Goal: Task Accomplishment & Management: Complete application form

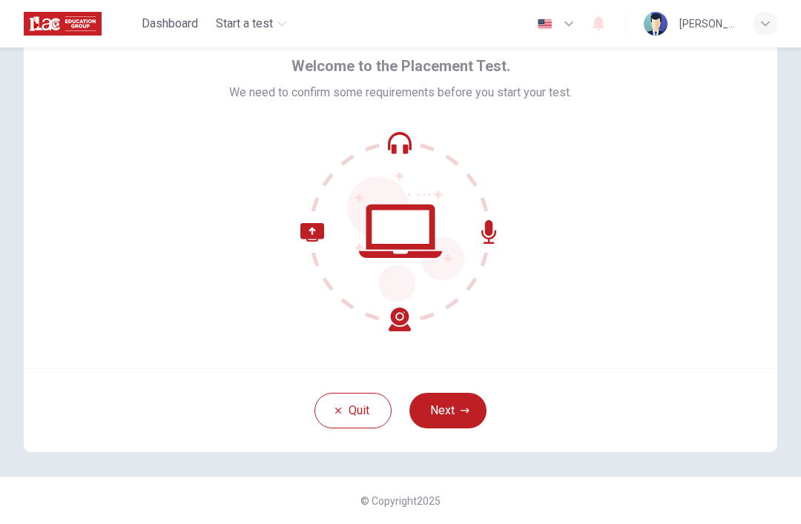
scroll to position [65, 0]
click at [452, 405] on button "Next" at bounding box center [447, 411] width 77 height 36
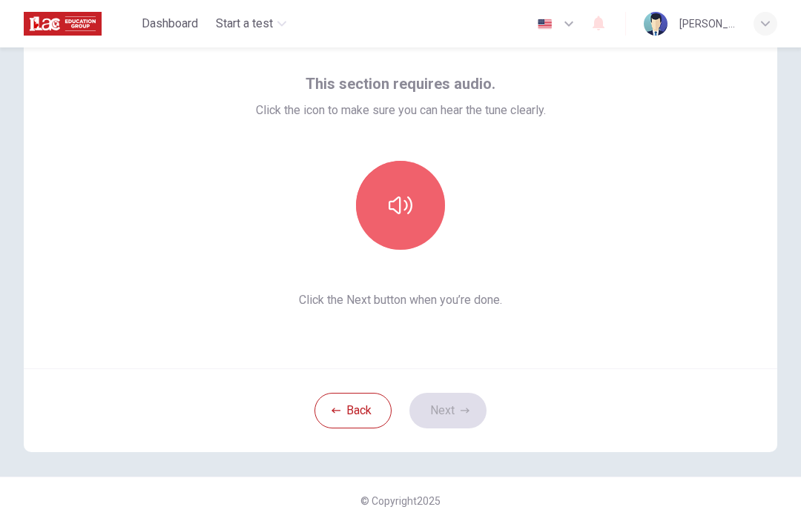
click at [400, 199] on icon "button" at bounding box center [401, 206] width 24 height 18
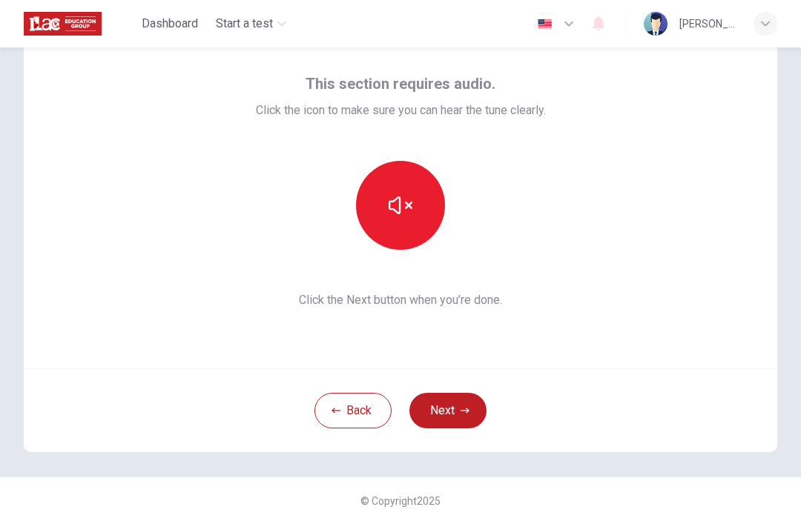
click at [413, 201] on button "button" at bounding box center [400, 205] width 89 height 89
click at [389, 204] on icon "button" at bounding box center [401, 206] width 24 height 18
click at [401, 201] on icon "button" at bounding box center [401, 206] width 24 height 24
click at [408, 202] on icon "button" at bounding box center [401, 206] width 24 height 24
click at [450, 398] on button "Next" at bounding box center [447, 411] width 77 height 36
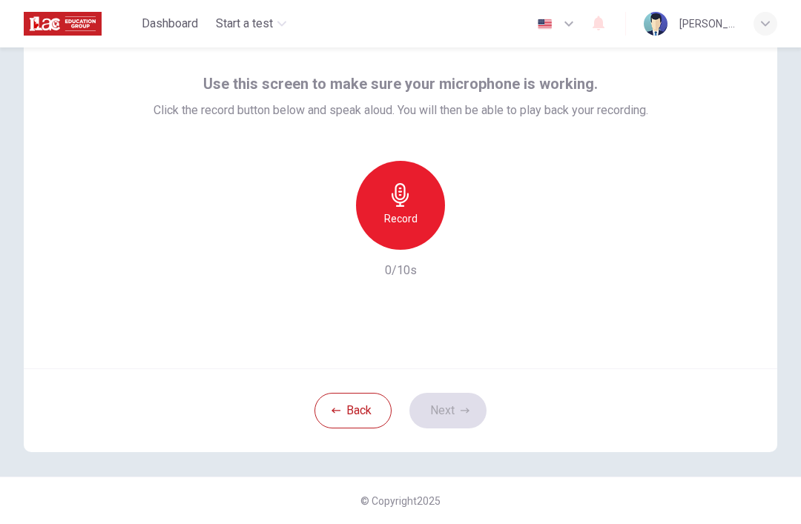
click at [412, 211] on h6 "Record" at bounding box center [400, 219] width 33 height 18
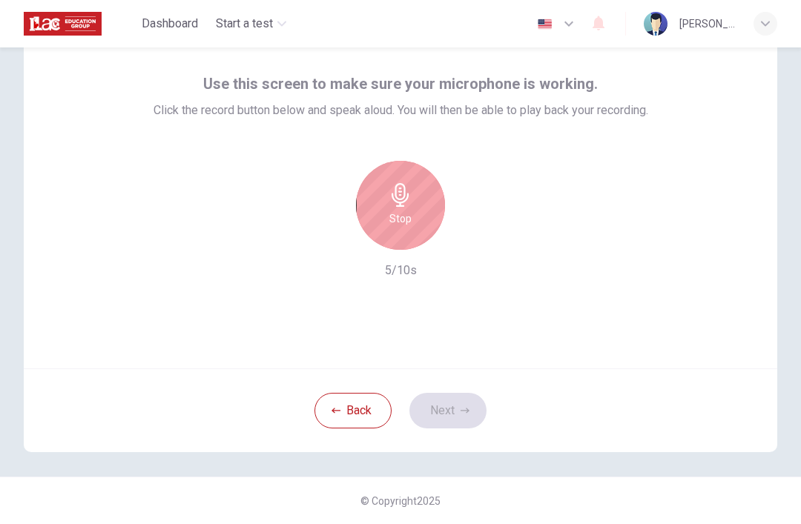
click at [425, 186] on div "Stop" at bounding box center [400, 205] width 89 height 89
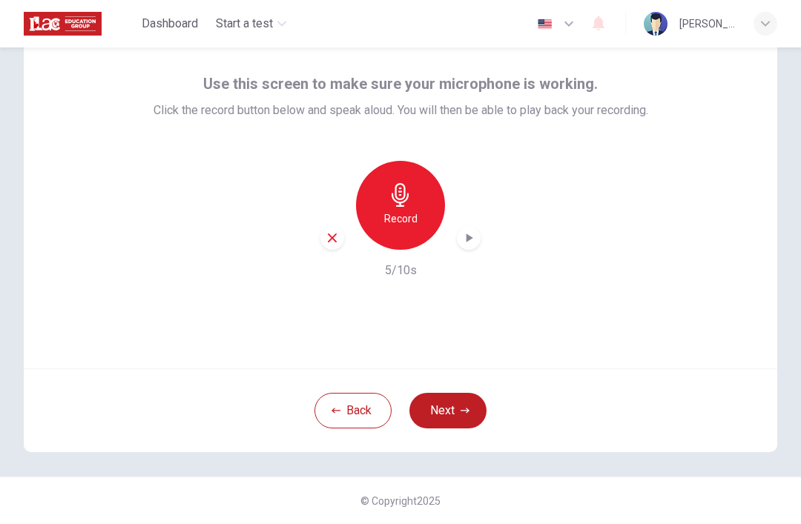
click at [471, 240] on icon "button" at bounding box center [468, 238] width 15 height 15
click at [452, 412] on button "Next" at bounding box center [447, 411] width 77 height 36
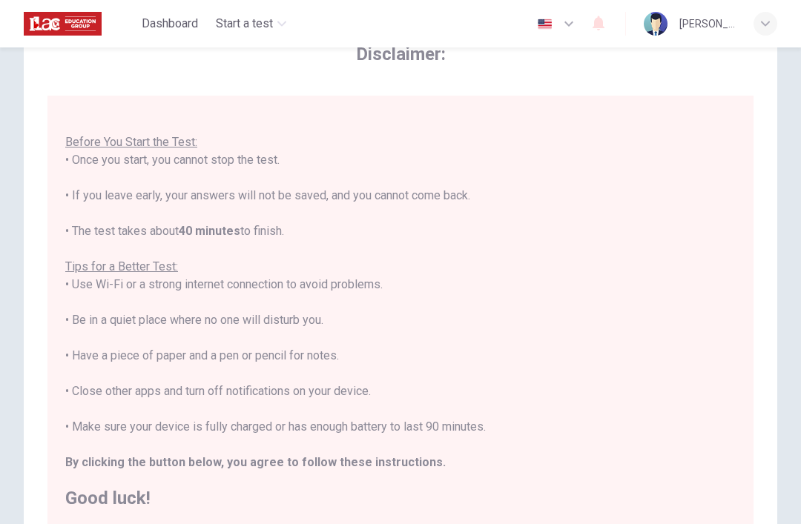
scroll to position [16, 0]
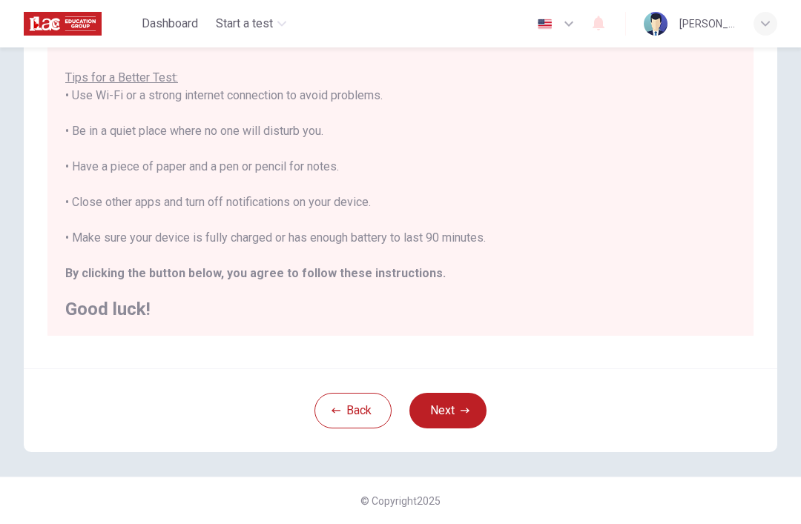
click at [459, 403] on button "Next" at bounding box center [447, 411] width 77 height 36
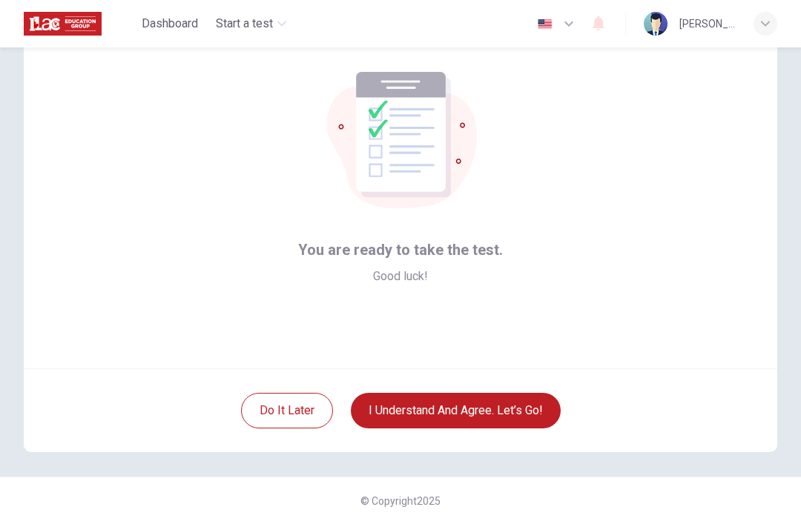
scroll to position [65, 0]
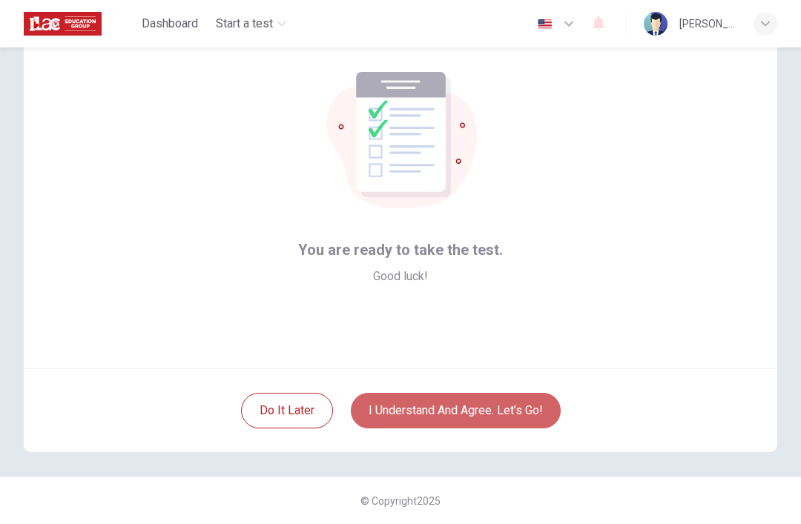
click at [494, 411] on button "I understand and agree. Let’s go!" at bounding box center [456, 411] width 210 height 36
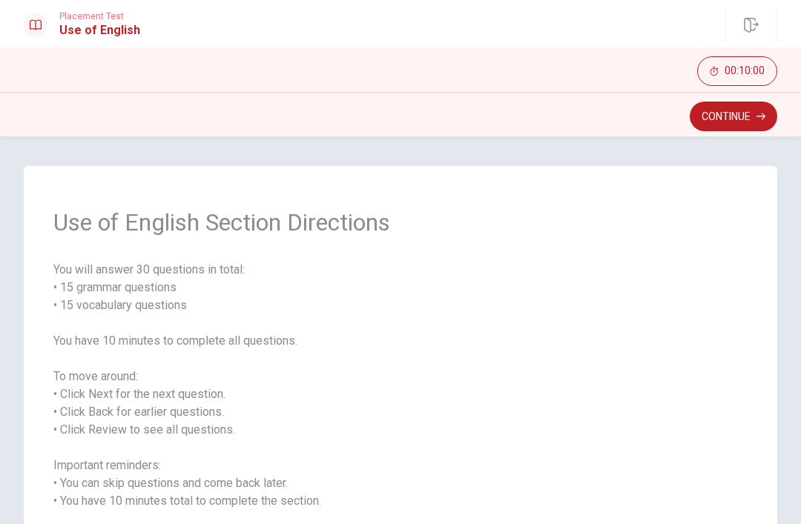
click at [739, 118] on button "Continue" at bounding box center [734, 117] width 88 height 30
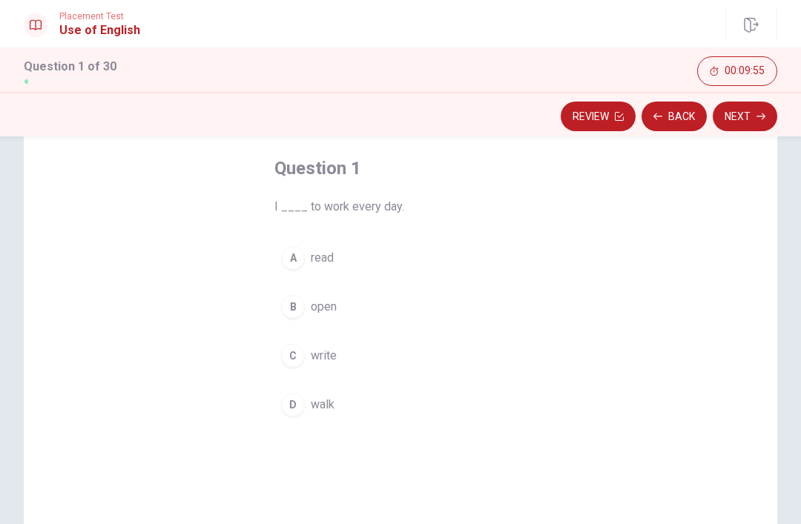
scroll to position [67, 0]
click at [295, 412] on div "D" at bounding box center [293, 408] width 24 height 24
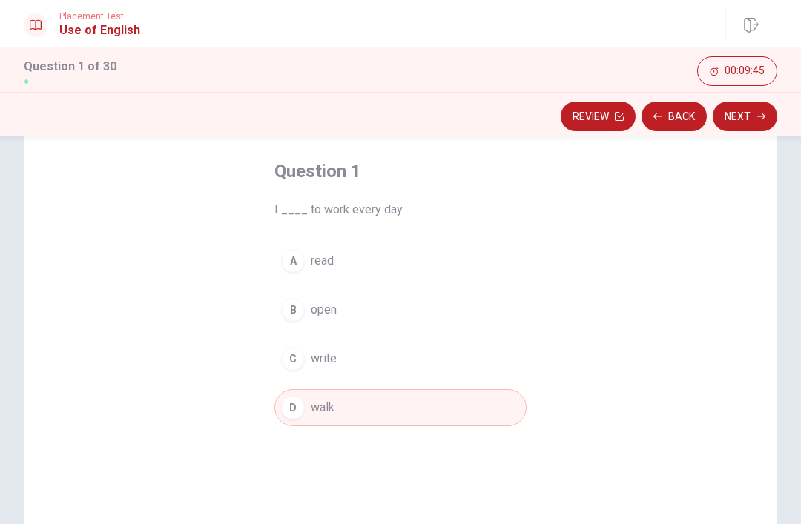
click at [751, 123] on button "Next" at bounding box center [745, 117] width 65 height 30
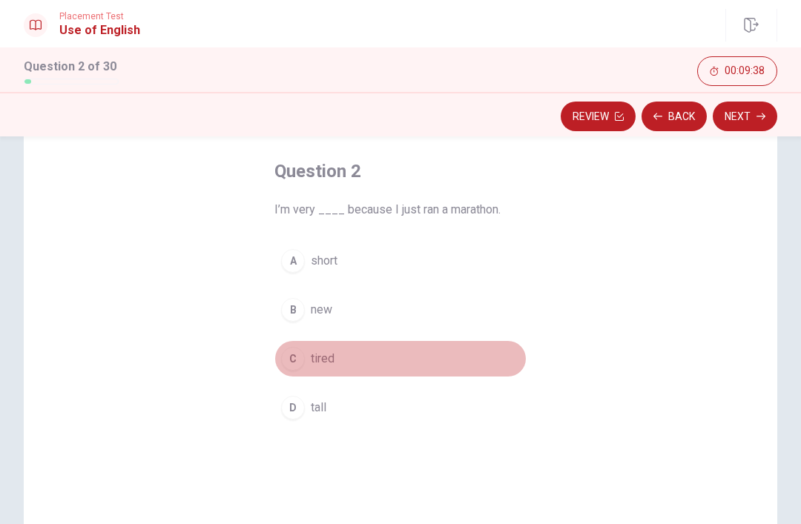
click at [289, 362] on div "C" at bounding box center [293, 359] width 24 height 24
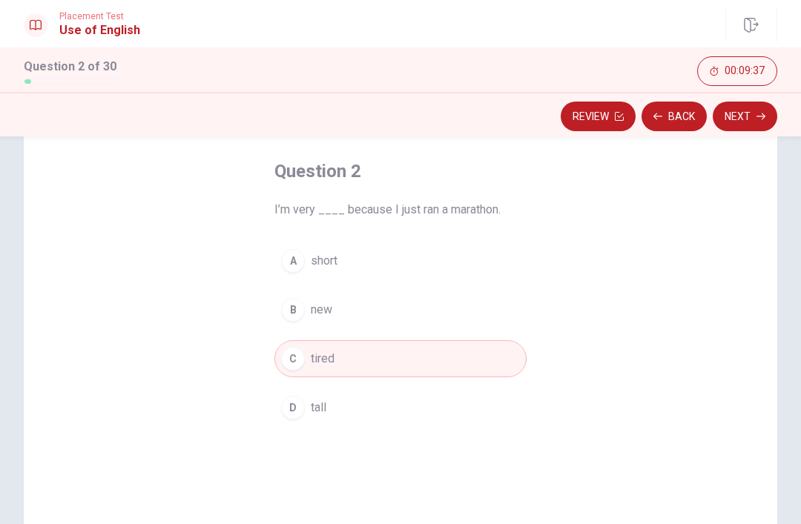
click at [750, 125] on button "Next" at bounding box center [745, 117] width 65 height 30
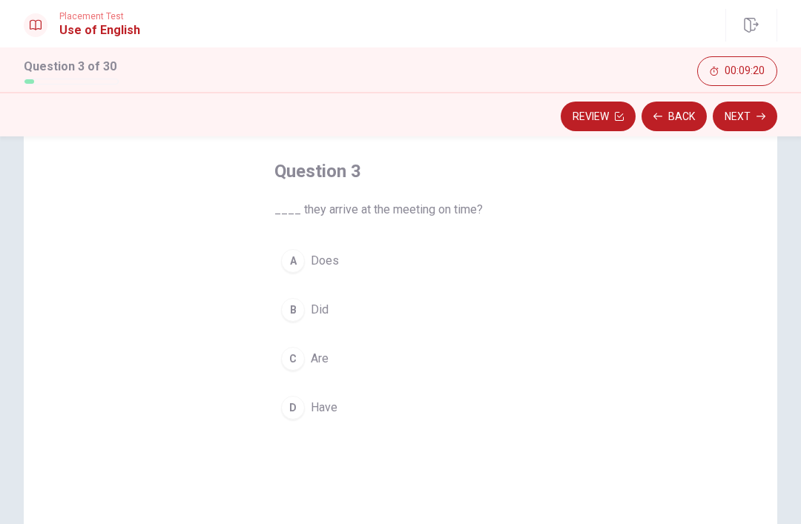
click at [297, 360] on div "C" at bounding box center [293, 359] width 24 height 24
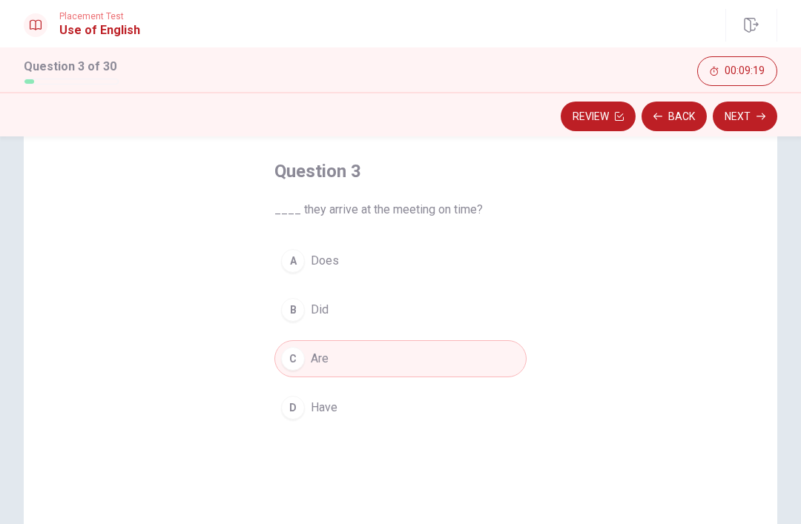
click at [748, 119] on button "Next" at bounding box center [745, 117] width 65 height 30
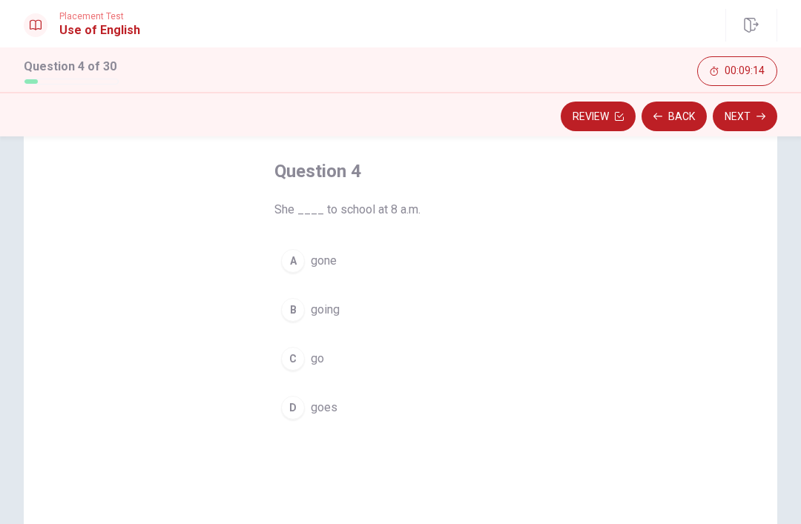
click at [296, 412] on div "D" at bounding box center [293, 408] width 24 height 24
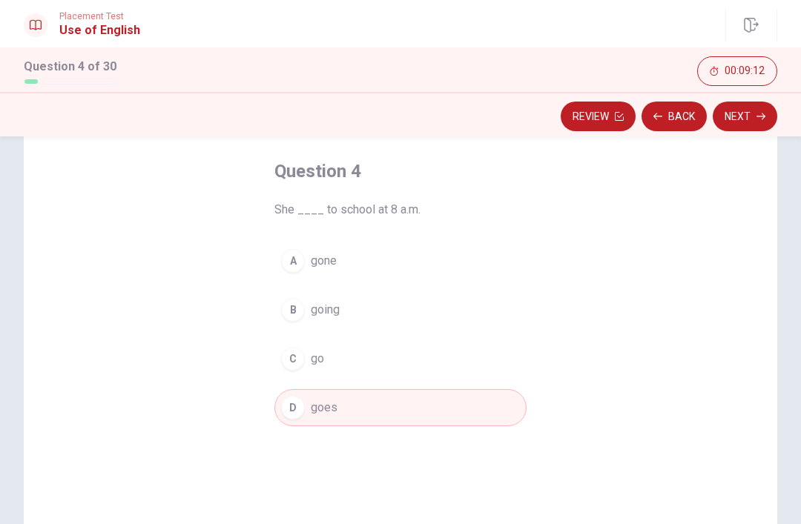
click at [748, 119] on button "Next" at bounding box center [745, 117] width 65 height 30
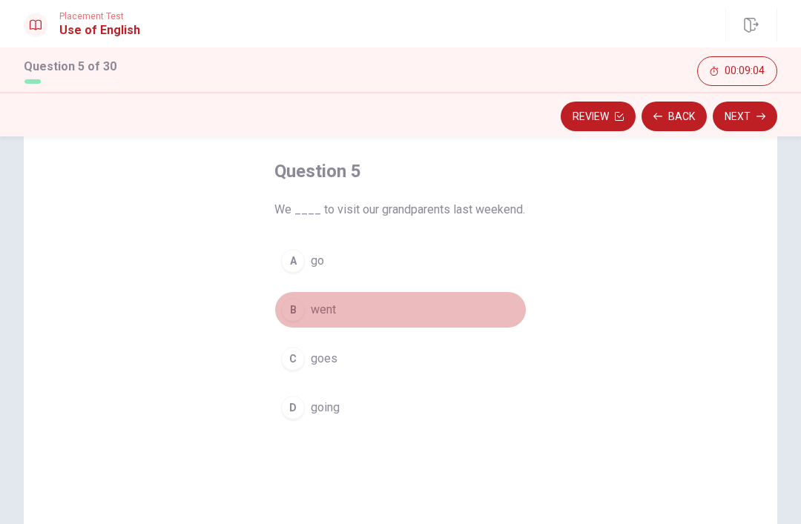
click at [295, 317] on div "B" at bounding box center [293, 310] width 24 height 24
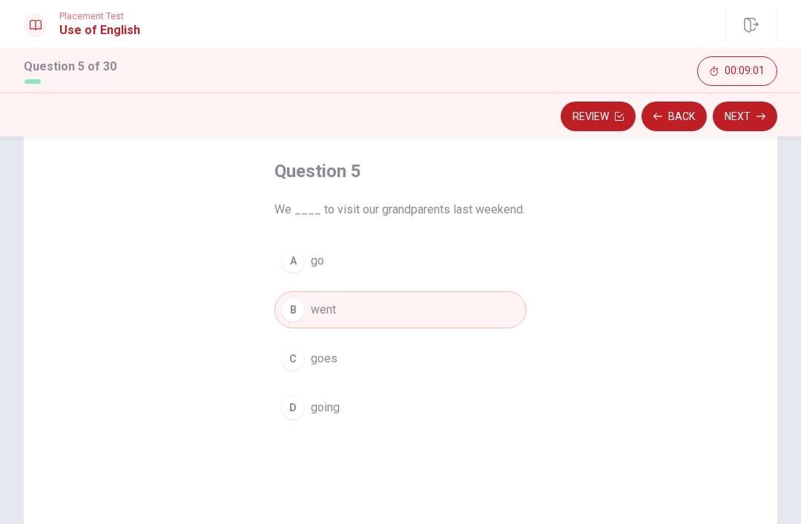
click at [750, 122] on button "Next" at bounding box center [745, 117] width 65 height 30
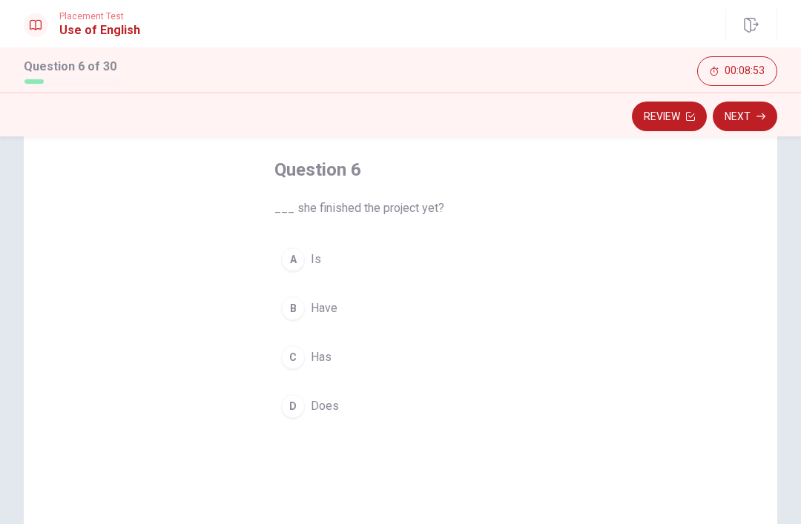
scroll to position [68, 0]
click at [659, 119] on button "Review" at bounding box center [669, 117] width 75 height 30
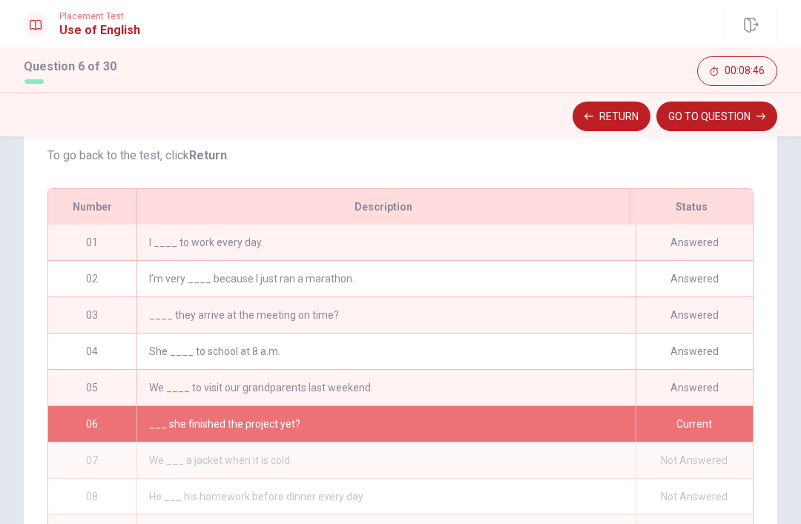
scroll to position [174, 0]
click at [731, 125] on button "GO TO QUESTION" at bounding box center [716, 117] width 121 height 30
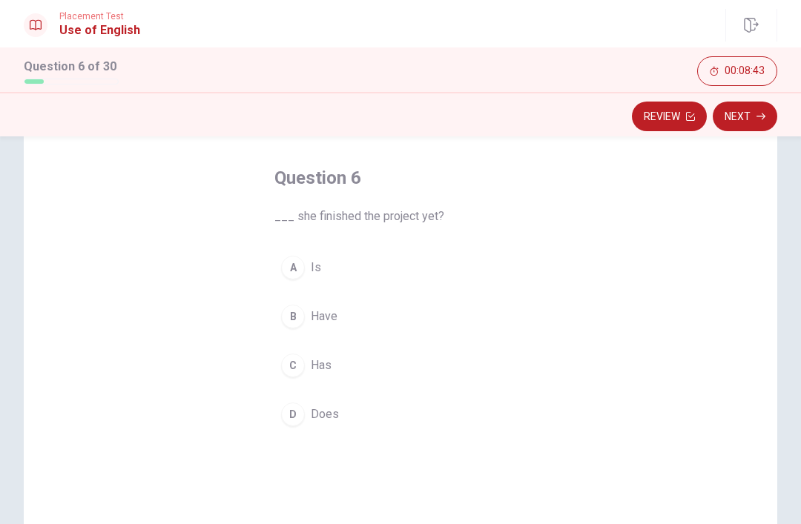
scroll to position [61, 0]
click at [296, 374] on div "C" at bounding box center [293, 366] width 24 height 24
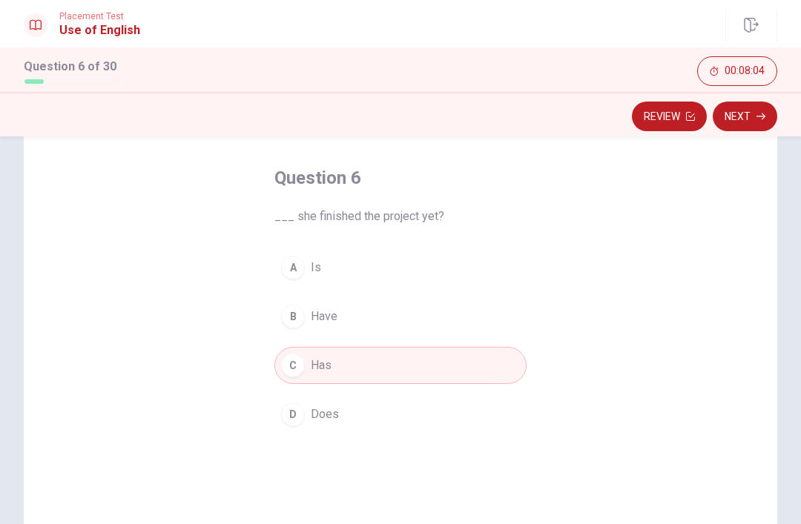
click at [753, 119] on button "Next" at bounding box center [745, 117] width 65 height 30
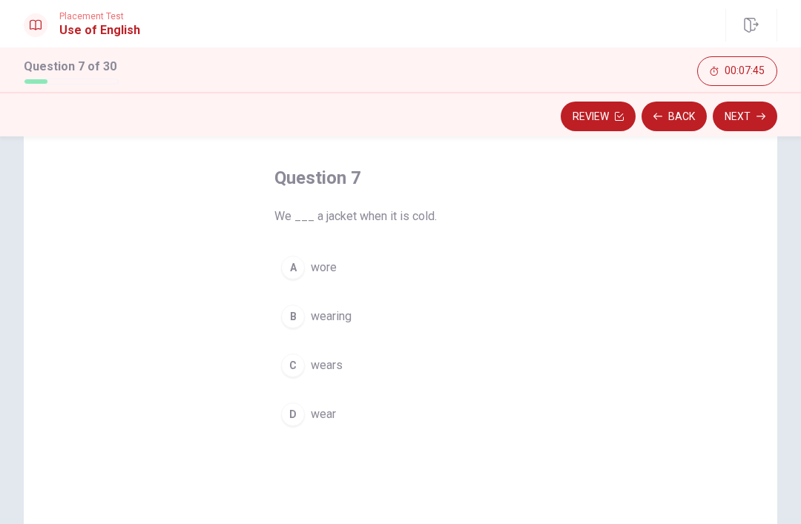
click at [300, 372] on div "C" at bounding box center [293, 366] width 24 height 24
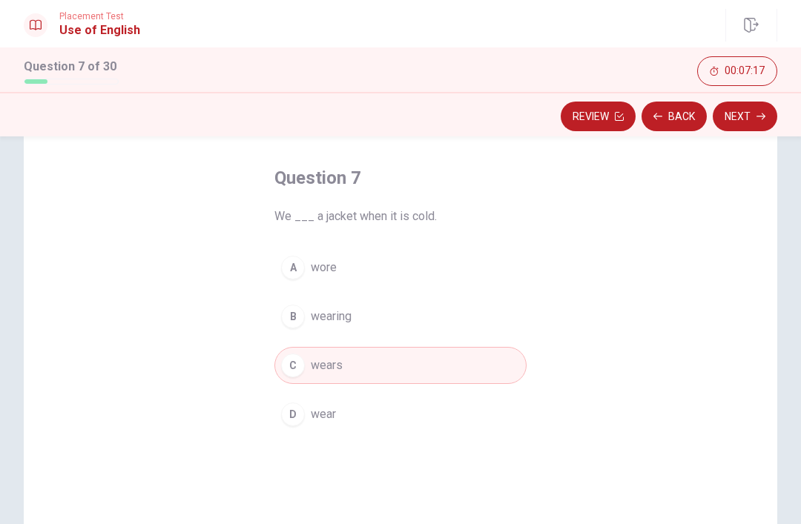
click at [360, 421] on button "D wear" at bounding box center [400, 414] width 252 height 37
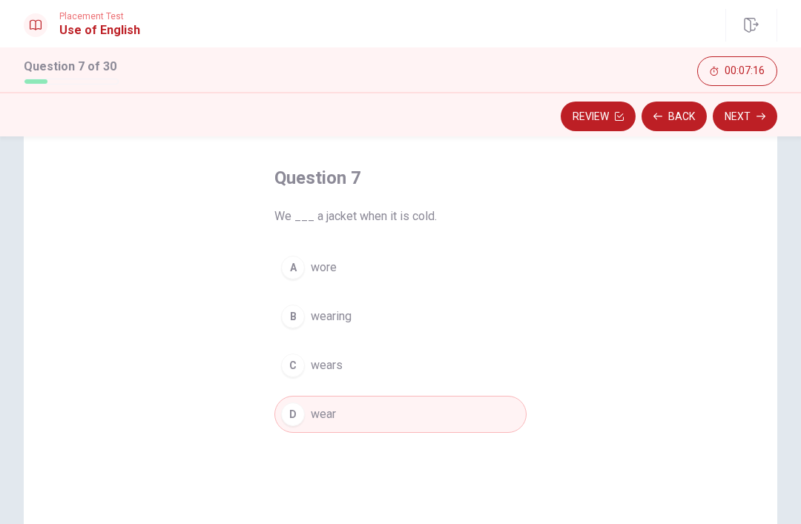
click at [756, 120] on button "Next" at bounding box center [745, 117] width 65 height 30
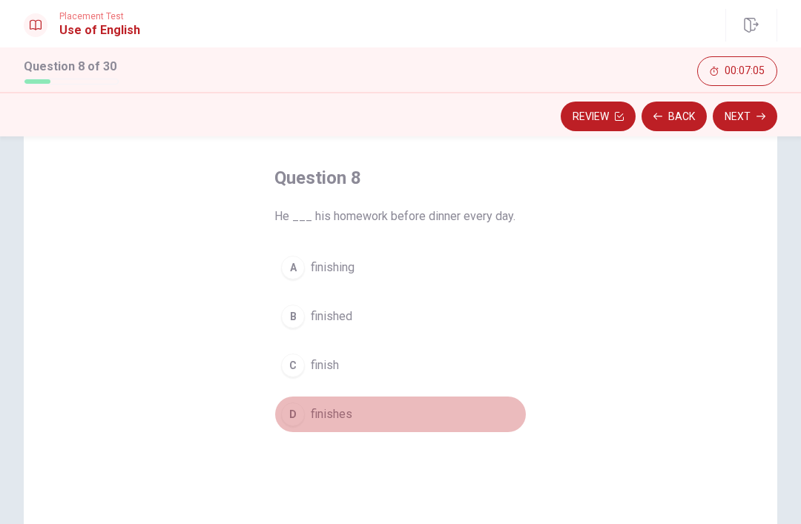
click at [304, 421] on button "D finishes" at bounding box center [400, 414] width 252 height 37
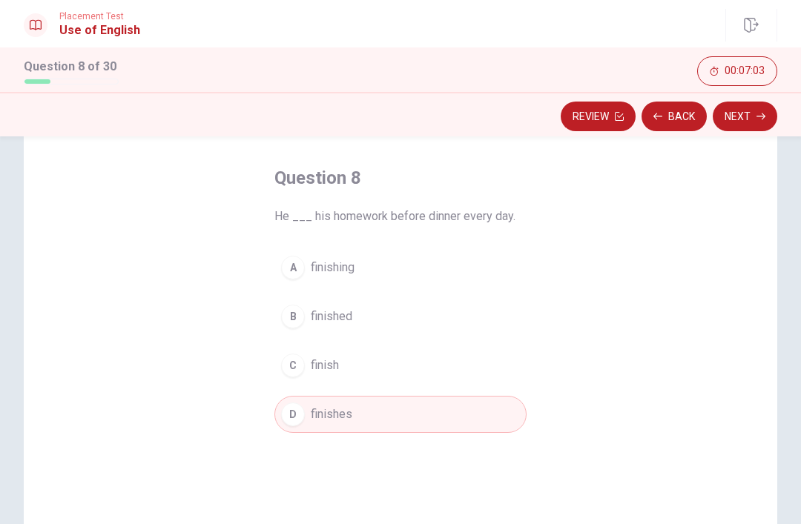
click at [750, 118] on button "Next" at bounding box center [745, 117] width 65 height 30
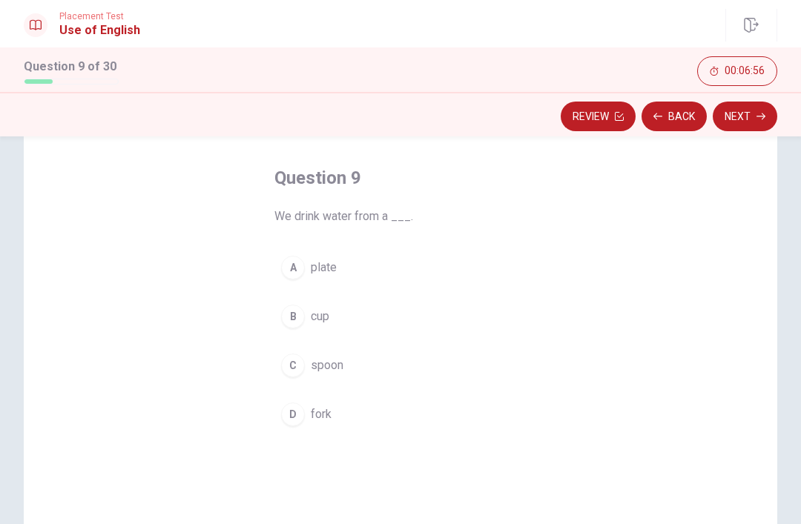
click at [299, 311] on div "B" at bounding box center [293, 317] width 24 height 24
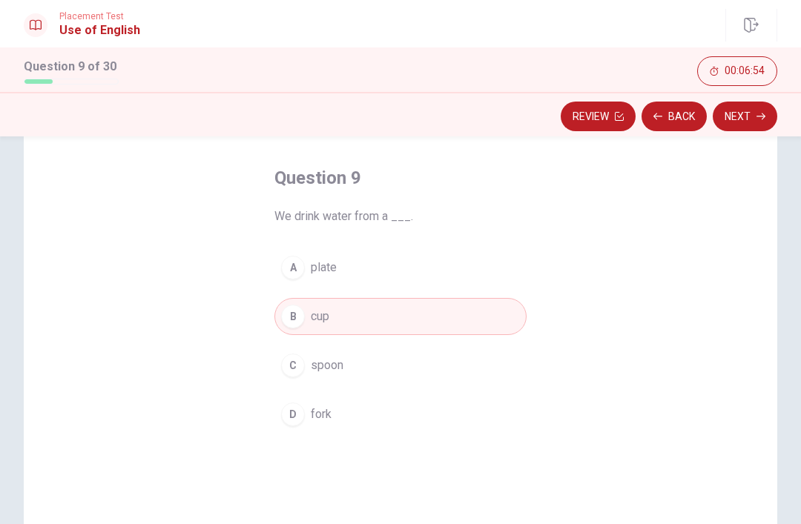
click at [755, 119] on button "Next" at bounding box center [745, 117] width 65 height 30
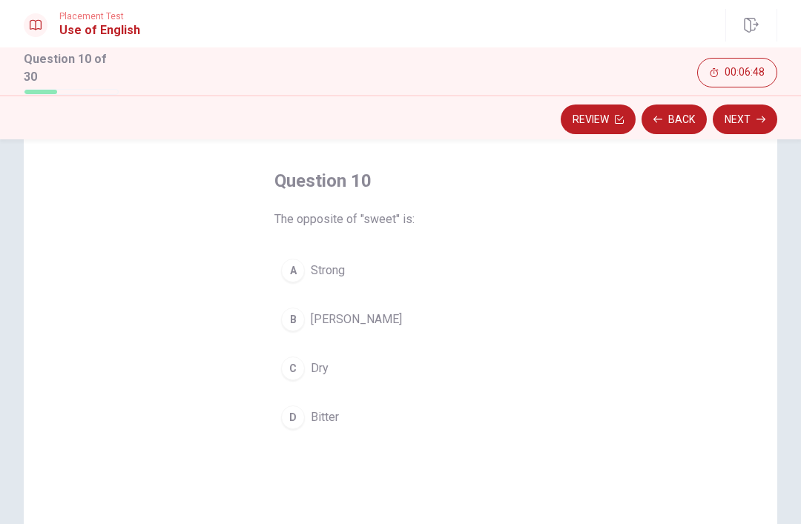
click at [291, 407] on div "D" at bounding box center [293, 418] width 24 height 24
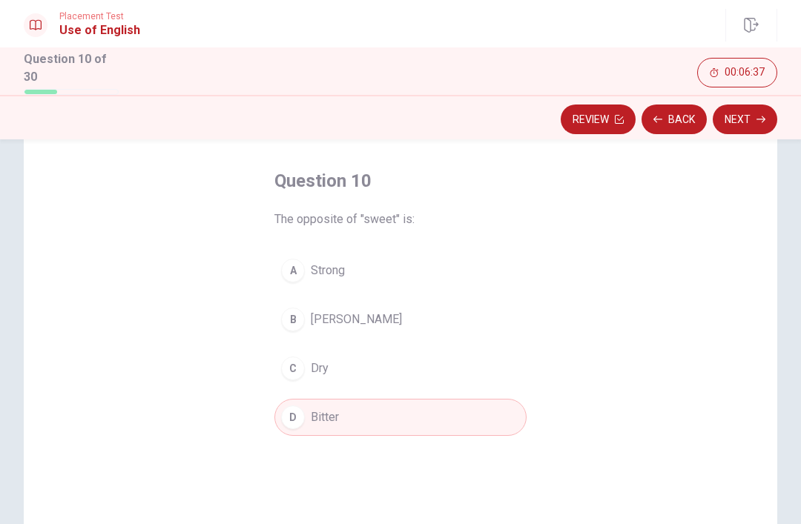
click at [751, 116] on button "Next" at bounding box center [745, 120] width 65 height 30
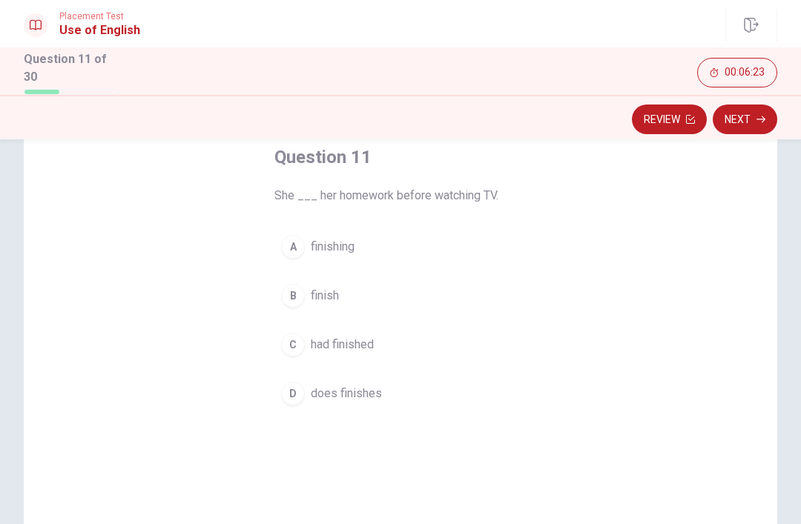
scroll to position [84, 0]
click at [303, 340] on div "C" at bounding box center [293, 346] width 24 height 24
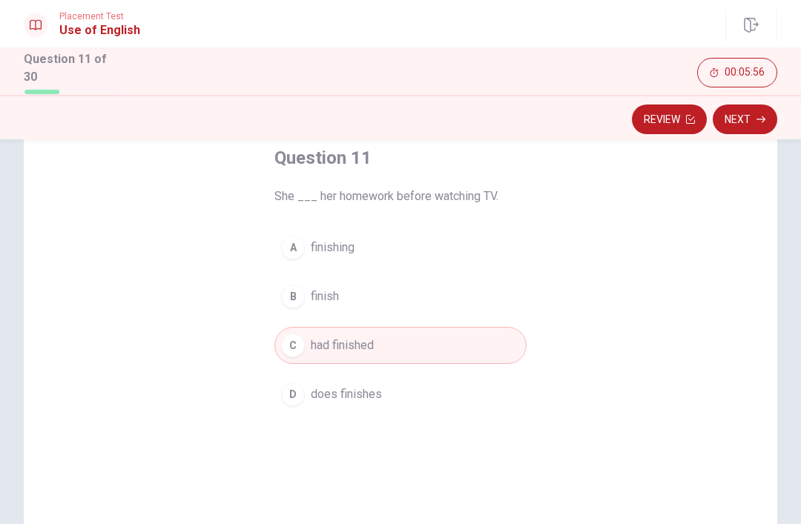
click at [751, 122] on button "Next" at bounding box center [745, 120] width 65 height 30
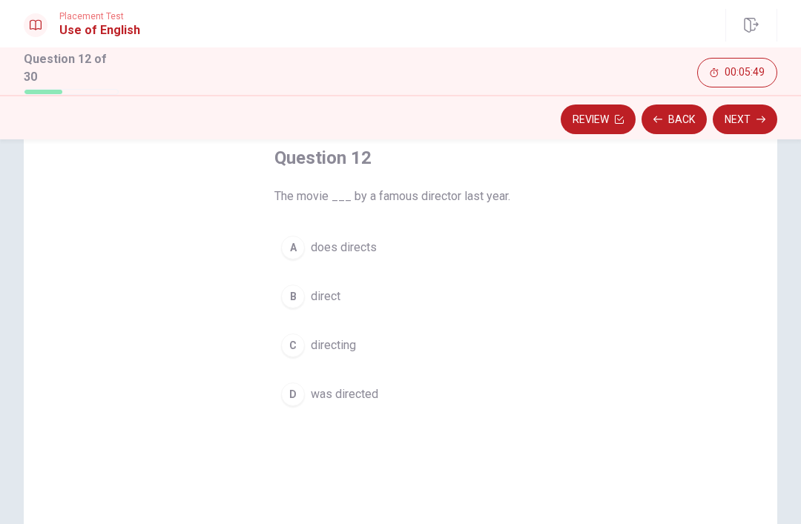
click at [299, 392] on div "D" at bounding box center [293, 395] width 24 height 24
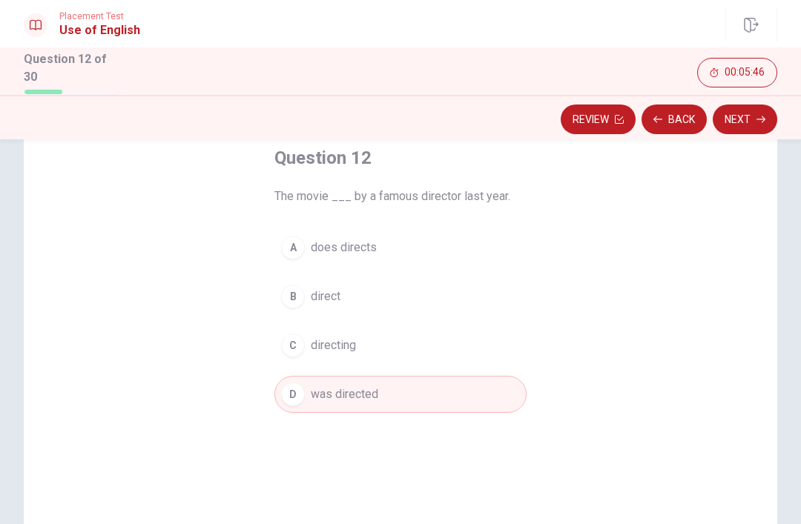
click at [754, 117] on button "Next" at bounding box center [745, 120] width 65 height 30
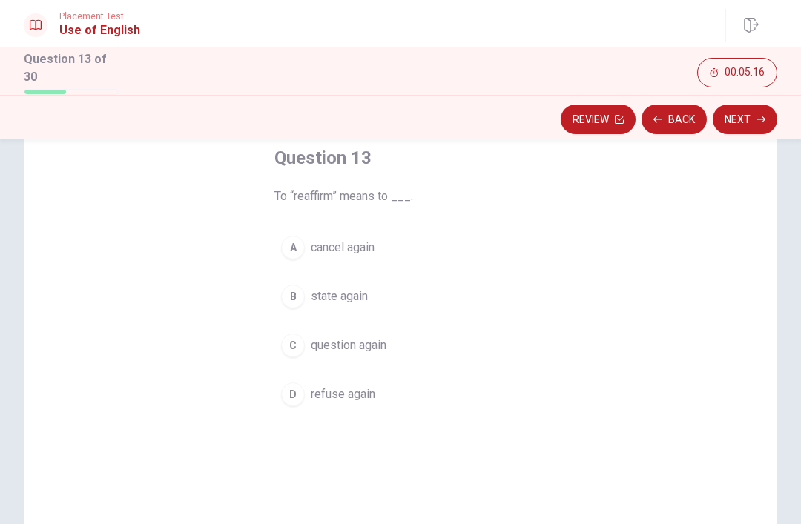
click at [300, 300] on div "B" at bounding box center [293, 297] width 24 height 24
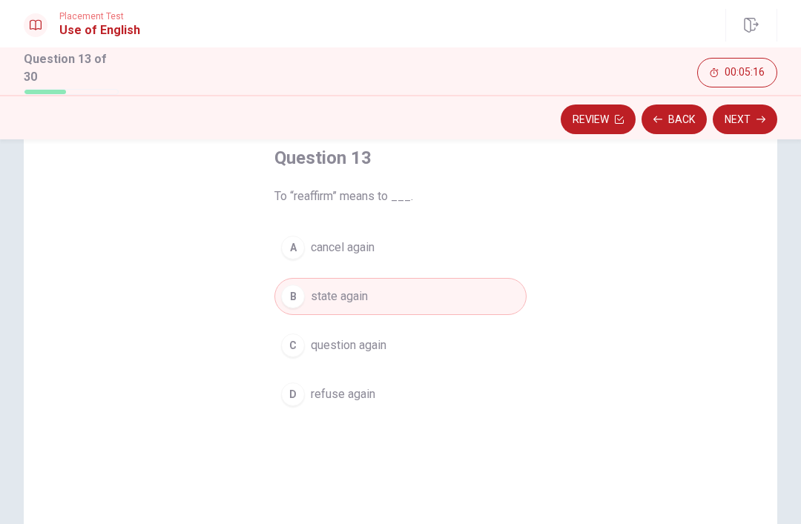
click at [751, 122] on button "Next" at bounding box center [745, 120] width 65 height 30
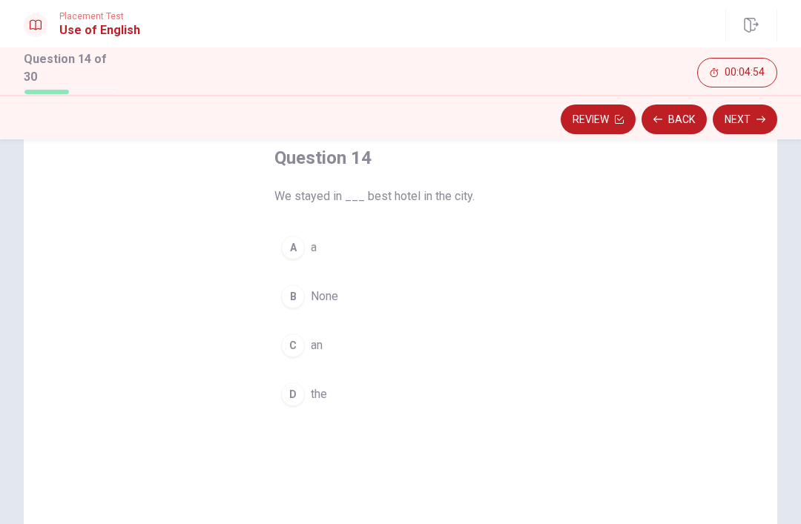
click at [296, 392] on div "D" at bounding box center [293, 395] width 24 height 24
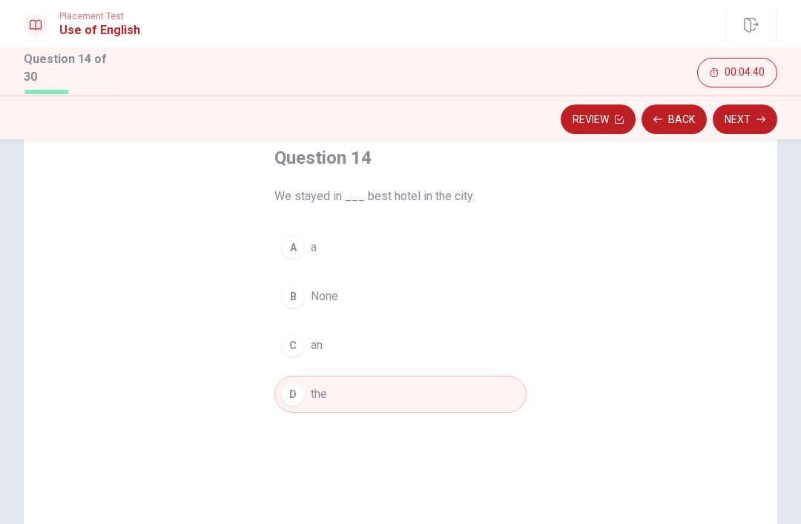
click at [757, 119] on icon "button" at bounding box center [761, 119] width 9 height 9
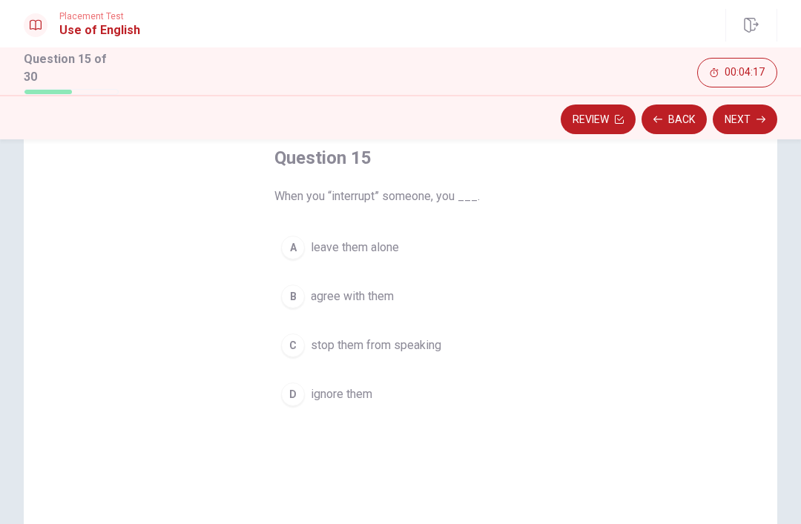
click at [296, 337] on div "C" at bounding box center [293, 346] width 24 height 24
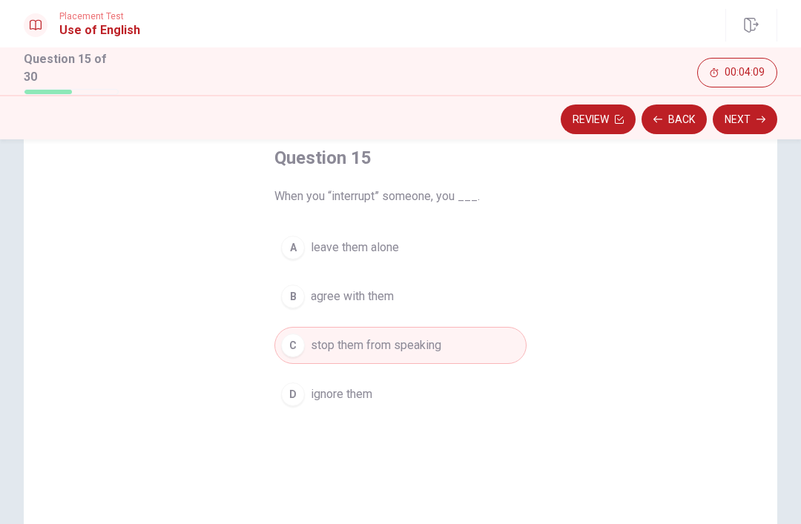
click at [749, 116] on button "Next" at bounding box center [745, 120] width 65 height 30
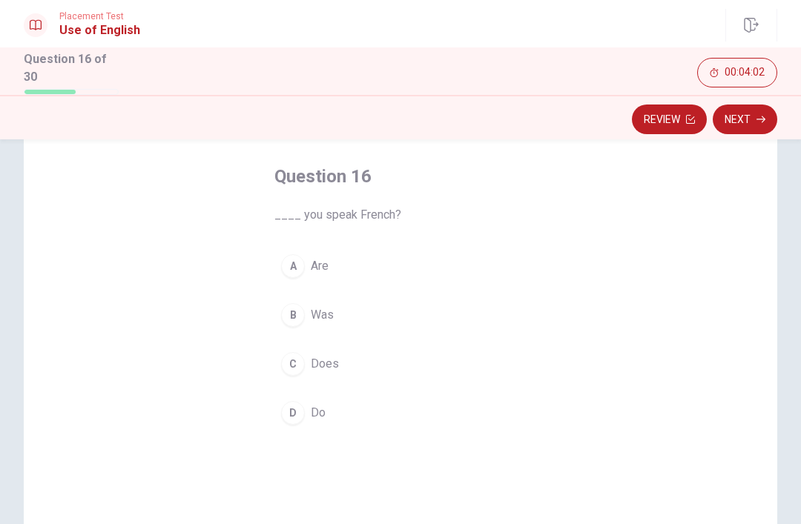
scroll to position [65, 0]
click at [292, 412] on div "D" at bounding box center [293, 413] width 24 height 24
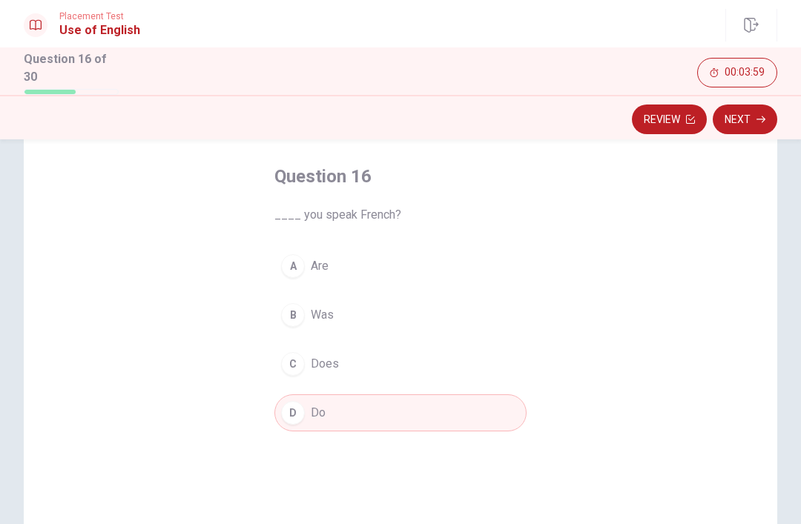
click at [746, 119] on button "Next" at bounding box center [745, 120] width 65 height 30
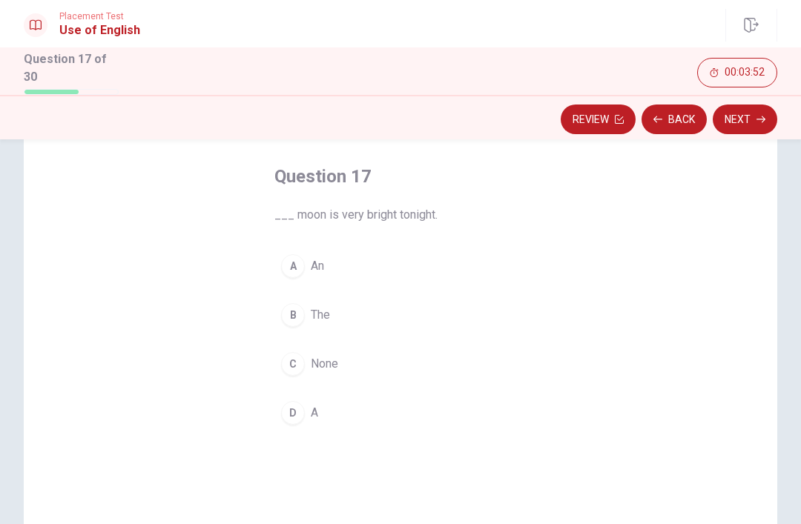
click at [297, 414] on div "D" at bounding box center [293, 413] width 24 height 24
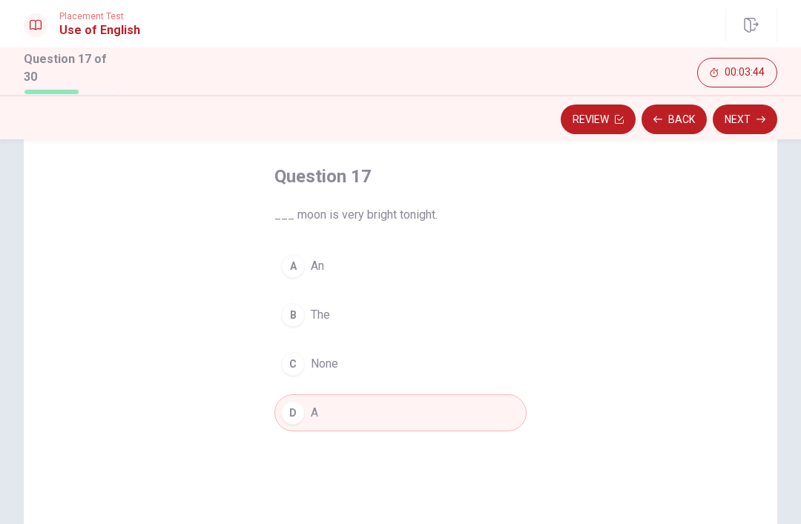
click at [631, 308] on div "Question 17 ___ moon is very bright tonight. A An B The C None D A" at bounding box center [401, 361] width 754 height 515
click at [291, 305] on div "B" at bounding box center [293, 315] width 24 height 24
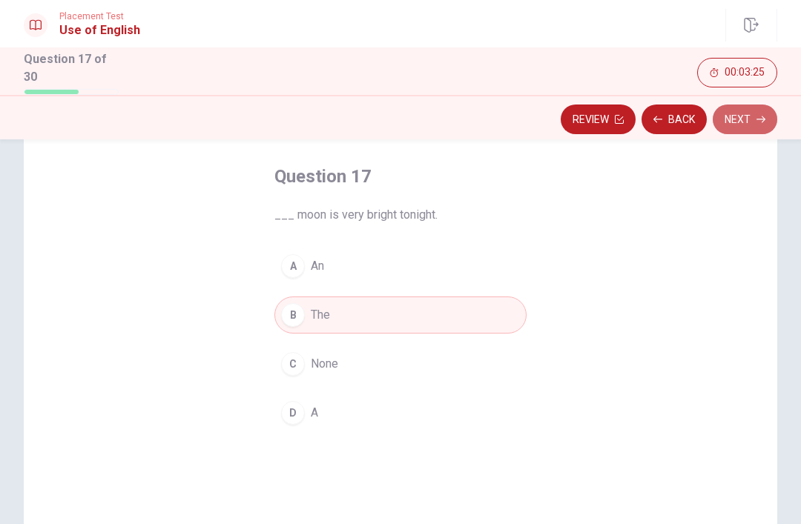
click at [747, 122] on button "Next" at bounding box center [745, 120] width 65 height 30
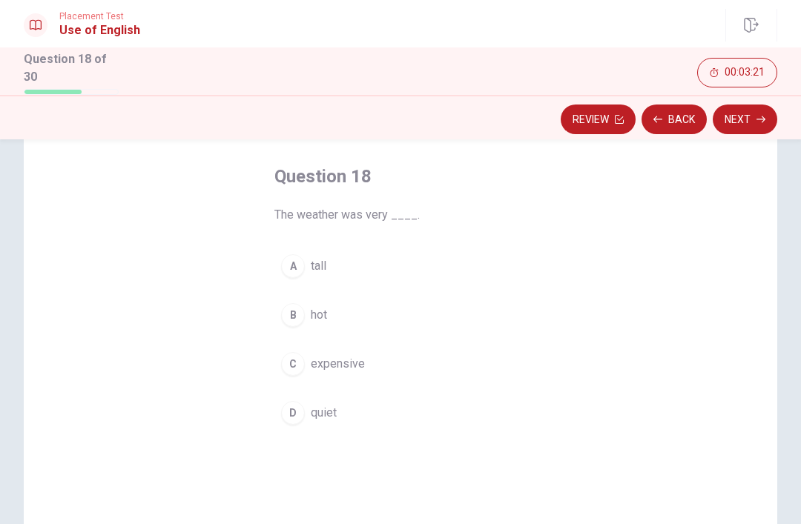
click at [295, 312] on div "B" at bounding box center [293, 315] width 24 height 24
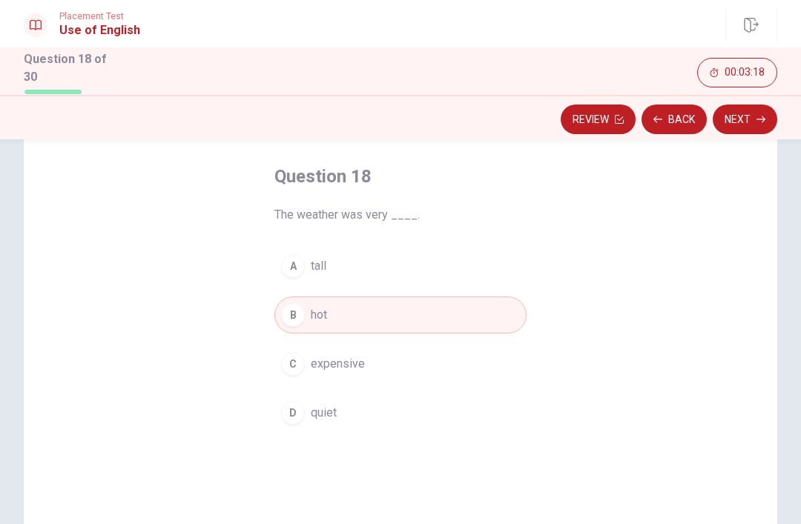
click at [753, 121] on button "Next" at bounding box center [745, 120] width 65 height 30
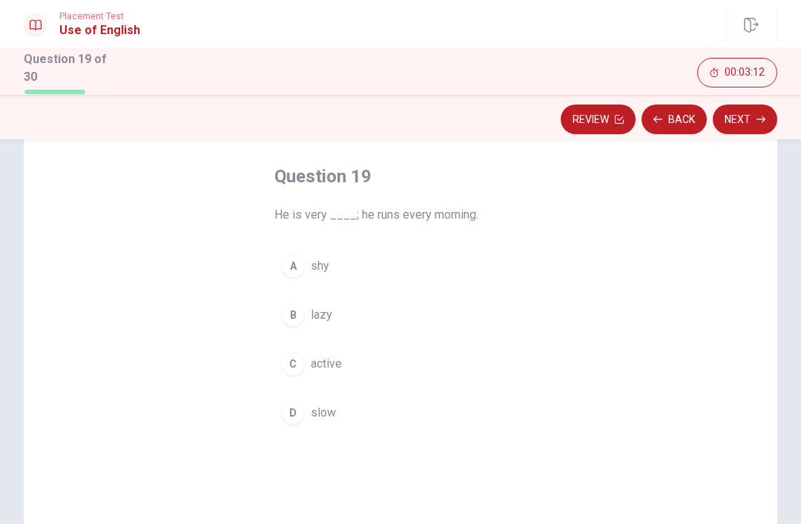
click at [286, 363] on div "C" at bounding box center [293, 364] width 24 height 24
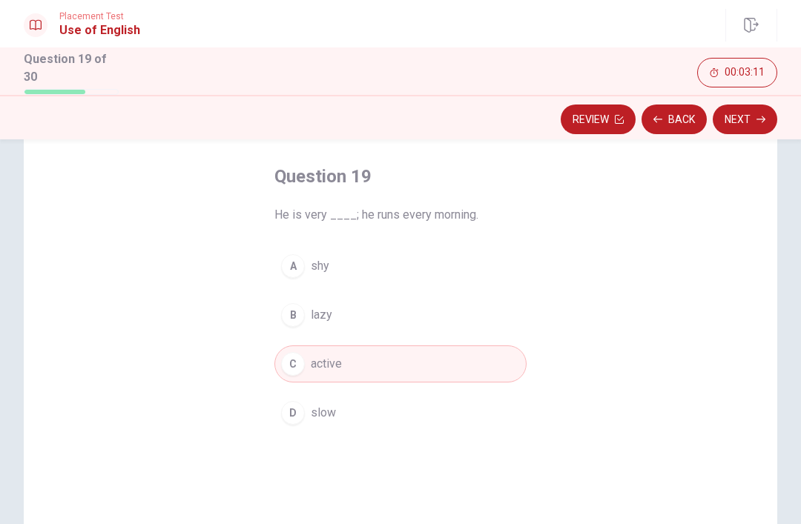
click at [756, 121] on button "Next" at bounding box center [745, 120] width 65 height 30
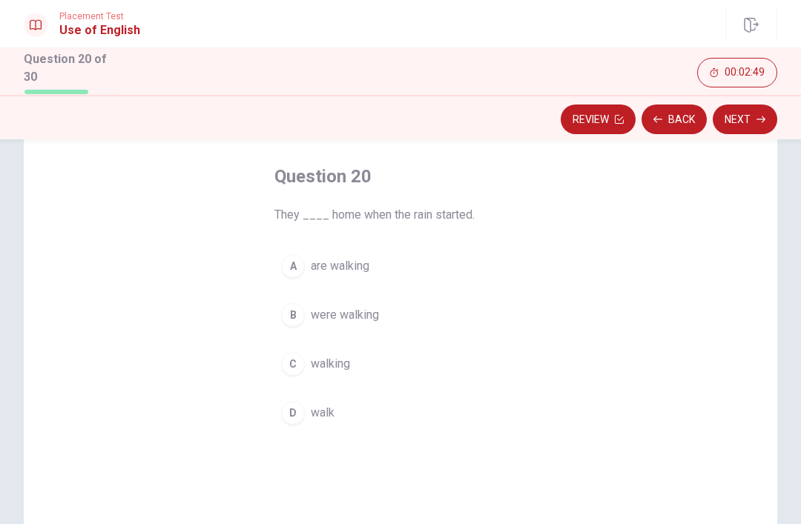
click at [302, 310] on div "B" at bounding box center [293, 315] width 24 height 24
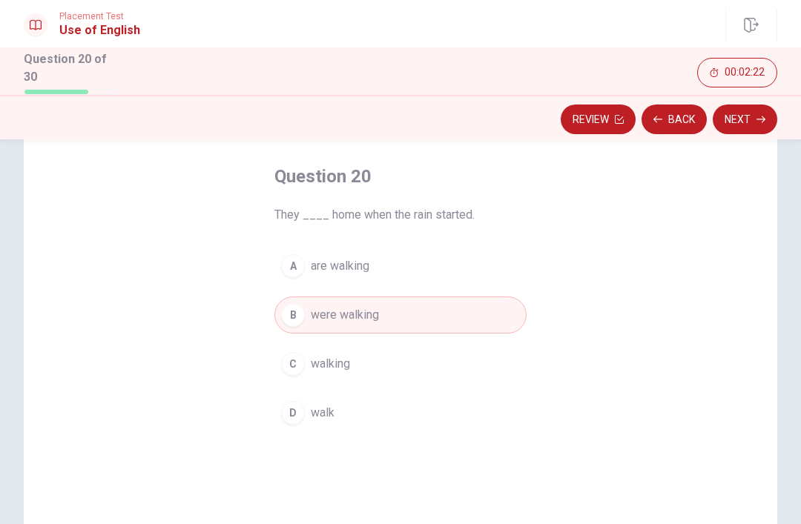
click at [752, 121] on button "Next" at bounding box center [745, 120] width 65 height 30
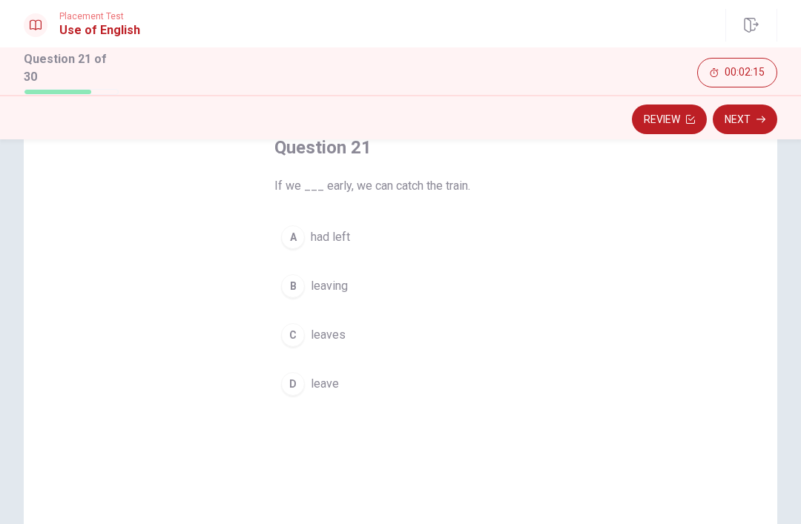
scroll to position [94, 0]
click at [296, 389] on div "D" at bounding box center [293, 384] width 24 height 24
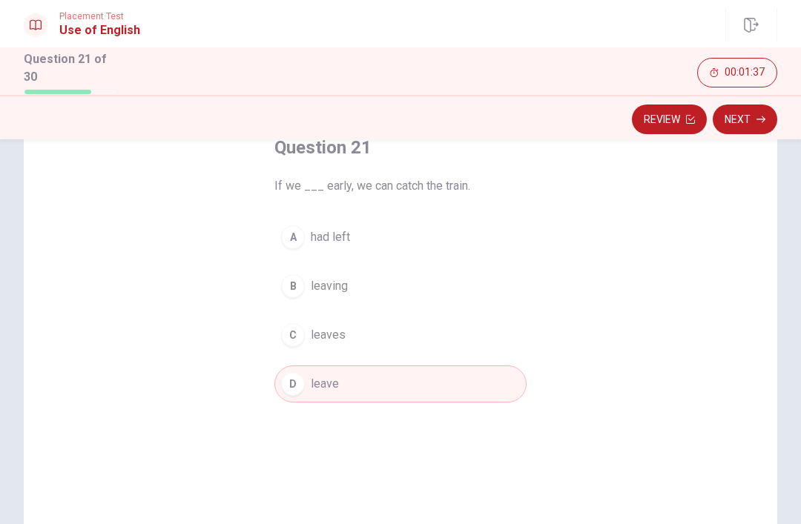
click at [771, 109] on button "Next" at bounding box center [745, 120] width 65 height 30
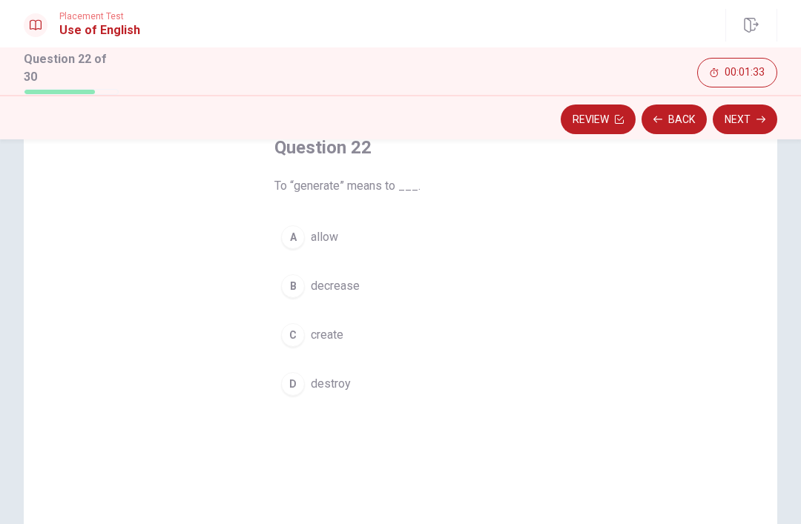
click at [299, 329] on div "C" at bounding box center [293, 335] width 24 height 24
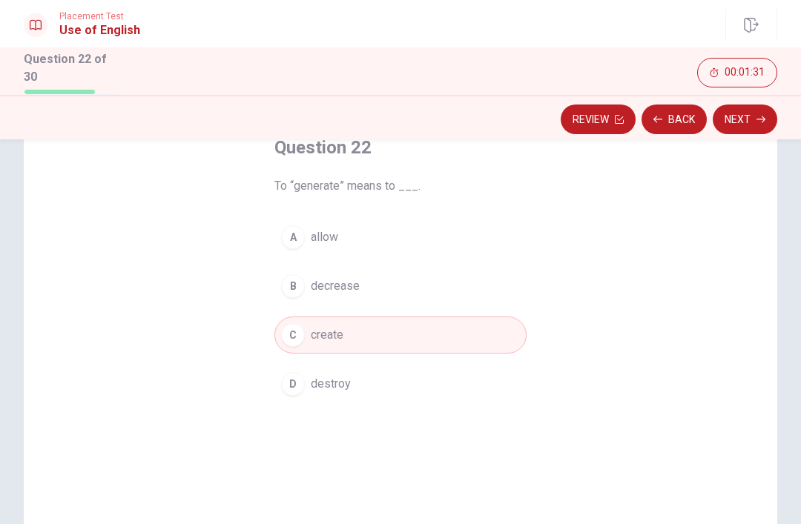
click at [754, 118] on button "Next" at bounding box center [745, 120] width 65 height 30
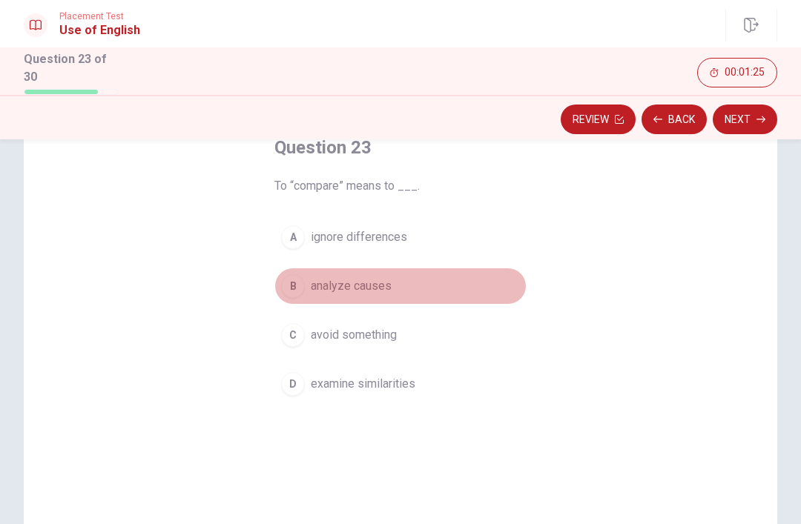
click at [293, 284] on div "B" at bounding box center [293, 286] width 24 height 24
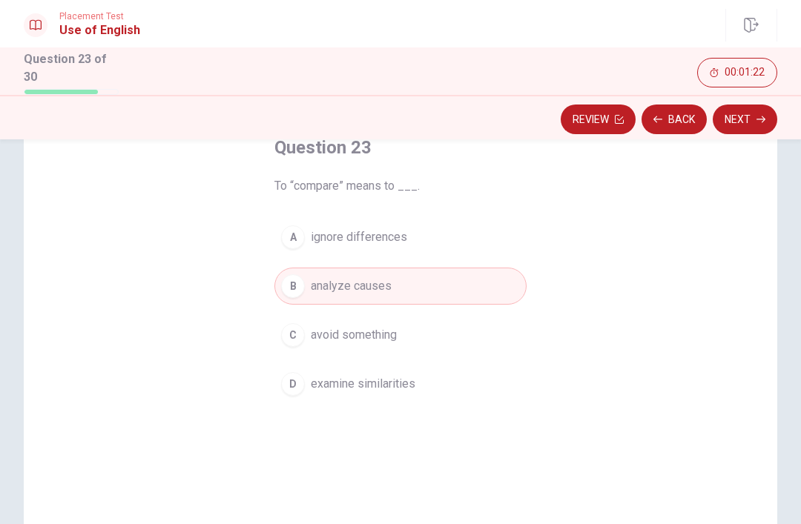
click at [305, 386] on button "D examine similarities" at bounding box center [400, 384] width 252 height 37
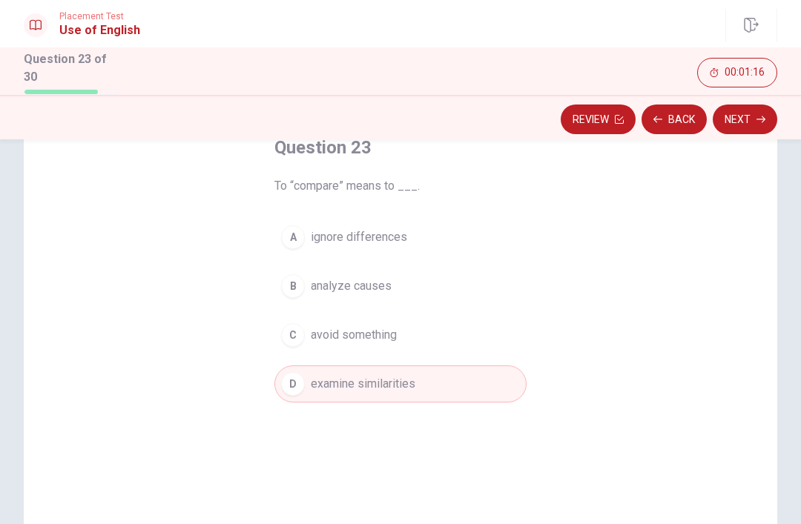
click at [755, 119] on button "Next" at bounding box center [745, 120] width 65 height 30
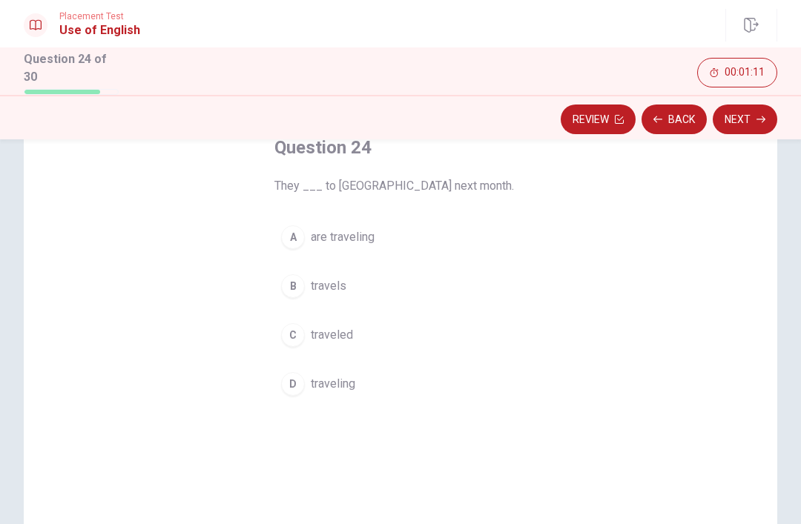
click at [297, 236] on div "A" at bounding box center [293, 237] width 24 height 24
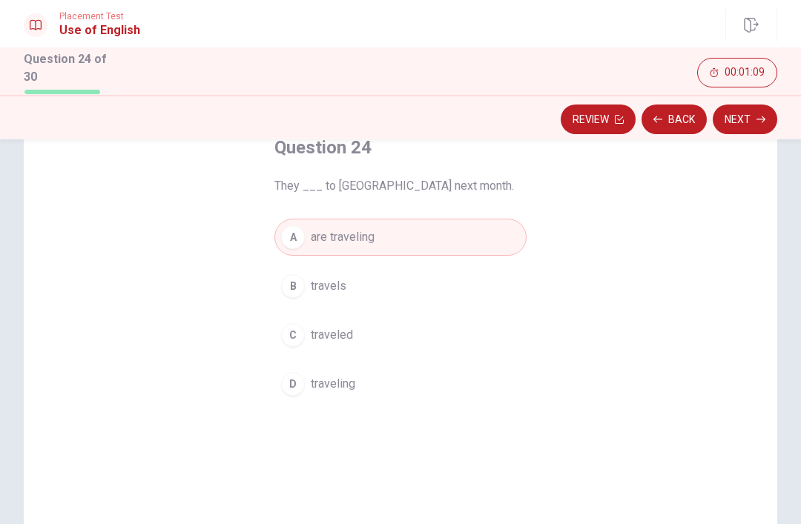
click at [748, 119] on button "Next" at bounding box center [745, 120] width 65 height 30
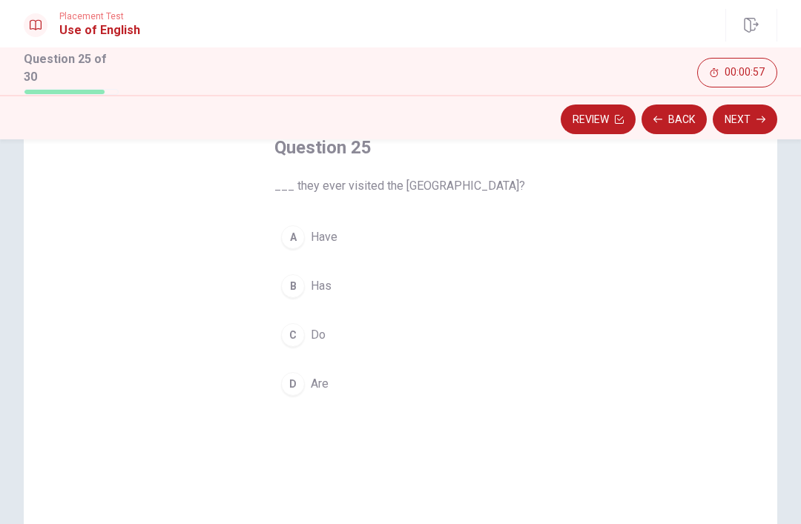
click at [305, 213] on div "Question 25 ___ they ever visited the [GEOGRAPHIC_DATA]? A Have B Has C Do D Are" at bounding box center [401, 269] width 312 height 314
click at [287, 231] on div "A" at bounding box center [293, 237] width 24 height 24
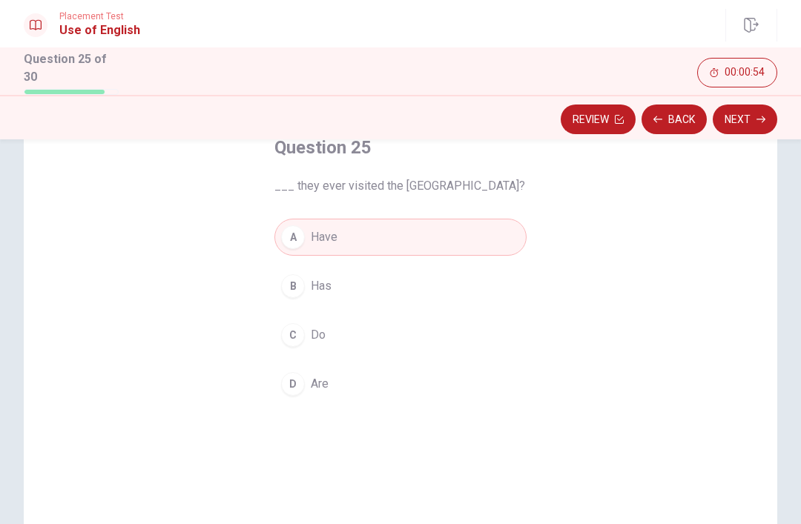
click at [757, 110] on button "Next" at bounding box center [745, 120] width 65 height 30
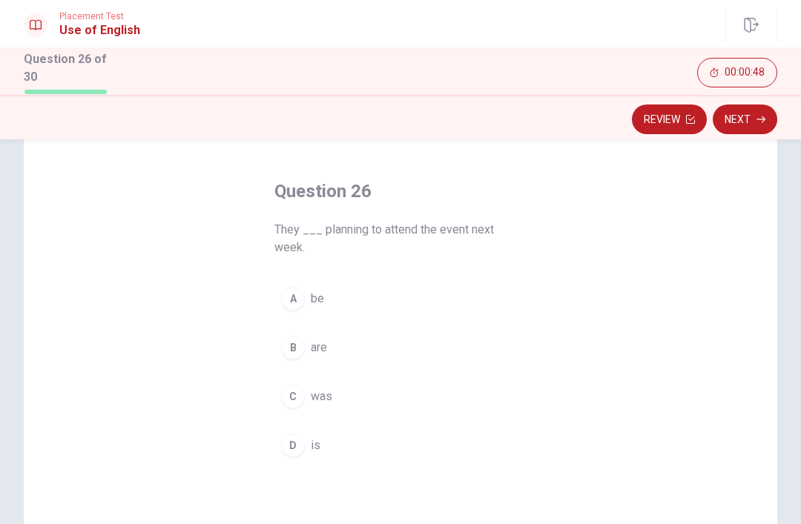
scroll to position [50, 0]
click at [300, 341] on div "B" at bounding box center [293, 348] width 24 height 24
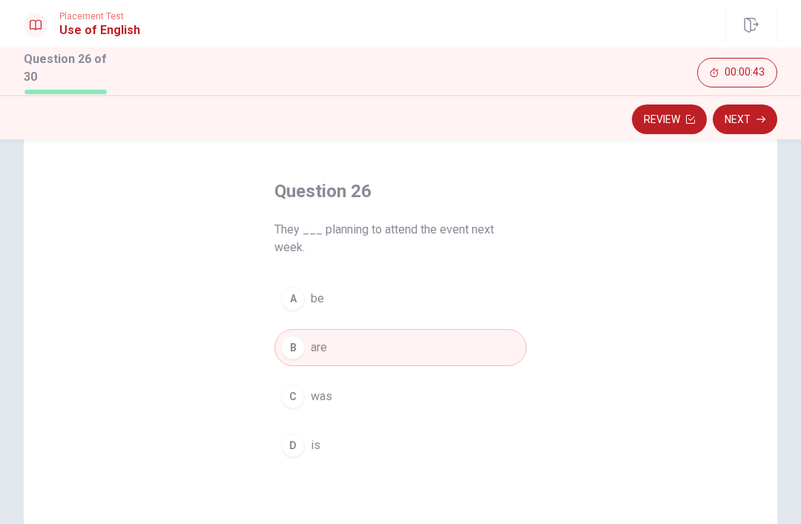
click at [743, 119] on button "Next" at bounding box center [745, 120] width 65 height 30
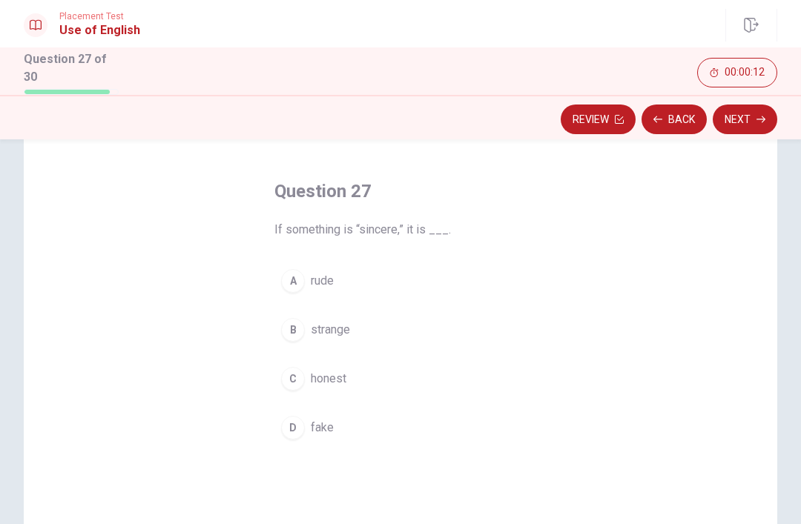
click at [299, 324] on div "B" at bounding box center [293, 330] width 24 height 24
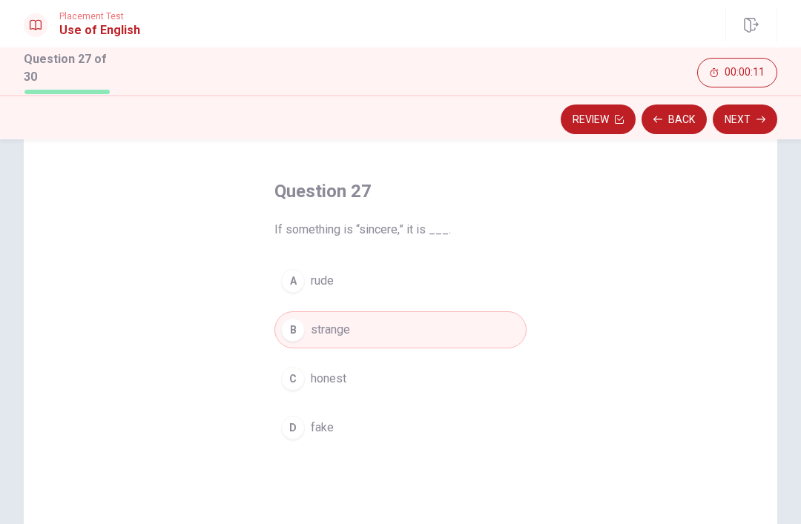
click at [751, 128] on button "Next" at bounding box center [745, 120] width 65 height 30
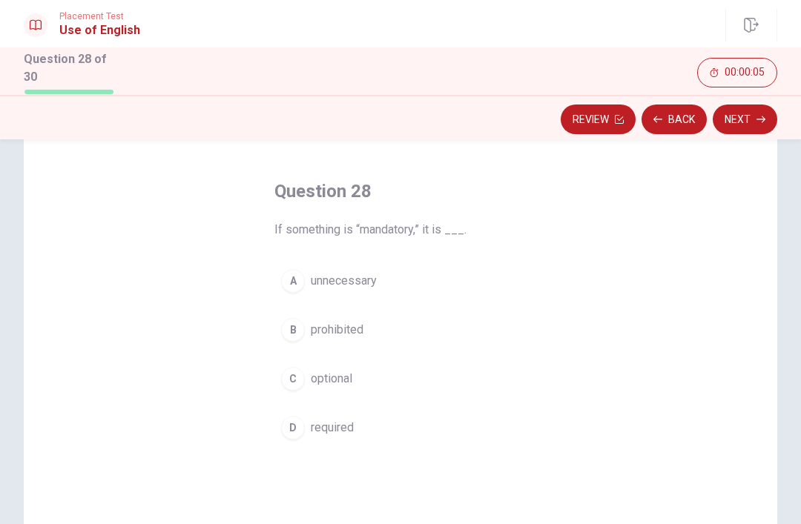
click at [296, 278] on div "A" at bounding box center [293, 281] width 24 height 24
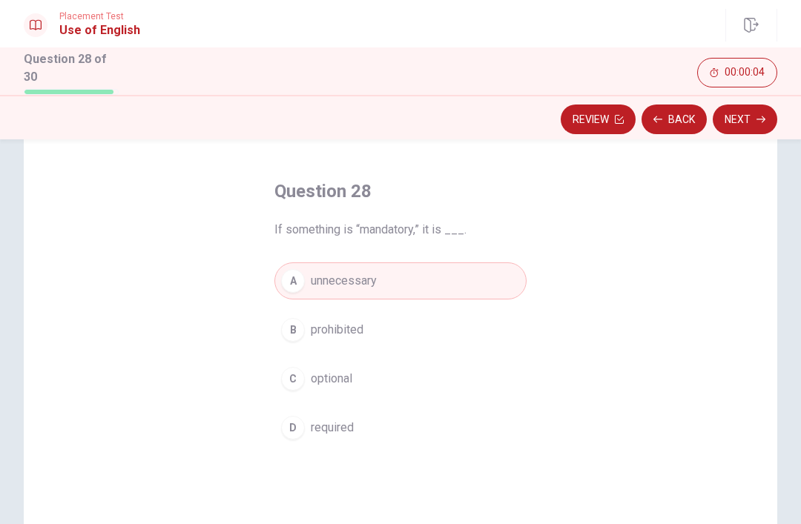
click at [751, 120] on button "Next" at bounding box center [745, 120] width 65 height 30
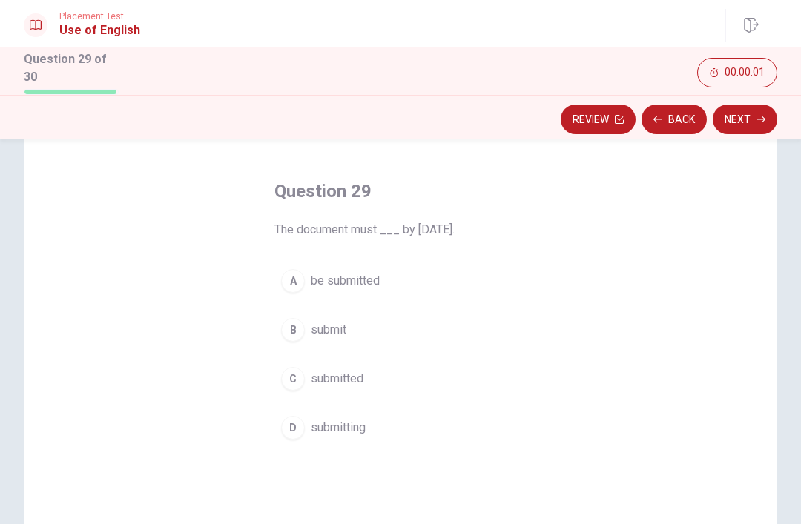
click at [301, 326] on div "B" at bounding box center [293, 330] width 24 height 24
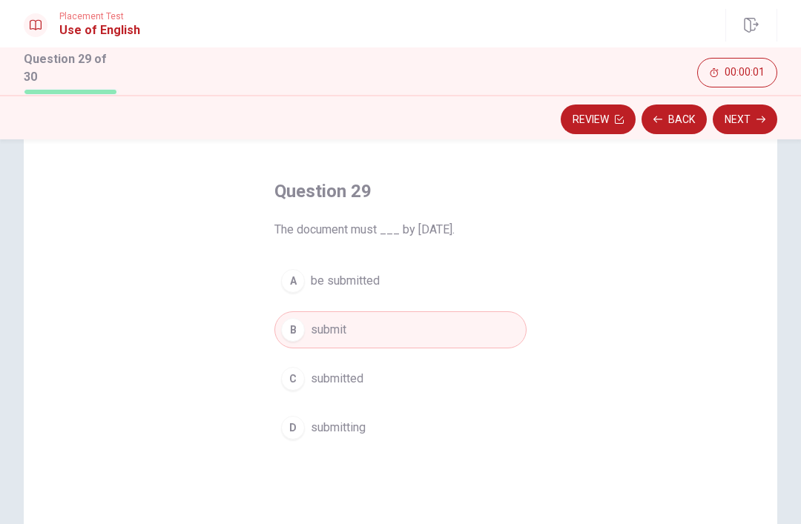
click at [754, 105] on button "Next" at bounding box center [745, 120] width 65 height 30
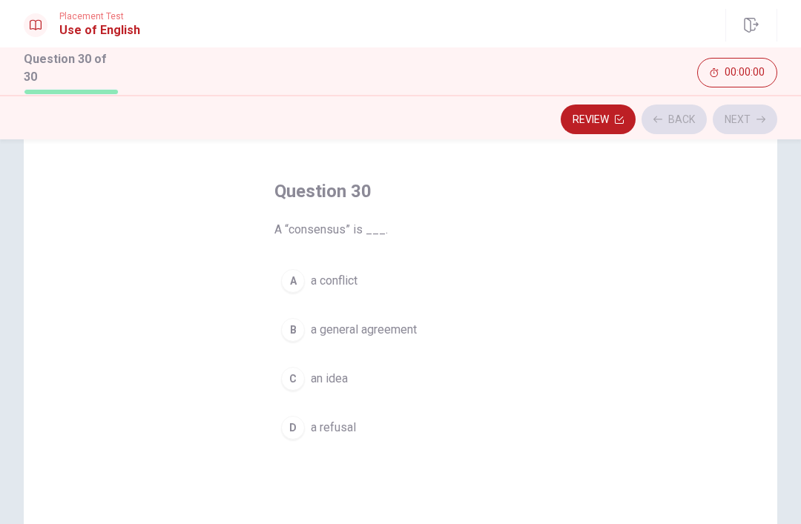
click at [754, 102] on div "Review Back Next" at bounding box center [400, 117] width 801 height 45
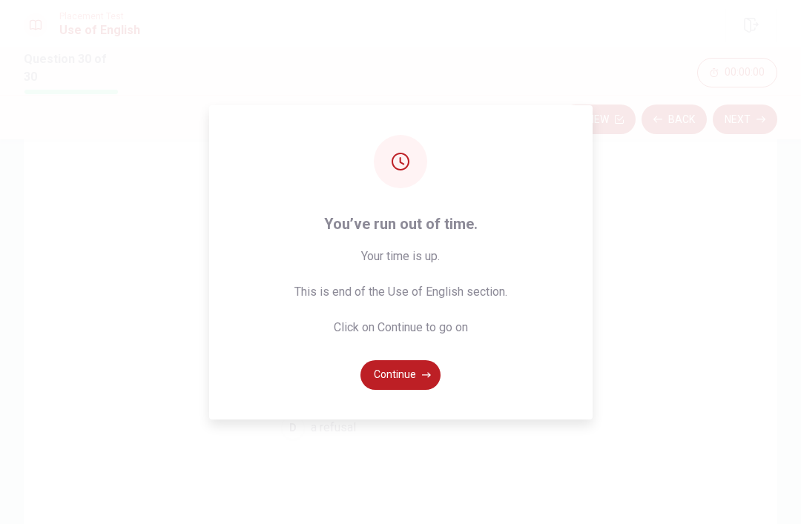
click at [295, 331] on span "Your time is up. This is end of the Use of English section. Click on Continue t…" at bounding box center [400, 292] width 213 height 89
click at [400, 390] on button "Continue" at bounding box center [400, 375] width 80 height 30
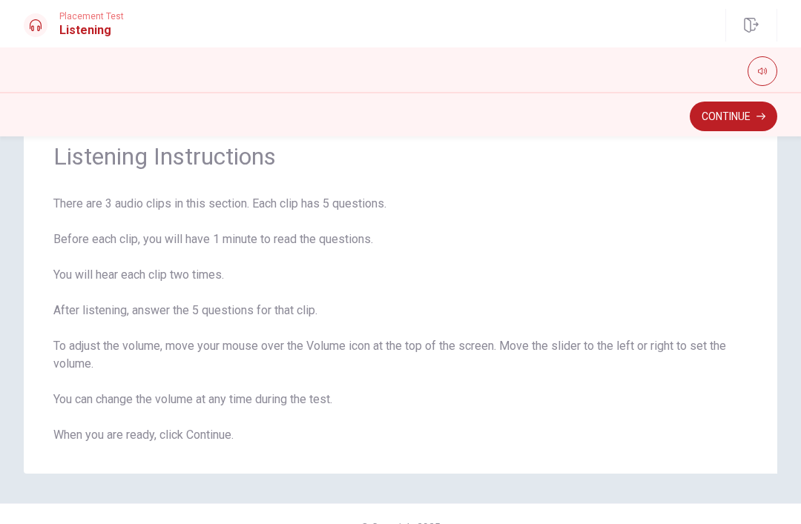
scroll to position [54, 0]
click at [739, 122] on button "Continue" at bounding box center [734, 117] width 88 height 30
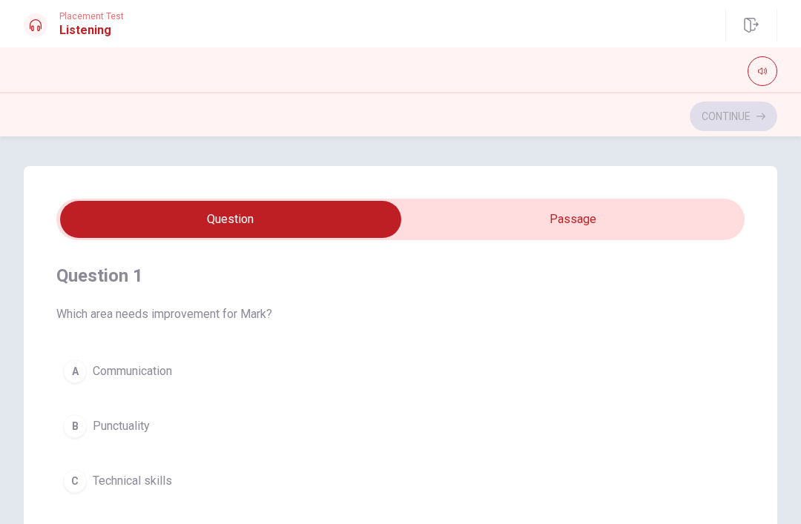
scroll to position [0, 0]
click at [613, 223] on input "checkbox" at bounding box center [230, 219] width 1032 height 37
checkbox input "true"
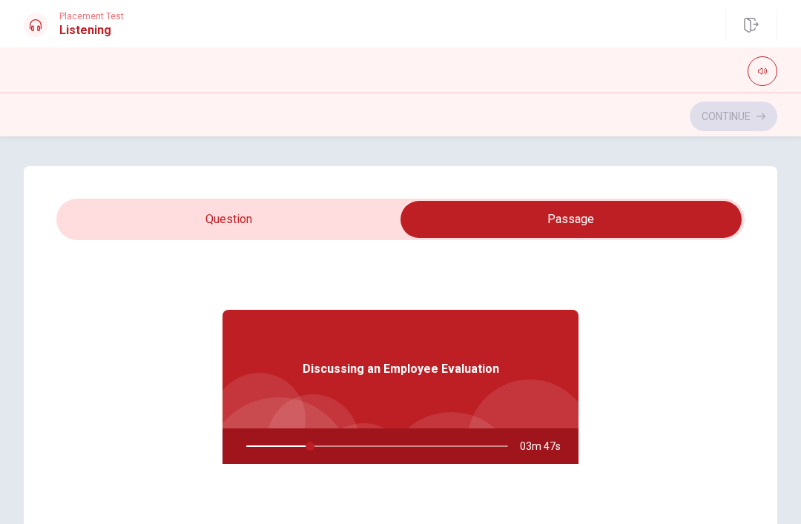
type input "25"
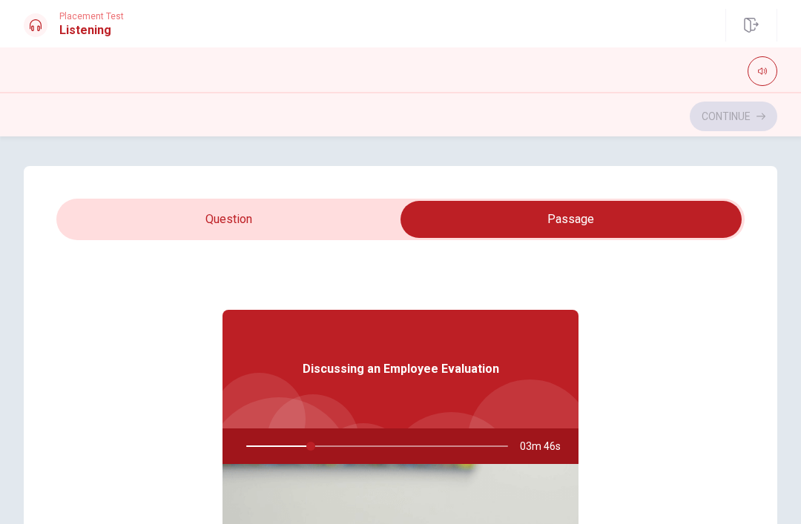
click at [148, 202] on input "checkbox" at bounding box center [571, 219] width 1032 height 37
checkbox input "false"
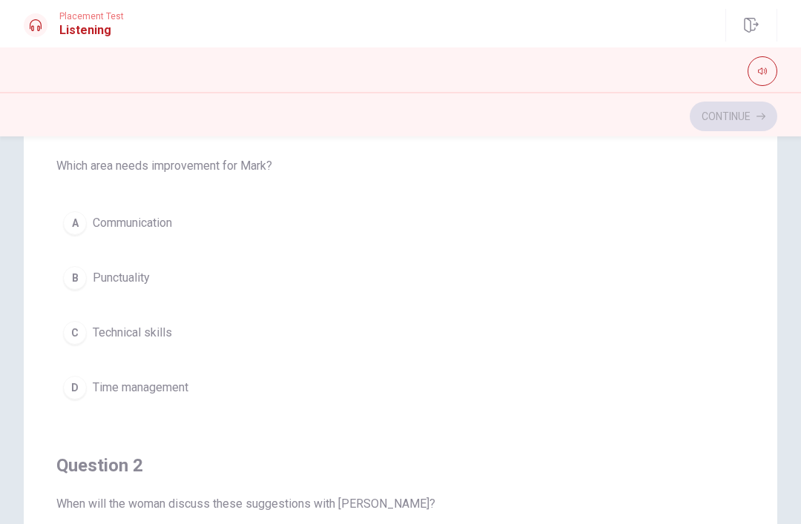
click at [80, 388] on div "D" at bounding box center [75, 388] width 24 height 24
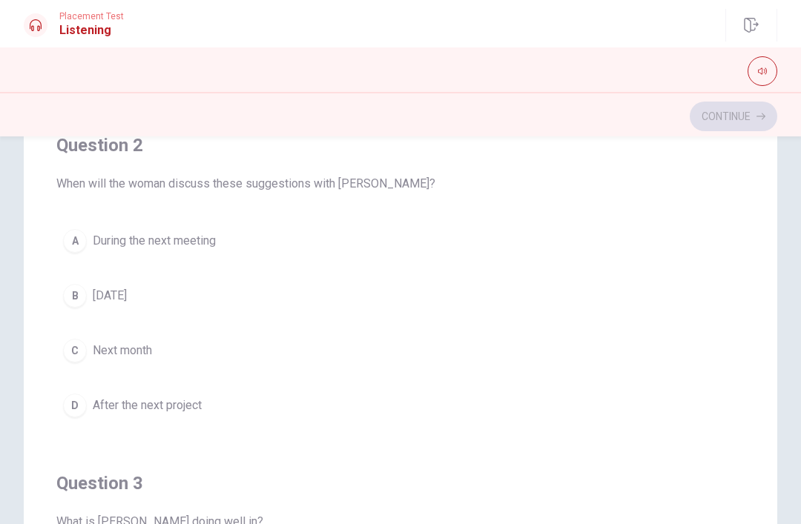
scroll to position [323, 0]
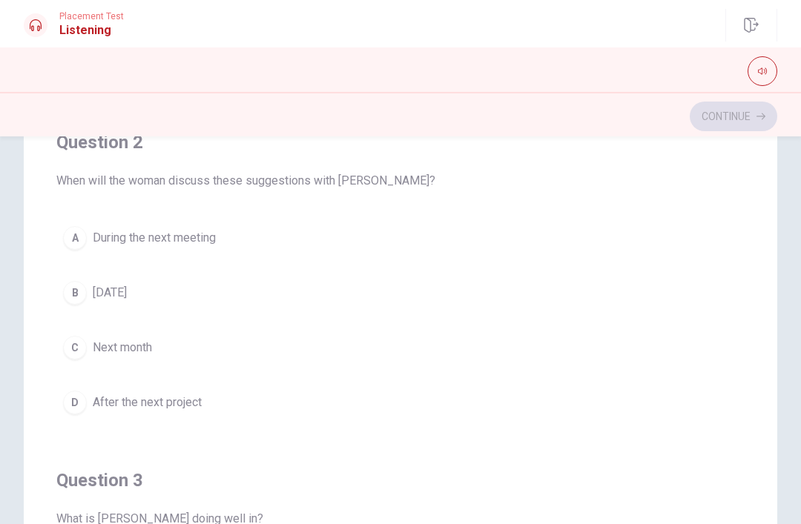
click at [187, 240] on span "During the next meeting" at bounding box center [154, 238] width 123 height 18
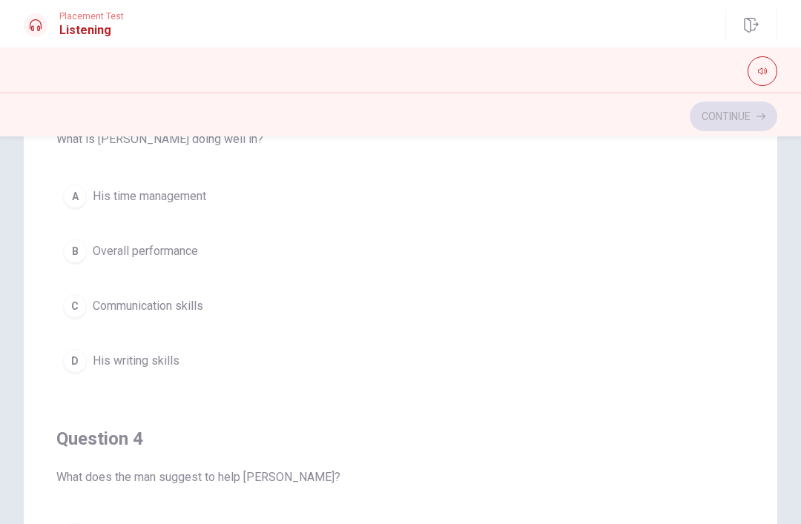
scroll to position [705, 0]
click at [194, 243] on span "Overall performance" at bounding box center [145, 250] width 105 height 18
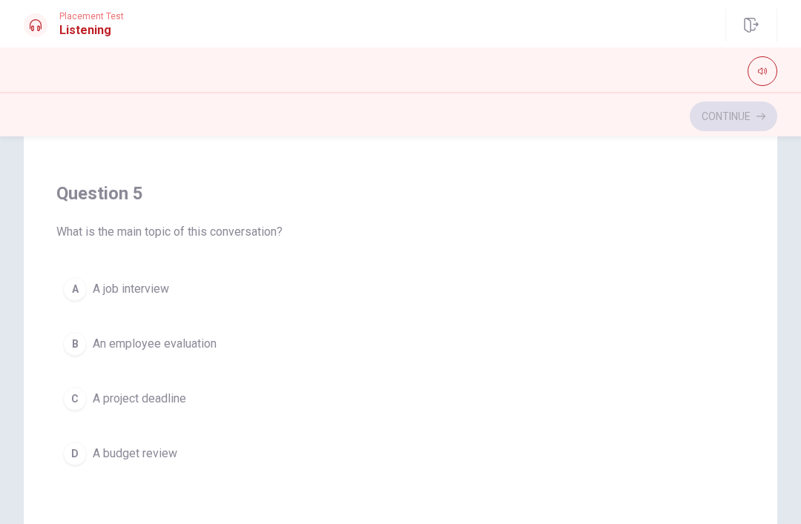
scroll to position [233, 0]
click at [163, 398] on span "A project deadline" at bounding box center [139, 400] width 93 height 18
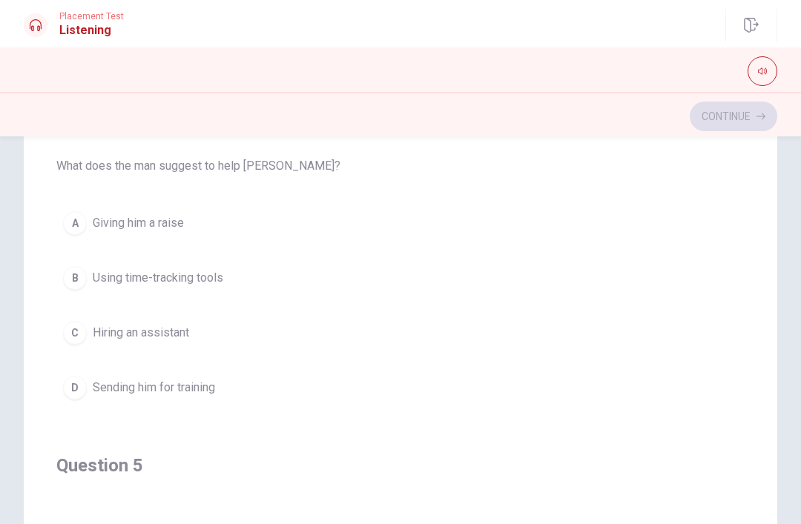
scroll to position [937, 0]
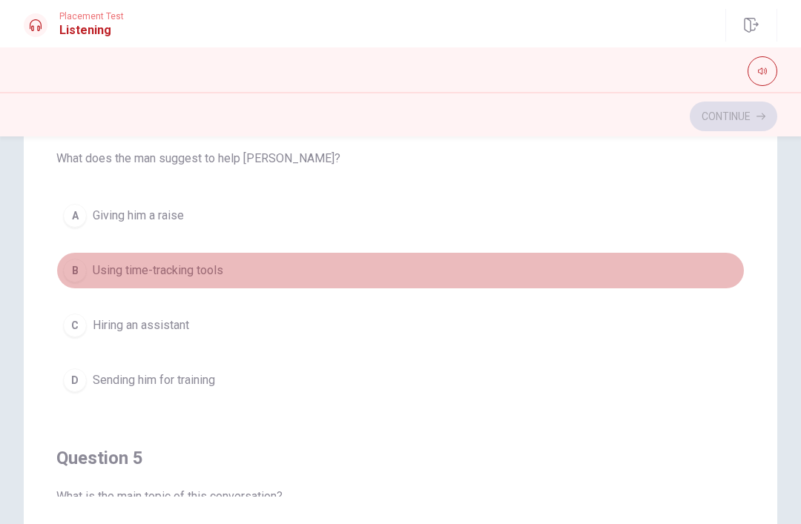
click at [87, 271] on button "B Using time-tracking tools" at bounding box center [400, 270] width 688 height 37
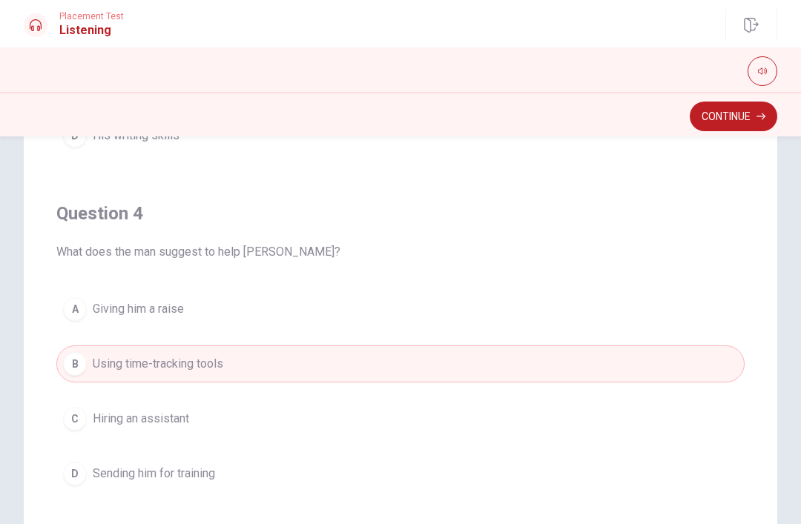
scroll to position [843, 0]
click at [747, 122] on button "Continue" at bounding box center [734, 117] width 88 height 30
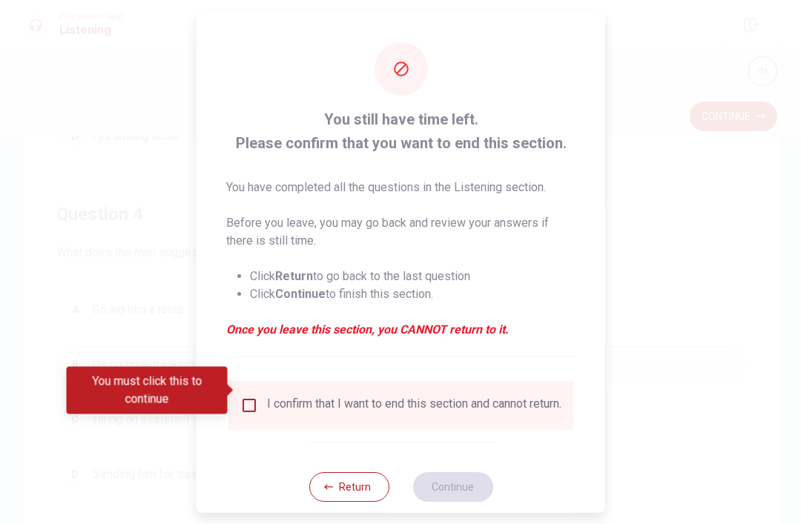
click at [243, 396] on input "You must click this to continue" at bounding box center [249, 405] width 18 height 18
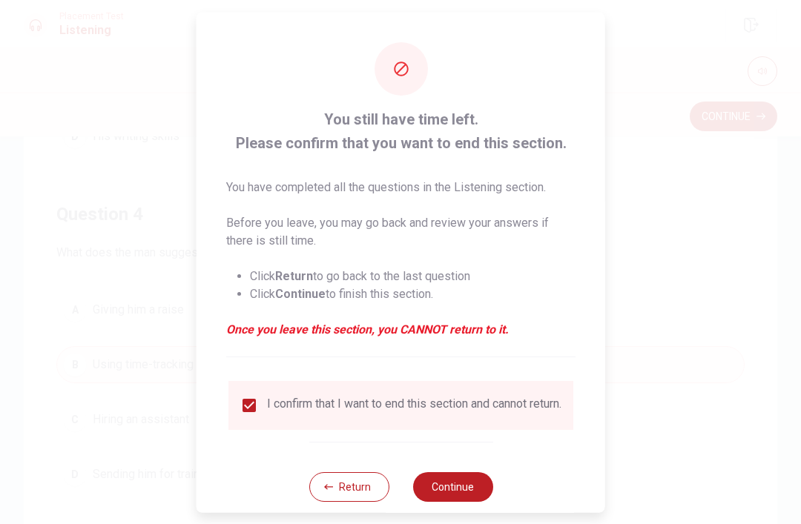
click at [461, 461] on div "Return Continue" at bounding box center [401, 486] width 184 height 90
click at [458, 487] on button "Continue" at bounding box center [452, 487] width 80 height 30
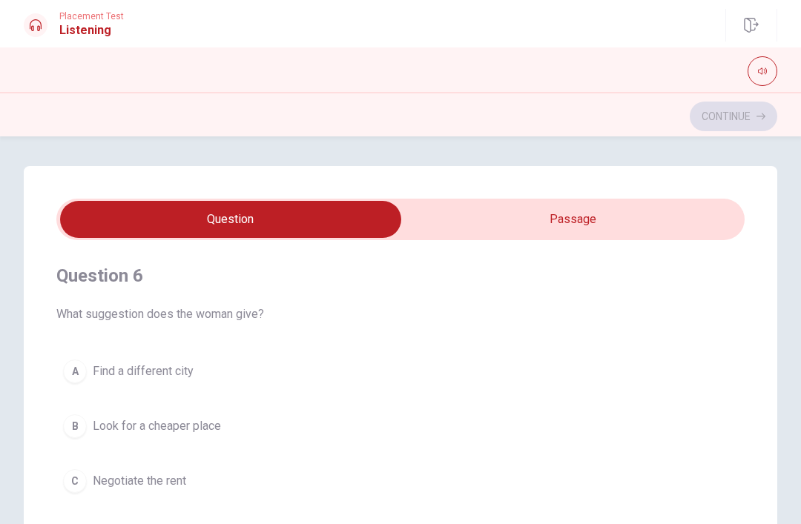
scroll to position [0, 0]
type input "1"
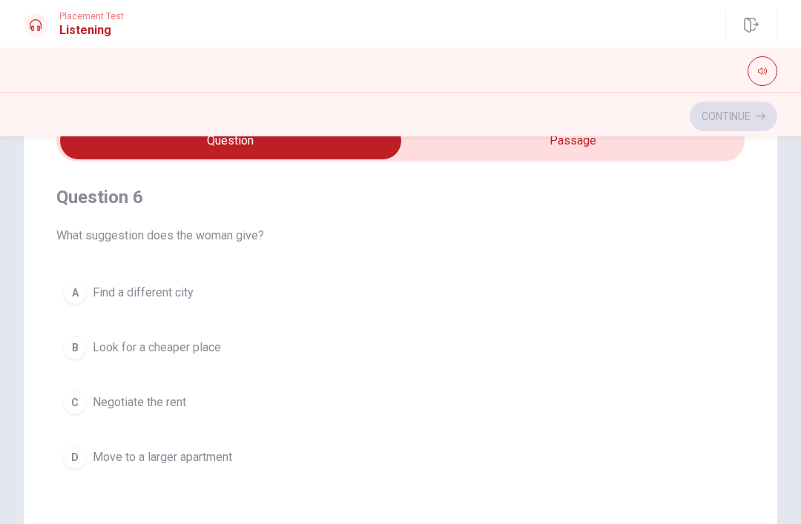
scroll to position [79, 0]
click at [605, 144] on input "checkbox" at bounding box center [230, 140] width 1032 height 37
checkbox input "true"
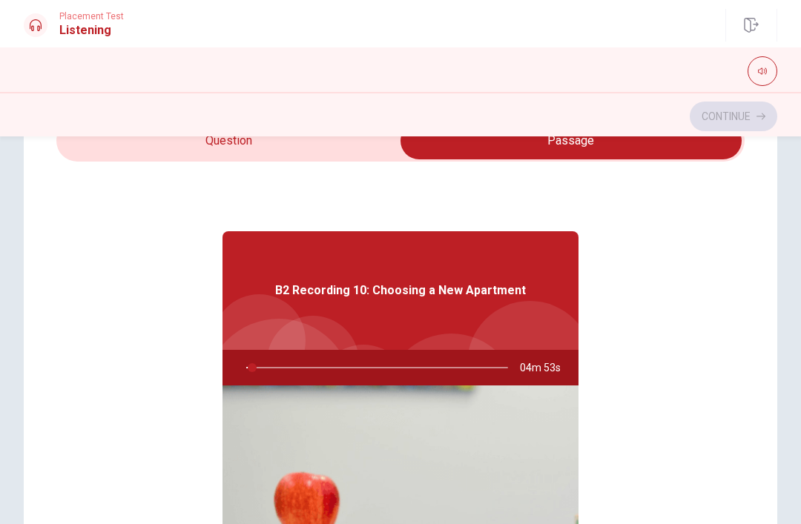
scroll to position [0, 0]
type input "3"
click at [322, 156] on input "checkbox" at bounding box center [571, 140] width 1032 height 37
checkbox input "false"
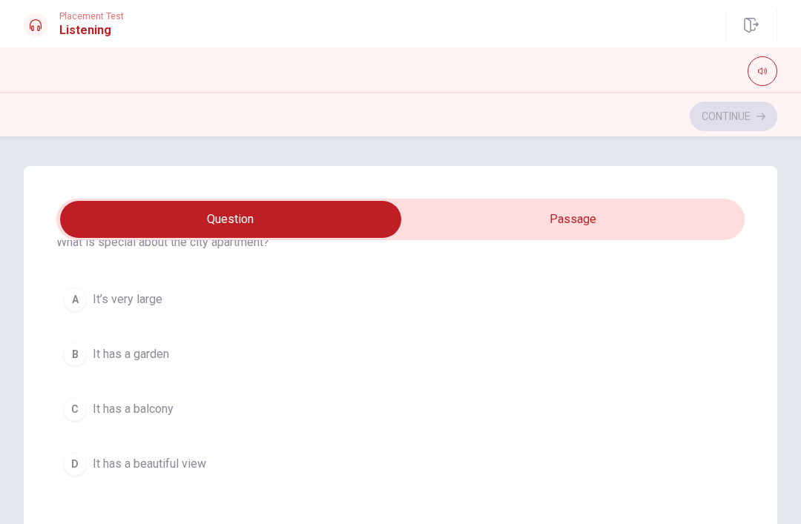
scroll to position [411, 0]
click at [148, 353] on span "It has a garden" at bounding box center [131, 354] width 76 height 18
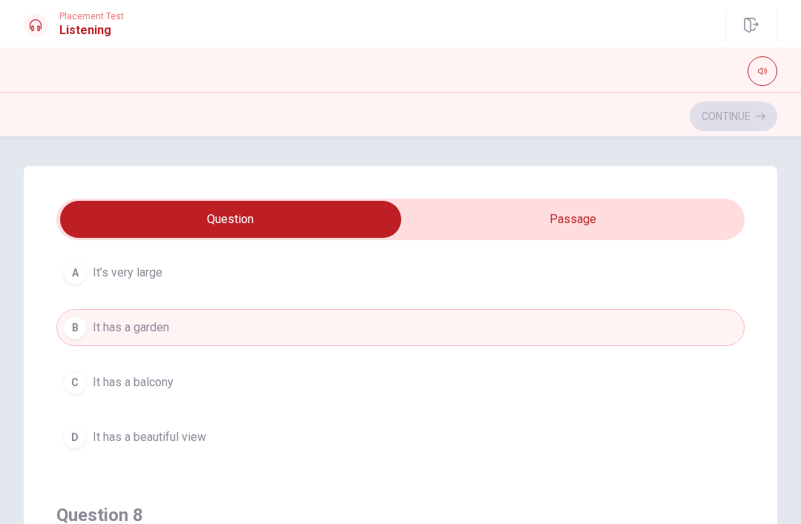
click at [148, 389] on span "It has a balcony" at bounding box center [133, 383] width 81 height 18
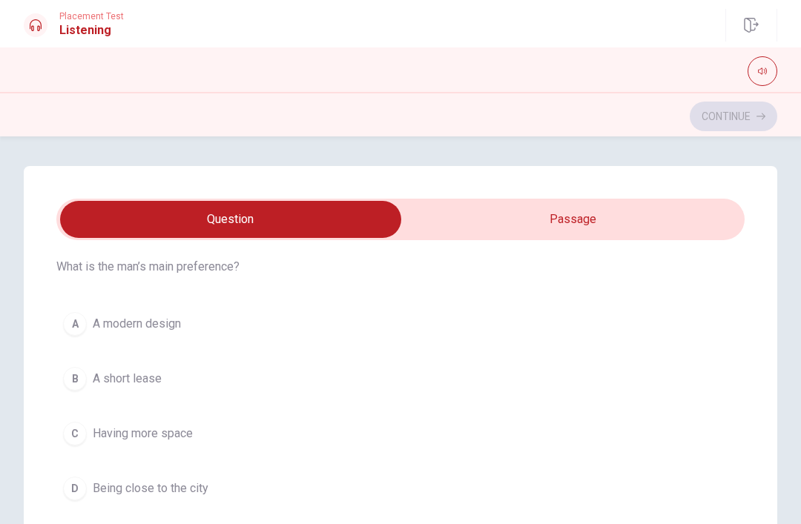
scroll to position [725, 0]
click at [164, 444] on button "C Having more space" at bounding box center [400, 432] width 688 height 37
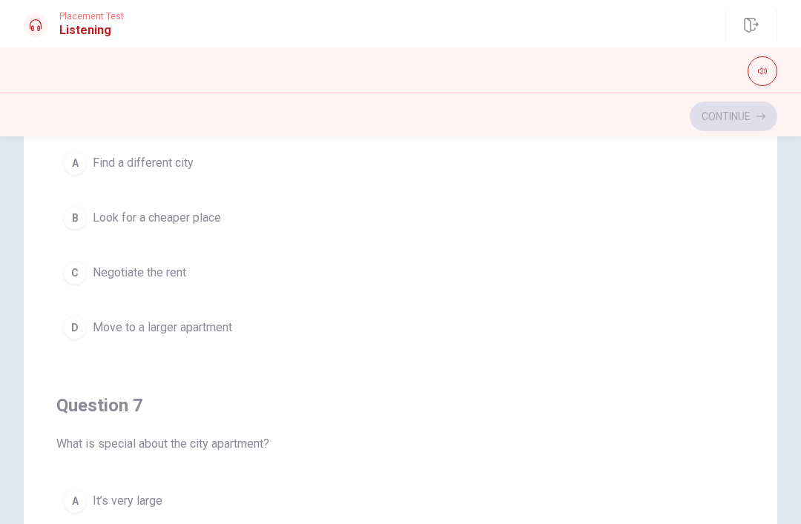
scroll to position [208, 0]
click at [197, 223] on span "Look for a cheaper place" at bounding box center [157, 218] width 128 height 18
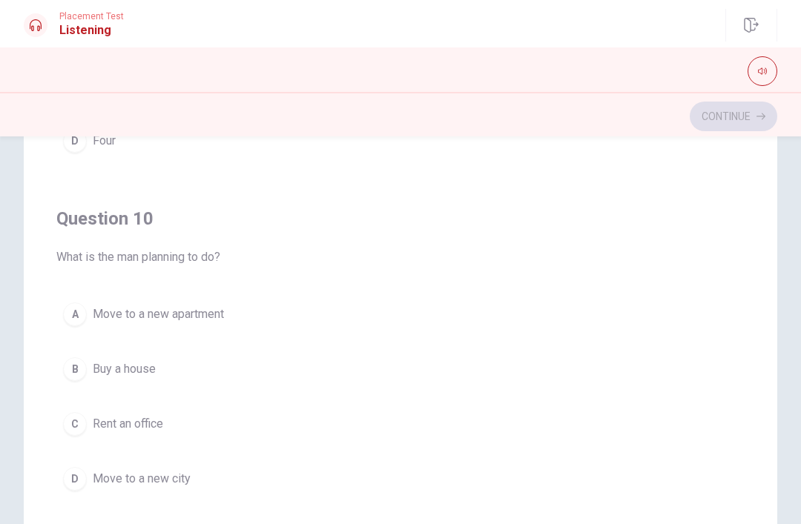
scroll to position [1202, 0]
click at [185, 304] on button "A Move to a new apartment" at bounding box center [400, 314] width 688 height 37
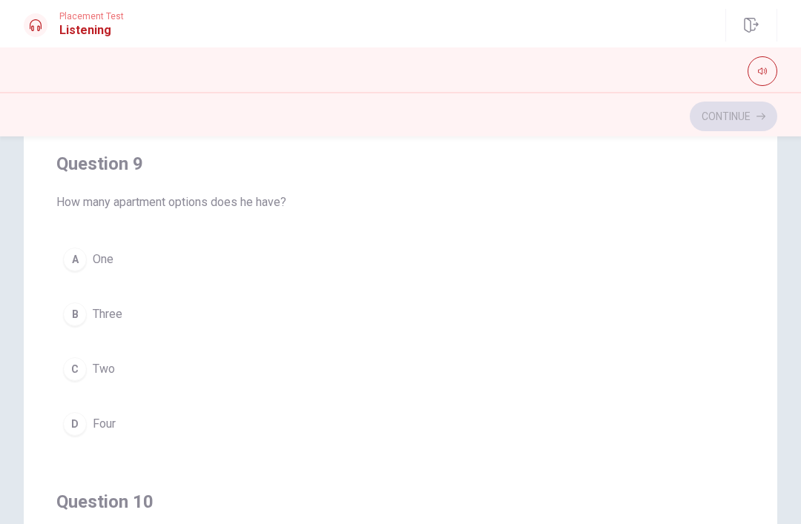
scroll to position [920, 0]
click at [90, 362] on button "C Two" at bounding box center [400, 367] width 688 height 37
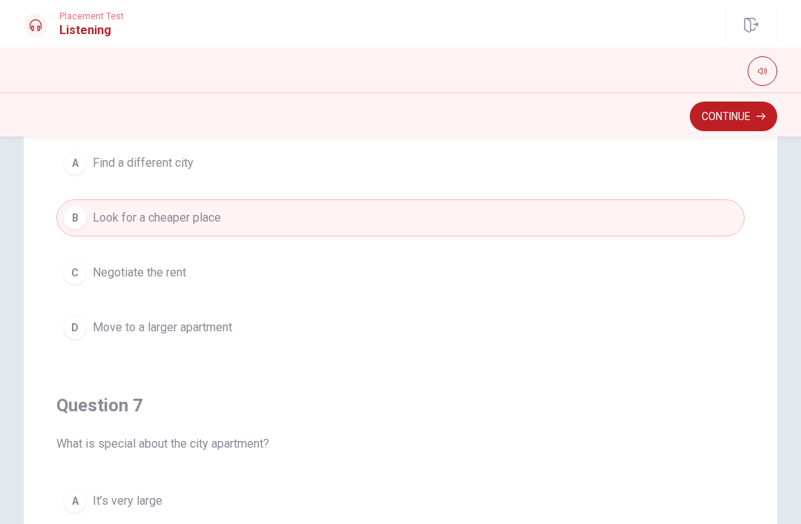
scroll to position [0, 0]
click at [733, 125] on button "Continue" at bounding box center [734, 117] width 88 height 30
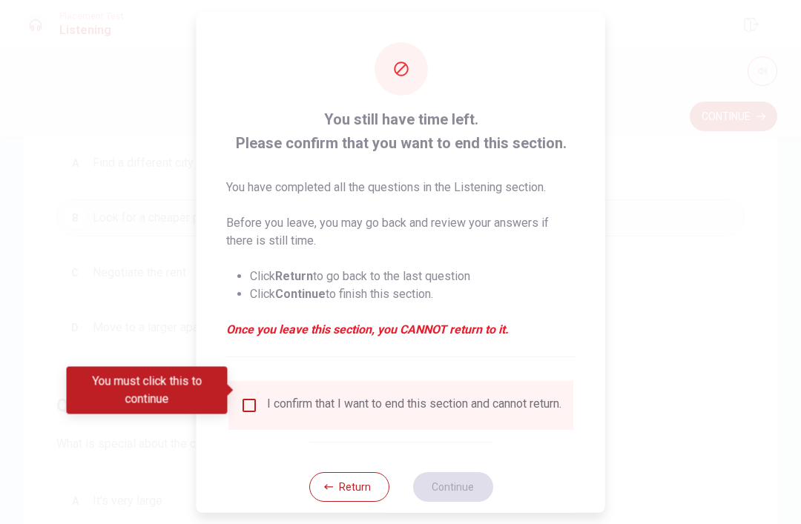
click at [248, 396] on input "You must click this to continue" at bounding box center [249, 405] width 18 height 18
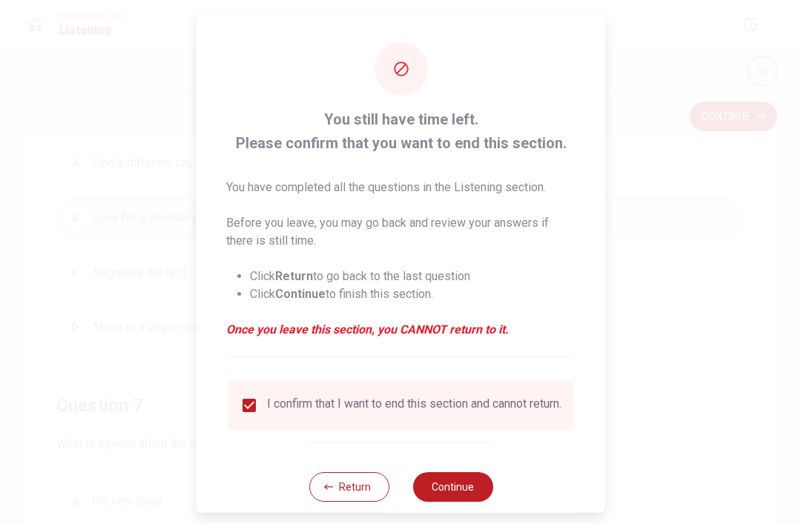
click at [467, 483] on button "Continue" at bounding box center [452, 487] width 80 height 30
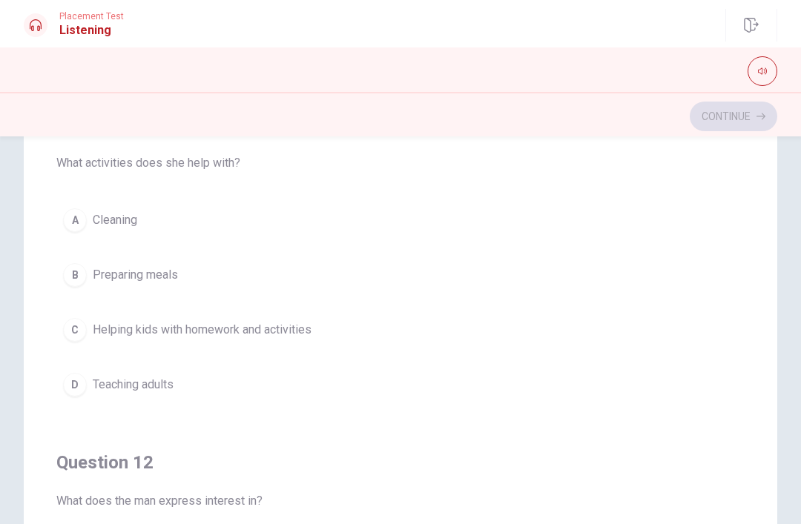
scroll to position [9, 0]
click at [162, 276] on span "Preparing meals" at bounding box center [135, 276] width 85 height 18
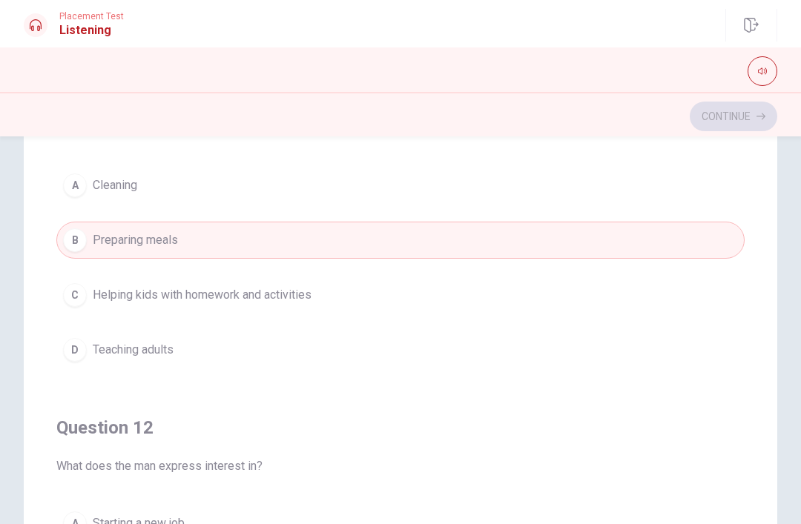
scroll to position [45, 0]
click at [282, 297] on span "Helping kids with homework and activities" at bounding box center [202, 295] width 219 height 18
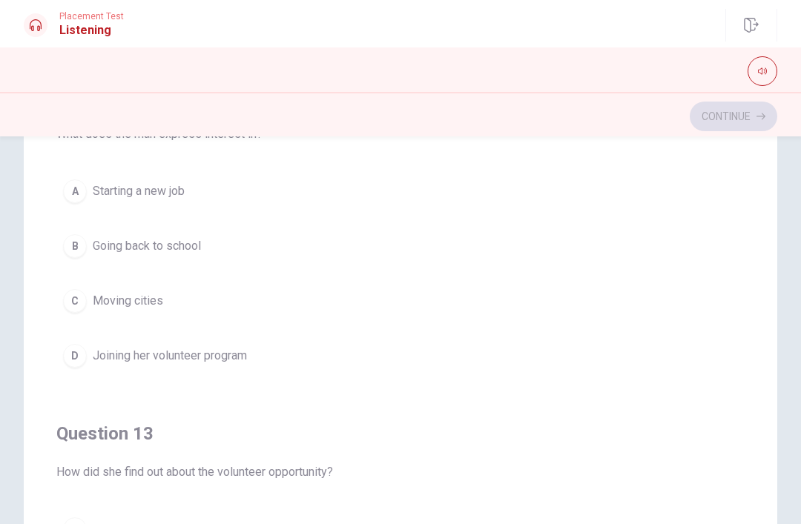
scroll to position [384, 0]
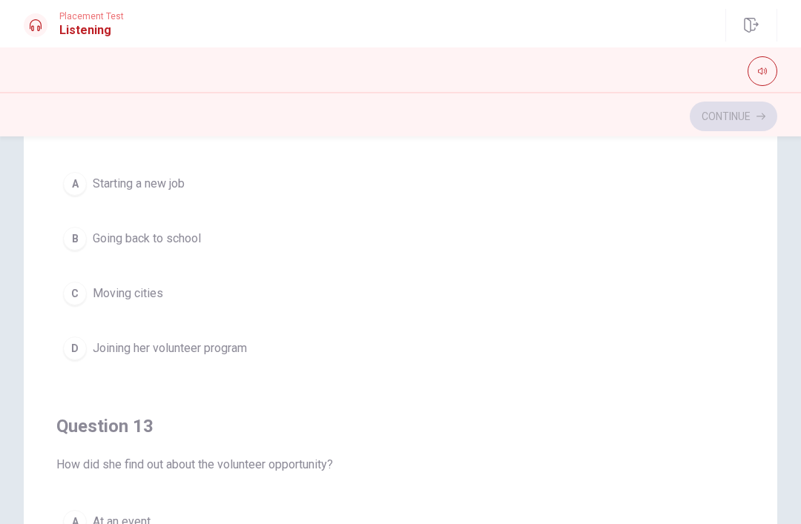
click at [185, 236] on span "Going back to school" at bounding box center [147, 239] width 108 height 18
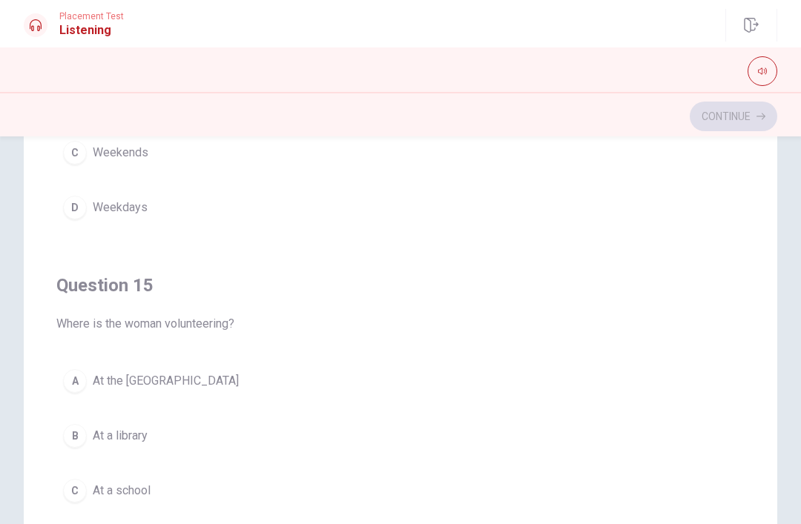
scroll to position [1202, 0]
click at [185, 378] on span "At the [GEOGRAPHIC_DATA]" at bounding box center [166, 381] width 146 height 18
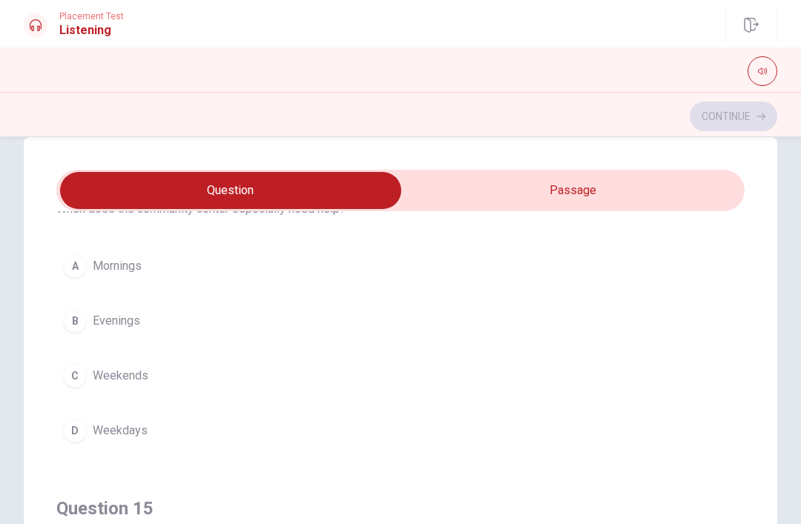
scroll to position [1093, 0]
click at [119, 431] on span "Weekdays" at bounding box center [120, 430] width 55 height 18
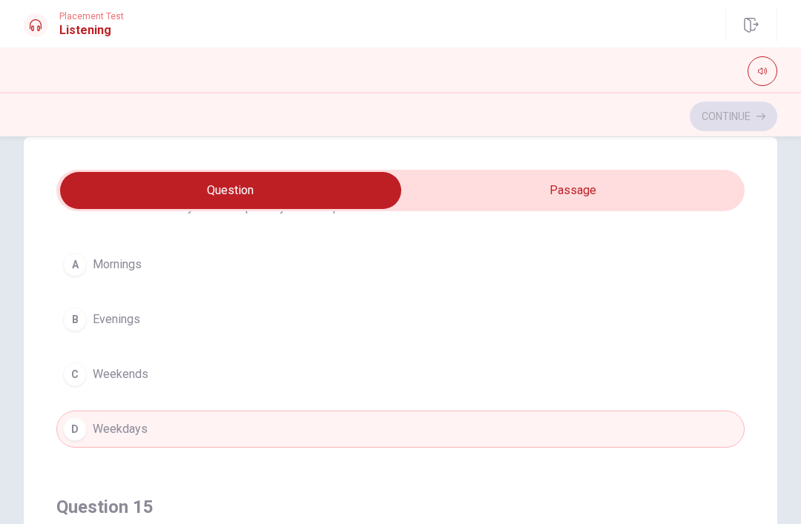
click at [129, 372] on span "Weekends" at bounding box center [121, 375] width 56 height 18
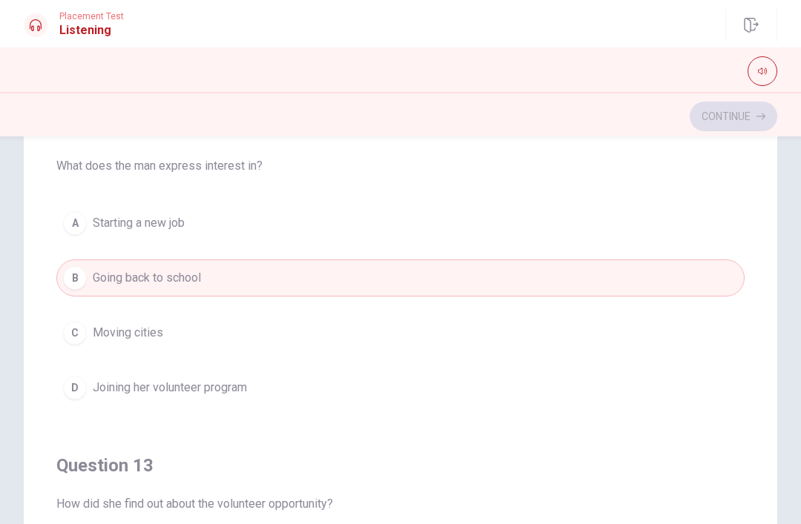
scroll to position [334, 0]
click at [239, 376] on button "D Joining her volunteer program" at bounding box center [400, 388] width 688 height 37
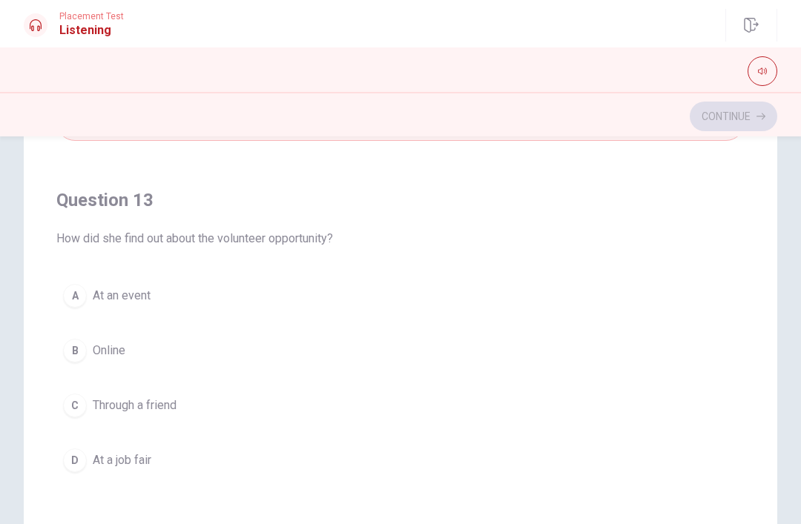
scroll to position [610, 0]
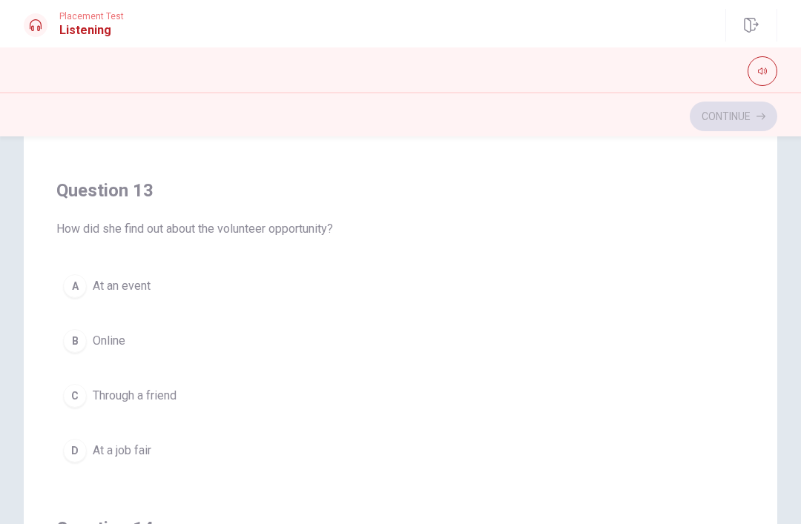
click at [91, 350] on button "B Online" at bounding box center [400, 341] width 688 height 37
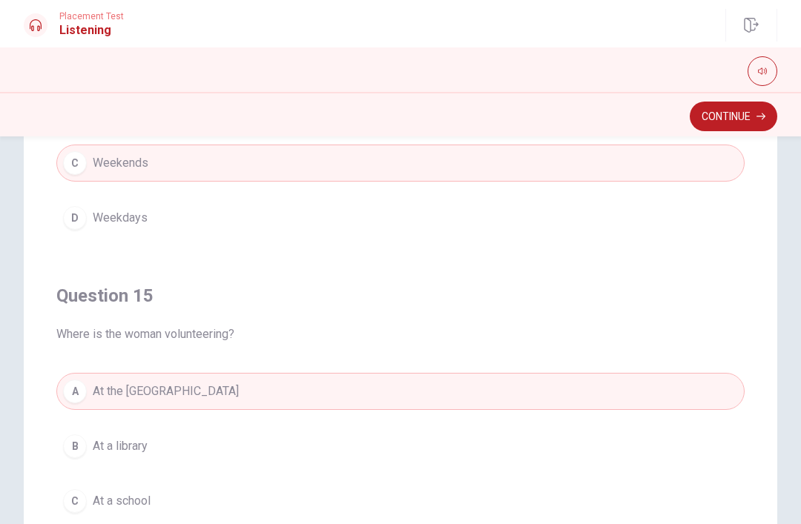
scroll to position [132, 0]
click at [730, 120] on button "Continue" at bounding box center [734, 117] width 88 height 30
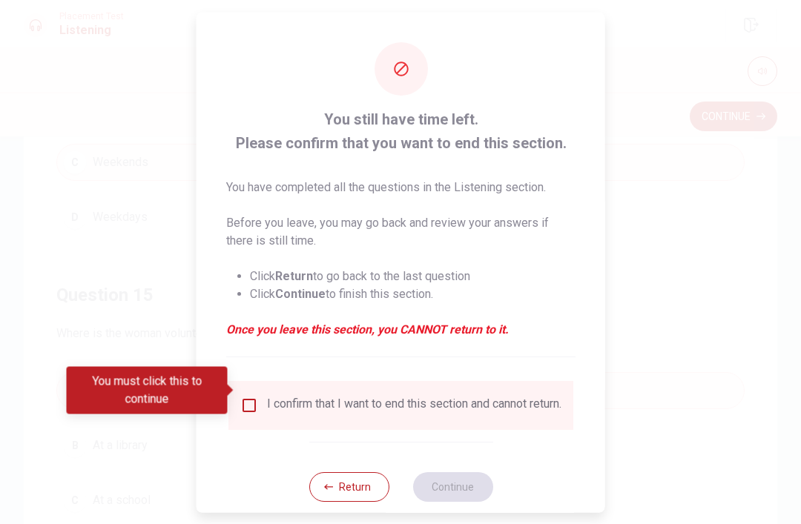
click at [255, 396] on input "You must click this to continue" at bounding box center [249, 405] width 18 height 18
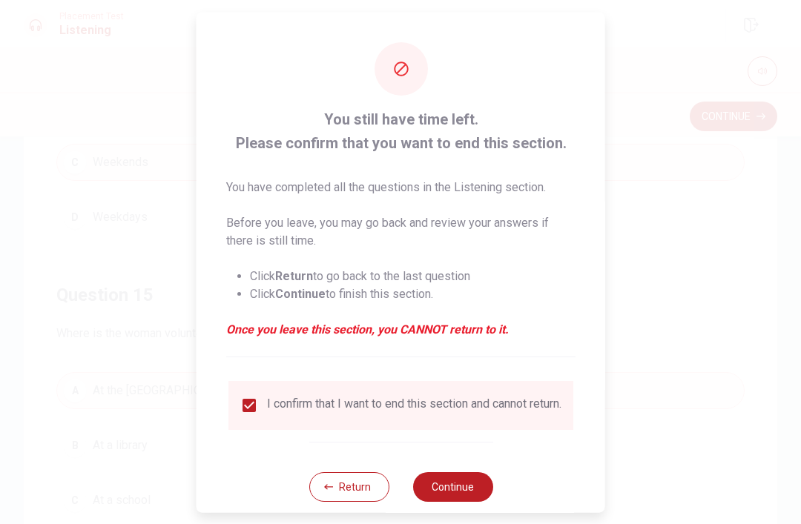
click at [463, 483] on button "Continue" at bounding box center [452, 487] width 80 height 30
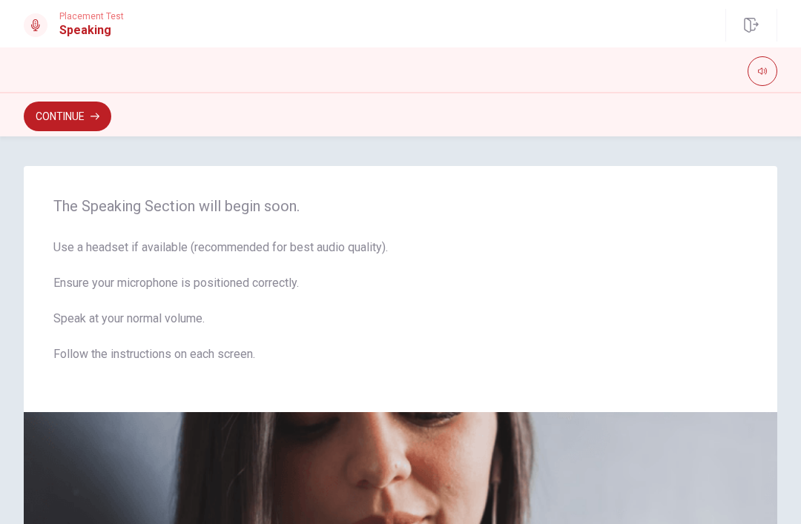
scroll to position [0, 0]
click at [54, 122] on button "Continue" at bounding box center [68, 117] width 88 height 30
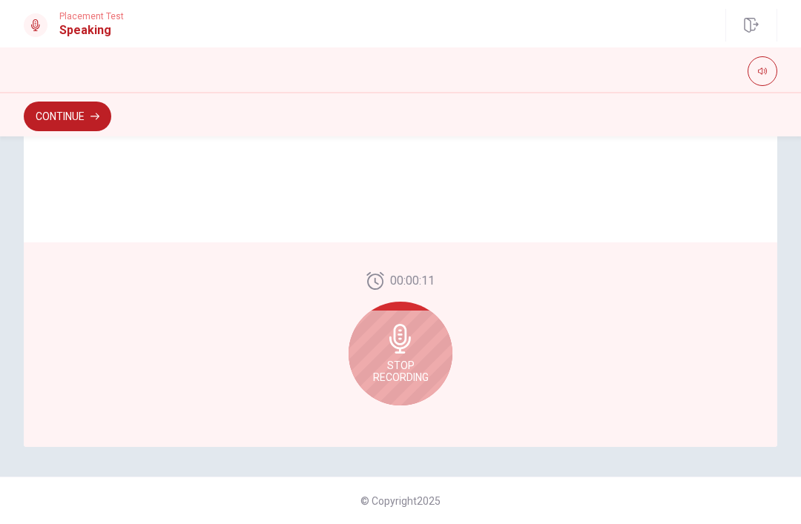
scroll to position [366, 0]
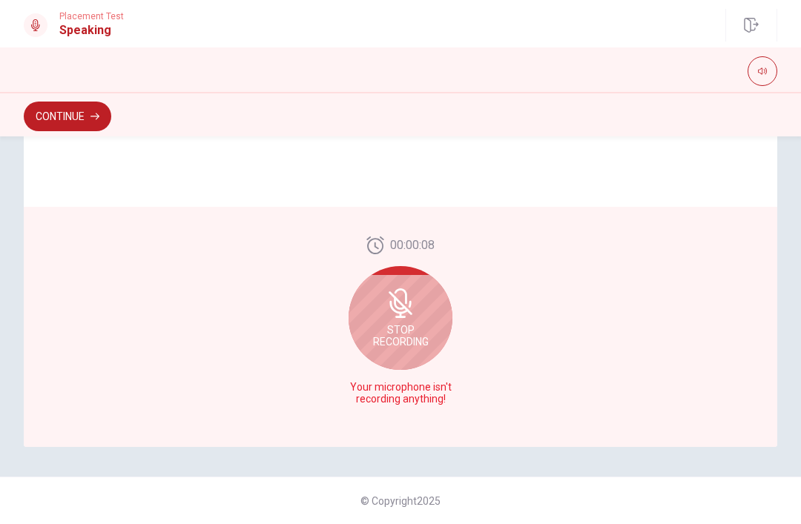
click at [404, 320] on div "Stop Recording" at bounding box center [401, 318] width 104 height 104
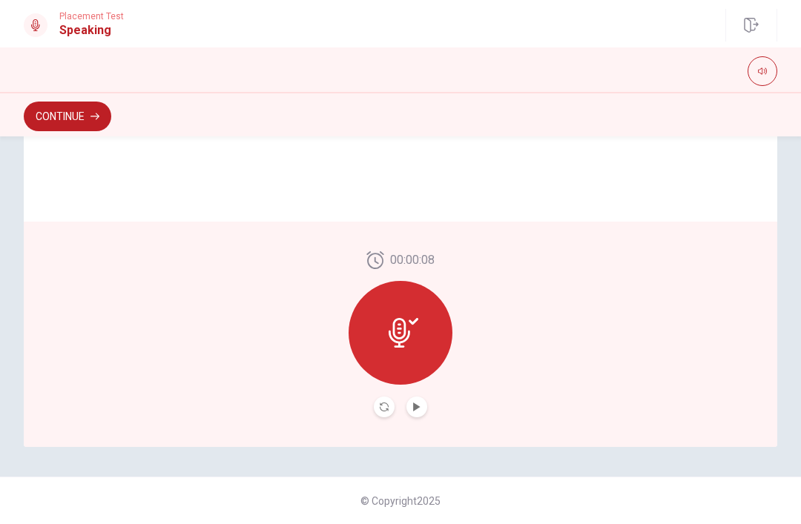
click at [409, 329] on icon at bounding box center [404, 333] width 30 height 30
click at [418, 410] on icon "Play Audio" at bounding box center [416, 407] width 9 height 9
click at [430, 336] on div at bounding box center [401, 333] width 104 height 104
click at [412, 338] on icon at bounding box center [404, 333] width 30 height 30
click at [415, 335] on icon at bounding box center [404, 333] width 30 height 30
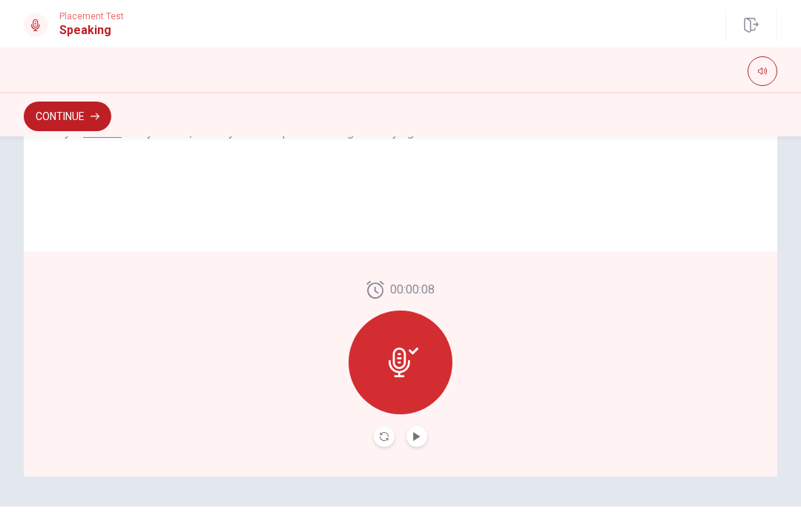
scroll to position [356, 0]
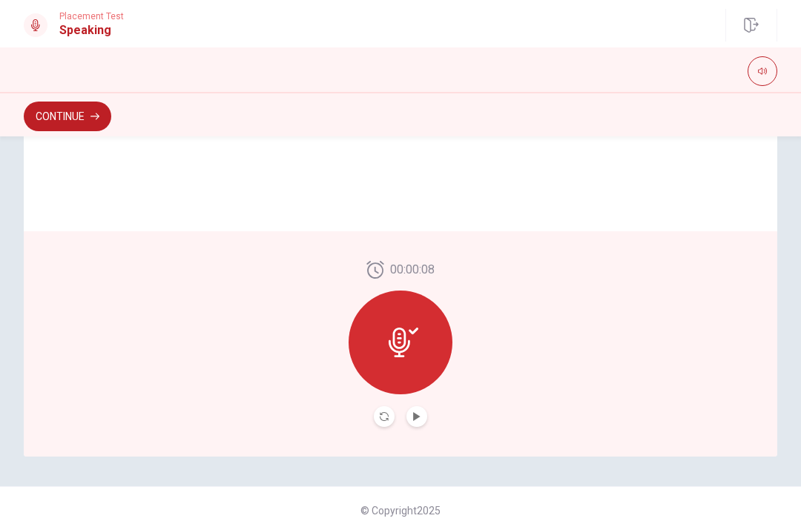
click at [405, 344] on icon at bounding box center [400, 343] width 22 height 30
click at [771, 67] on button "button" at bounding box center [763, 71] width 30 height 30
click at [765, 72] on icon "button" at bounding box center [762, 71] width 9 height 9
click at [415, 346] on icon at bounding box center [404, 343] width 30 height 30
click at [417, 420] on icon "Play Audio" at bounding box center [416, 416] width 9 height 9
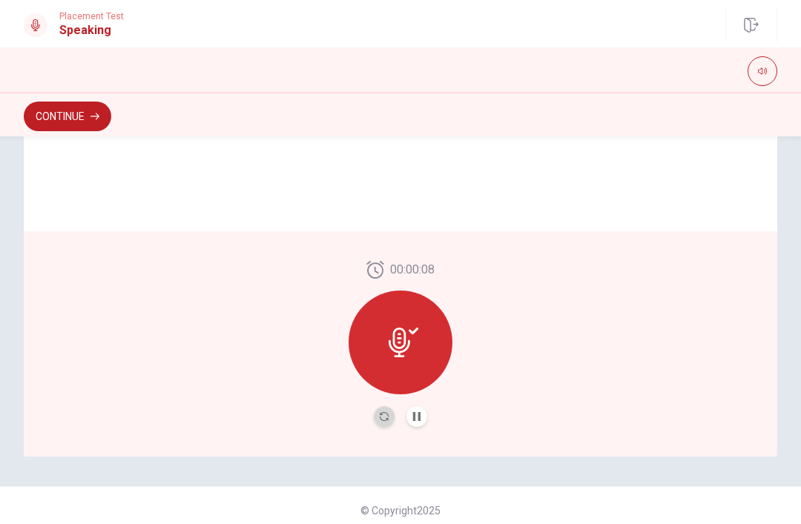
click at [382, 417] on icon "Record Again" at bounding box center [384, 416] width 9 height 9
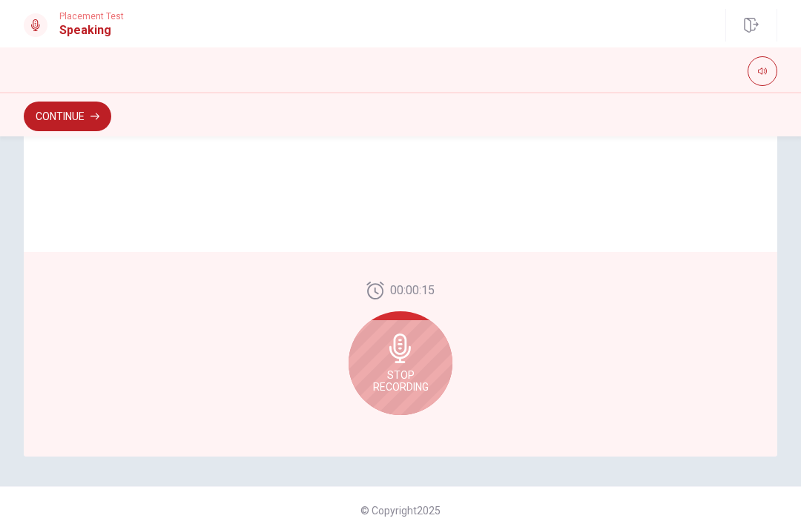
click at [410, 369] on span "Stop Recording" at bounding box center [401, 381] width 56 height 24
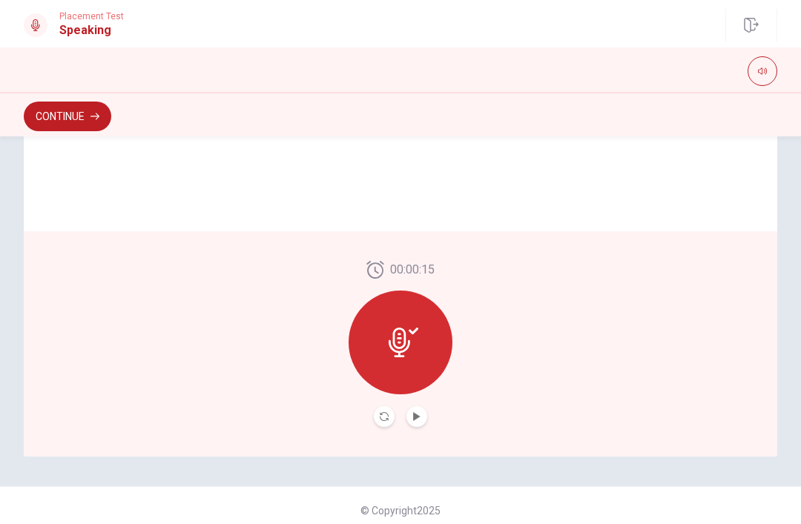
click at [423, 340] on div at bounding box center [401, 343] width 104 height 104
click at [386, 420] on icon "Record Again" at bounding box center [384, 416] width 9 height 9
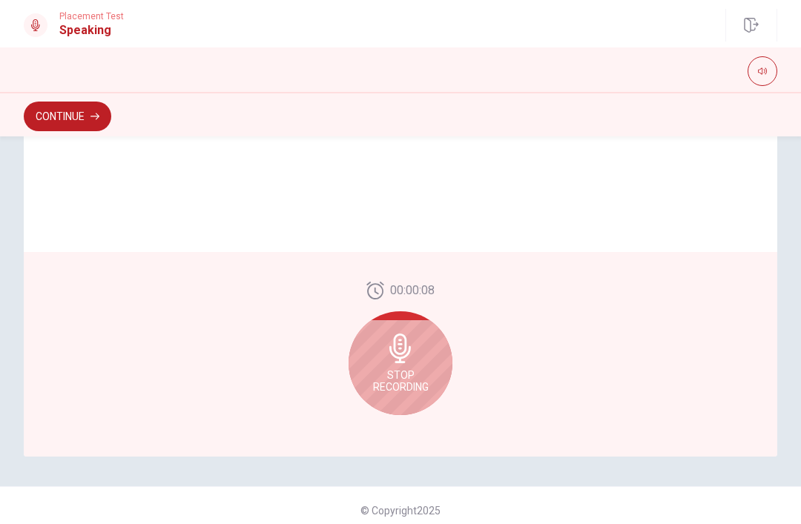
click at [386, 357] on icon at bounding box center [401, 349] width 30 height 30
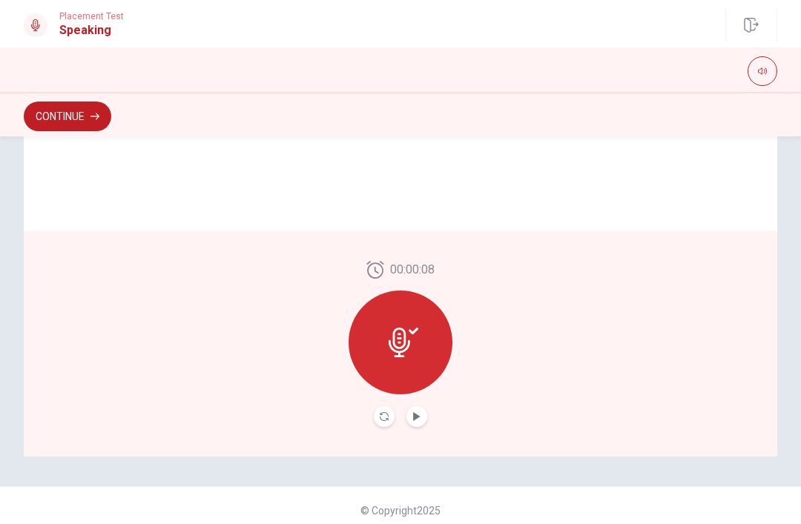
click at [420, 409] on button "Play Audio" at bounding box center [416, 416] width 21 height 21
click at [57, 116] on button "Continue" at bounding box center [68, 117] width 88 height 30
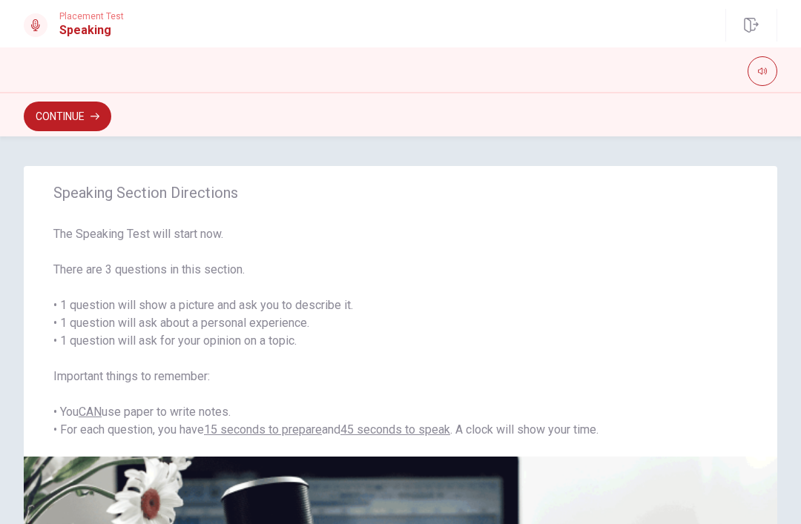
scroll to position [0, 0]
click at [83, 106] on button "Continue" at bounding box center [68, 117] width 88 height 30
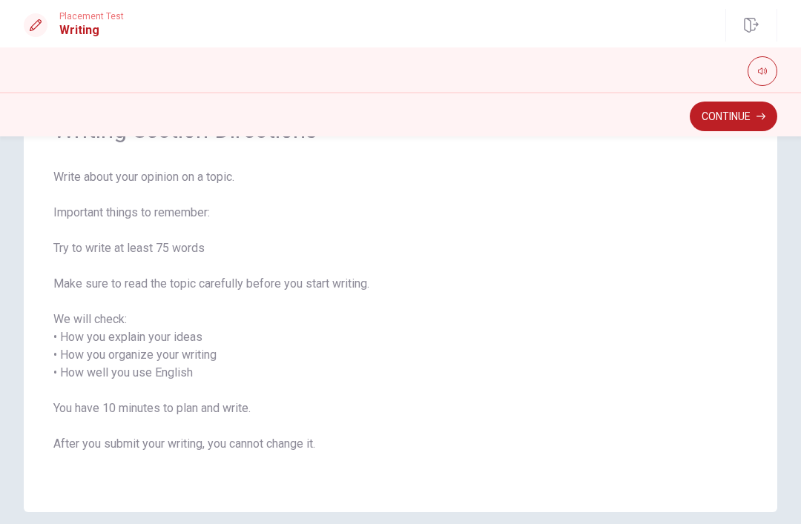
scroll to position [97, 0]
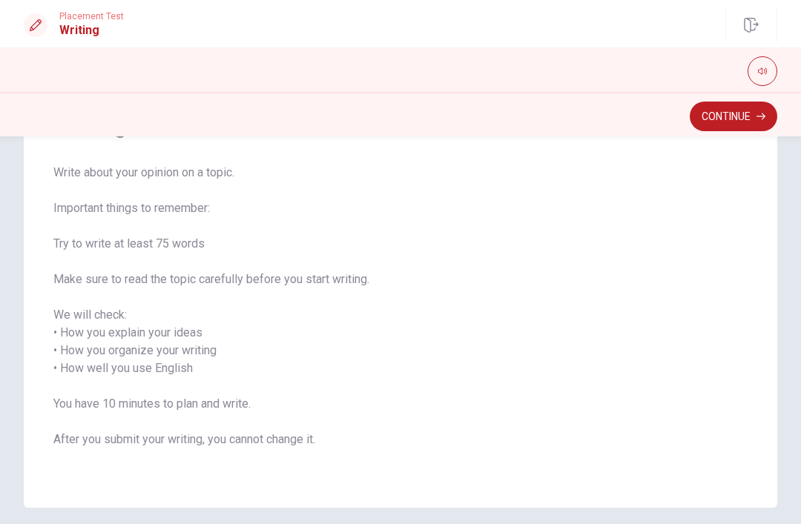
click at [745, 115] on button "Continue" at bounding box center [734, 117] width 88 height 30
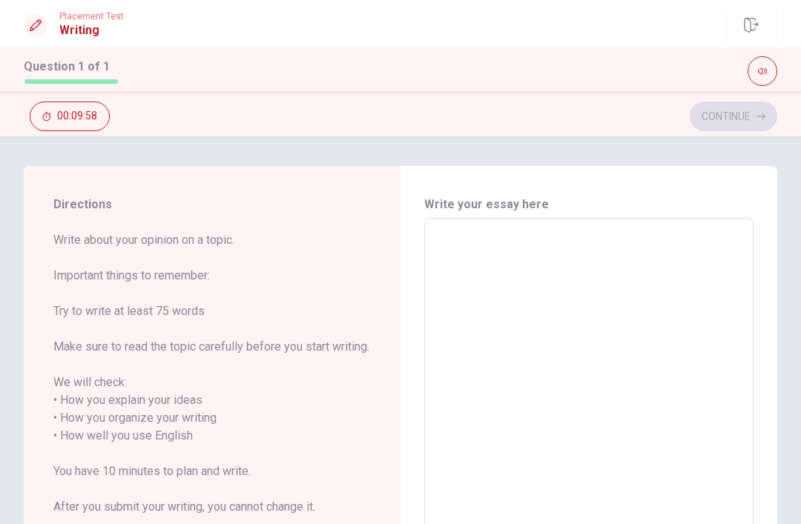
scroll to position [0, 0]
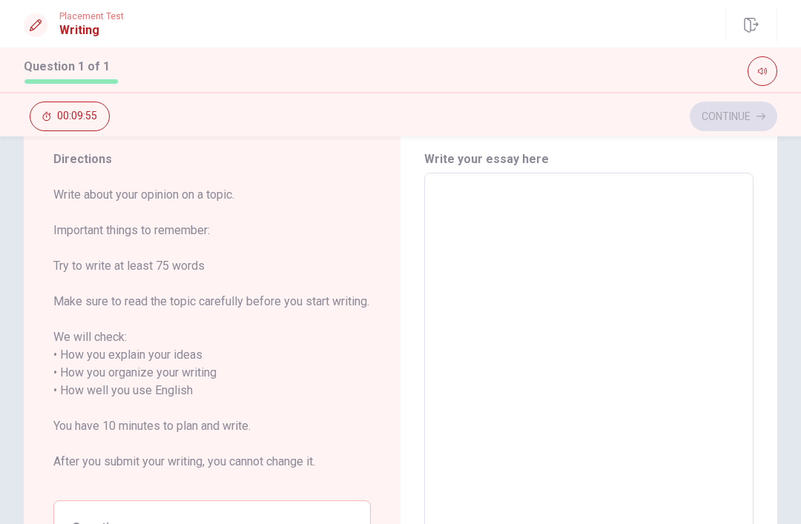
click at [324, 380] on span "Write about your opinion on a topic. Important things to remember: Try to write…" at bounding box center [211, 337] width 317 height 303
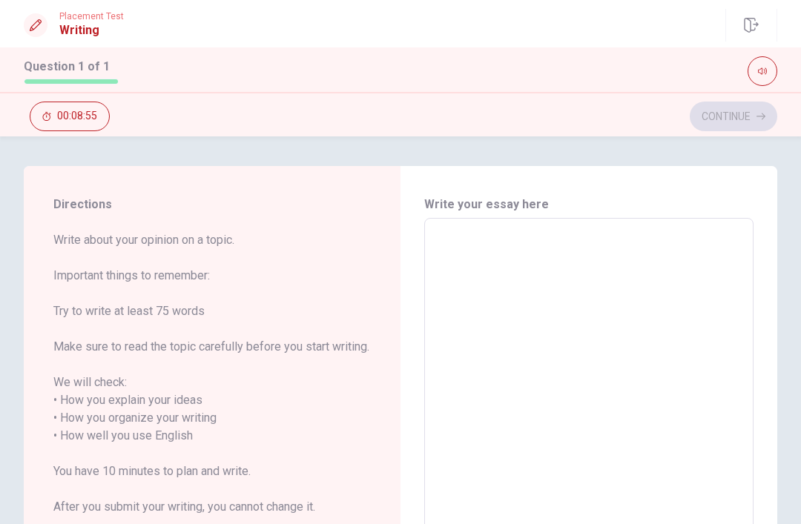
click at [501, 257] on textarea at bounding box center [589, 437] width 309 height 412
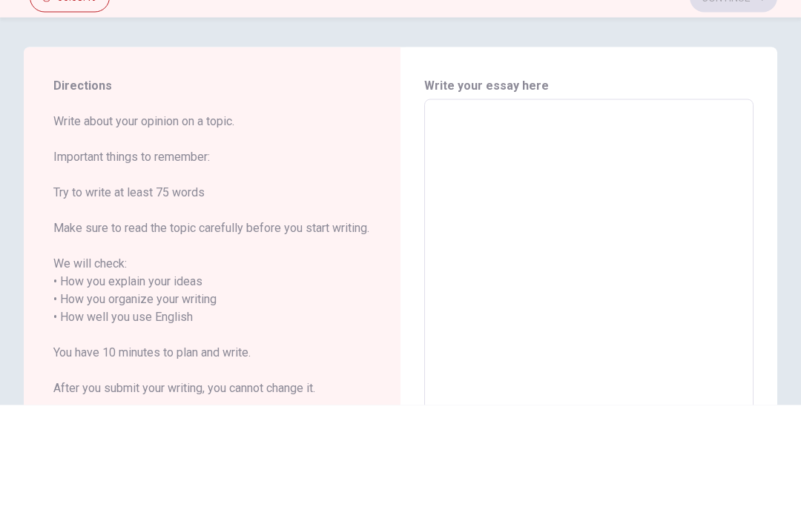
type textarea "O"
type textarea "x"
type textarea "On"
type textarea "x"
type textarea "One"
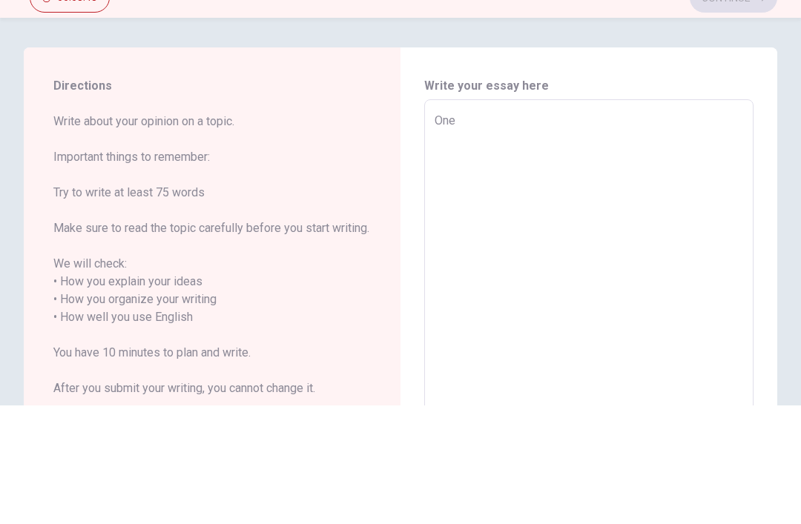
type textarea "x"
type textarea "One"
type textarea "x"
type textarea "One p"
type textarea "x"
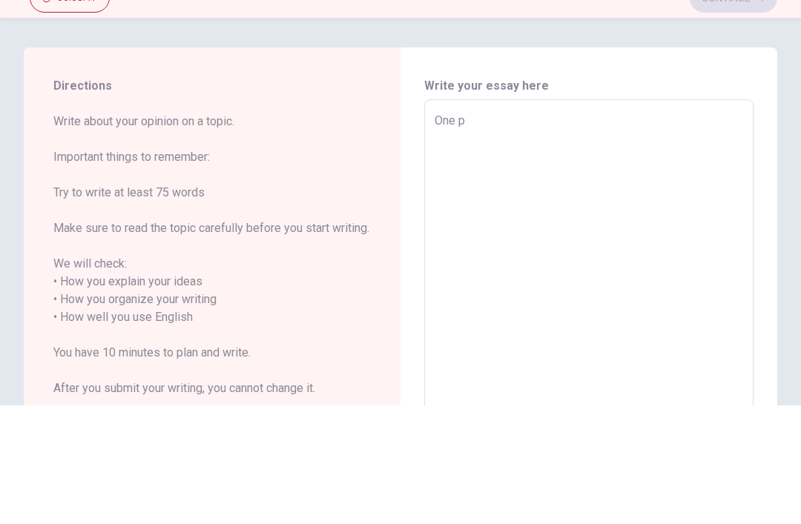
type textarea "One pe"
type textarea "x"
type textarea "One per"
type textarea "x"
type textarea "One pers"
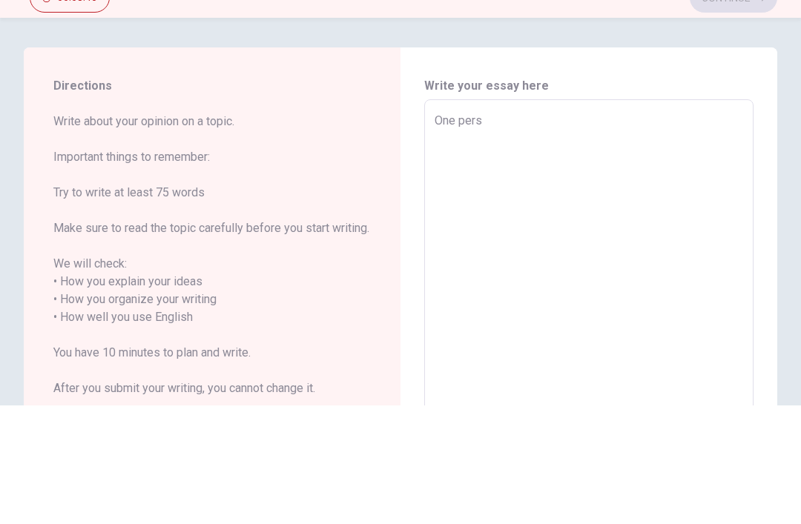
type textarea "x"
type textarea "One perso"
type textarea "x"
type textarea "One person"
type textarea "x"
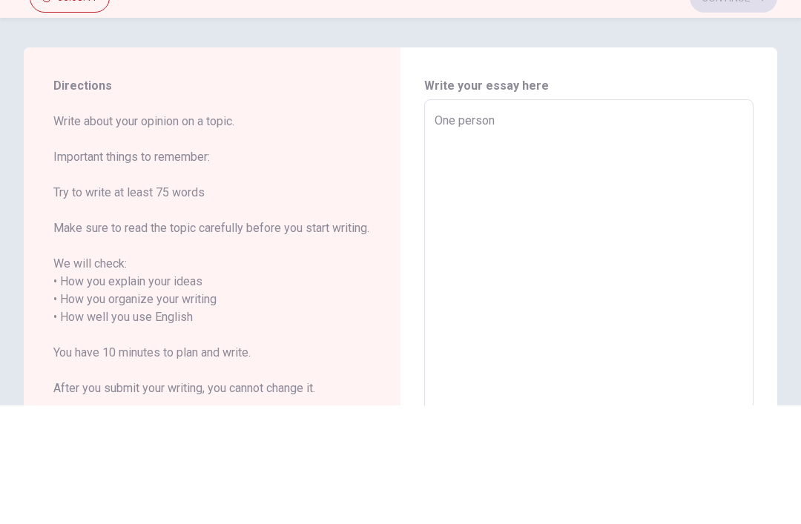
type textarea "One persona"
type textarea "x"
type textarea "One personal"
type textarea "x"
type textarea "One personal"
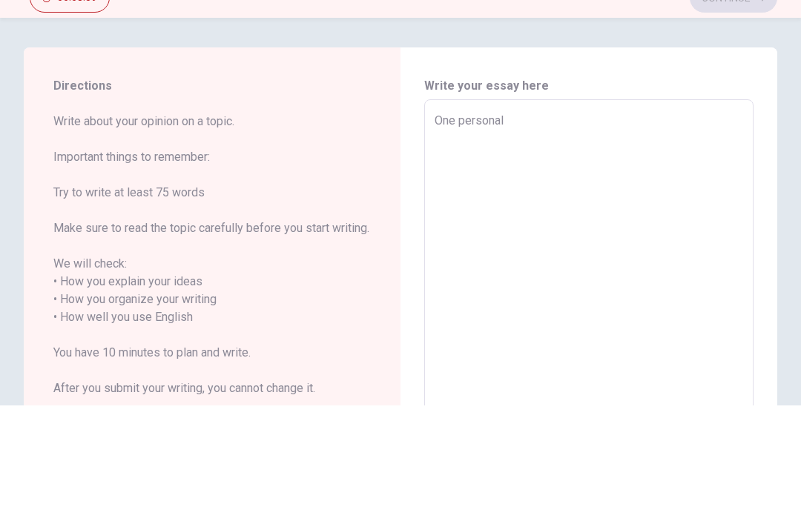
type textarea "x"
type textarea "One personal q"
type textarea "x"
type textarea "One personal qu"
type textarea "x"
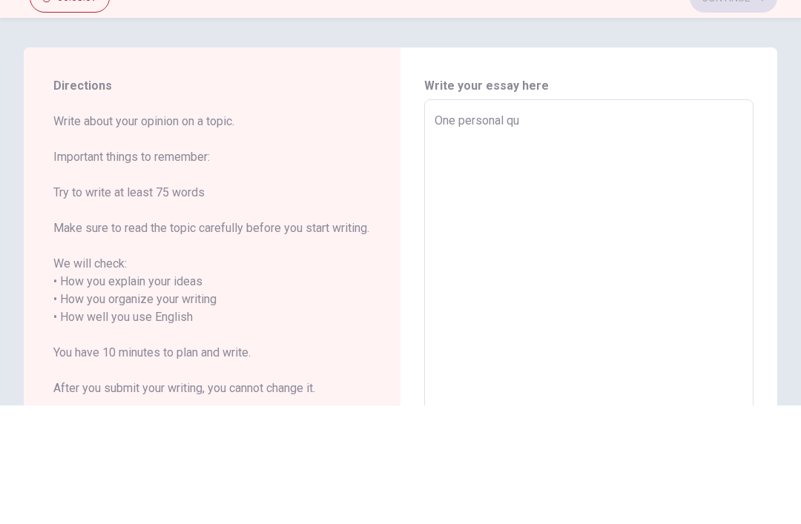
type textarea "One personal qua"
type textarea "x"
type textarea "One personal qual"
type textarea "x"
type textarea "One personal quali"
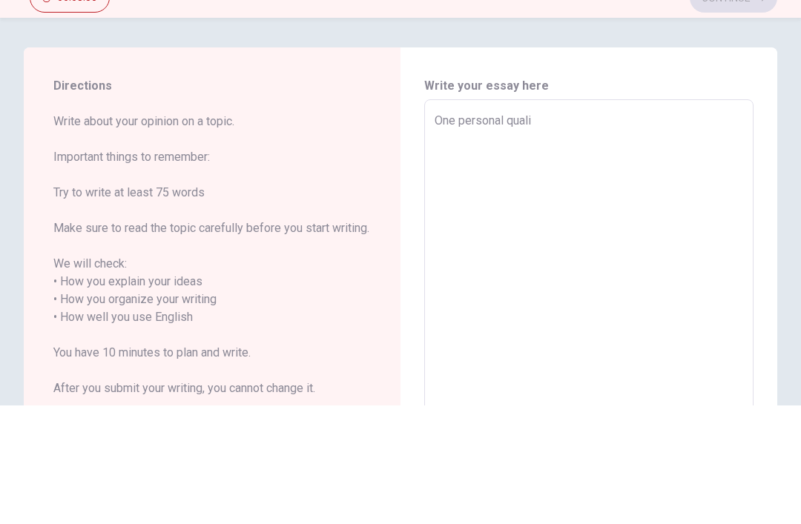
type textarea "x"
type textarea "One personal qualit"
type textarea "x"
type textarea "One personal quality"
type textarea "x"
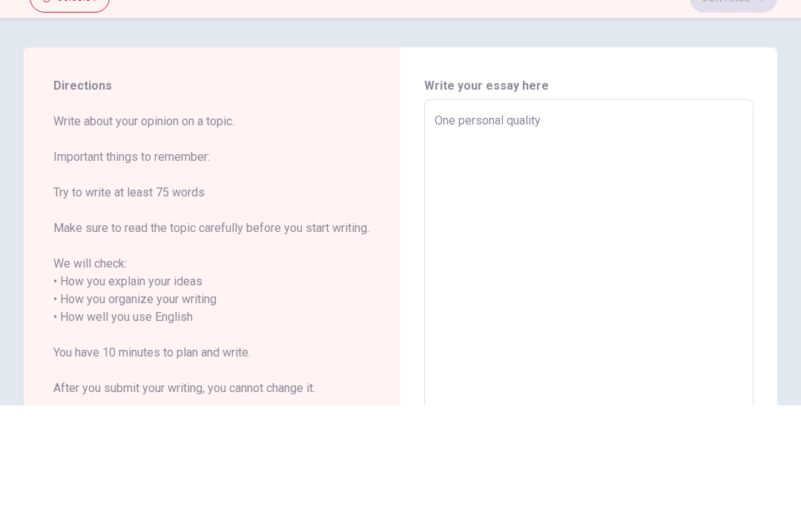
type textarea "One personal quality"
type textarea "x"
type textarea "One personal quality t"
type textarea "x"
type textarea "One personal quality th"
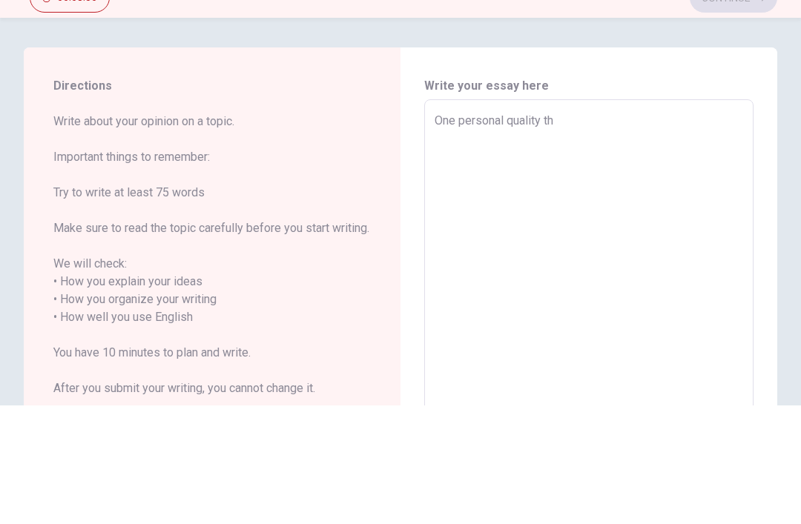
type textarea "x"
type textarea "One personal quality tha"
type textarea "x"
type textarea "One personal quality that"
type textarea "x"
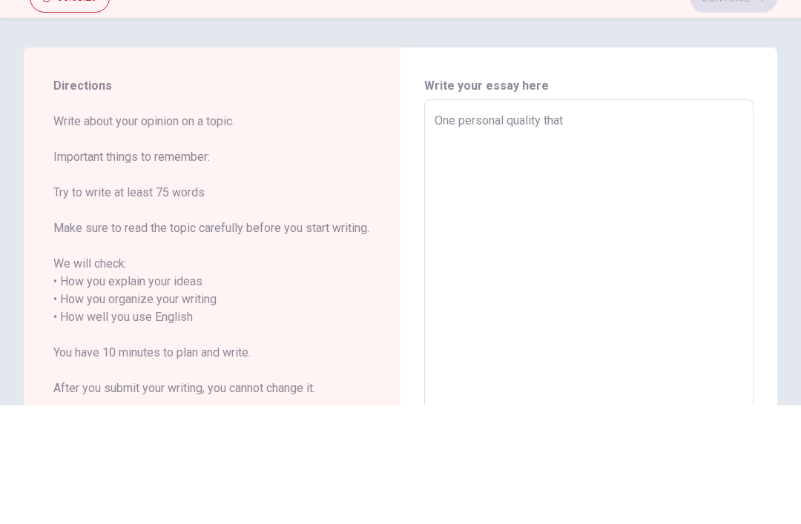
type textarea "One personal quality that"
type textarea "x"
type textarea "One personal quality that I"
type textarea "x"
type textarea "One personal quality that I"
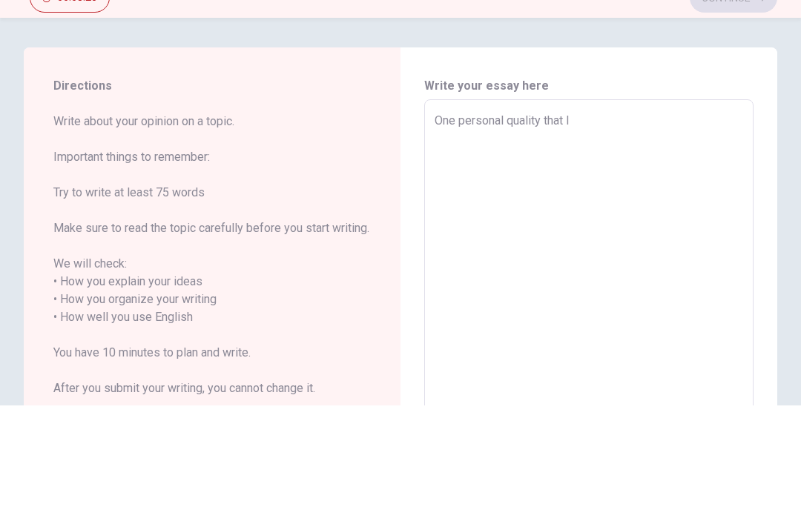
type textarea "x"
type textarea "One personal quality that I a"
type textarea "x"
type textarea "One personal quality that I ad"
type textarea "x"
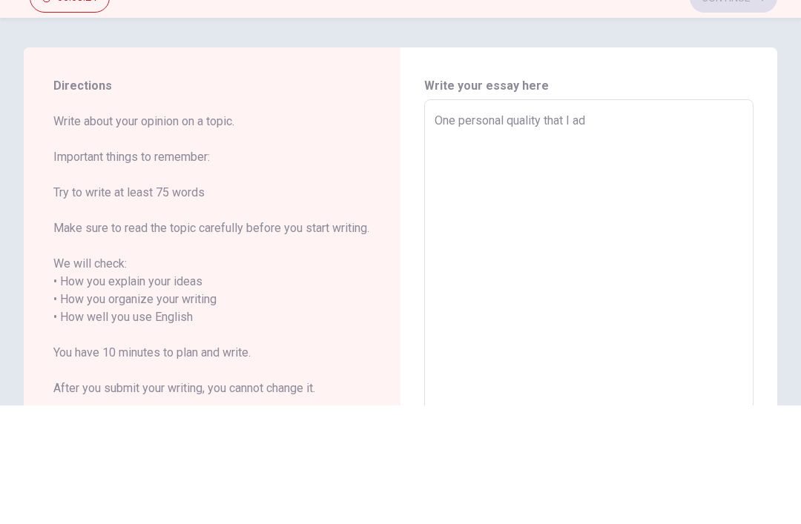
type textarea "One personal quality that I adm"
type textarea "x"
type textarea "One personal quality that I admi"
type textarea "x"
type textarea "One personal quality that I [PERSON_NAME]"
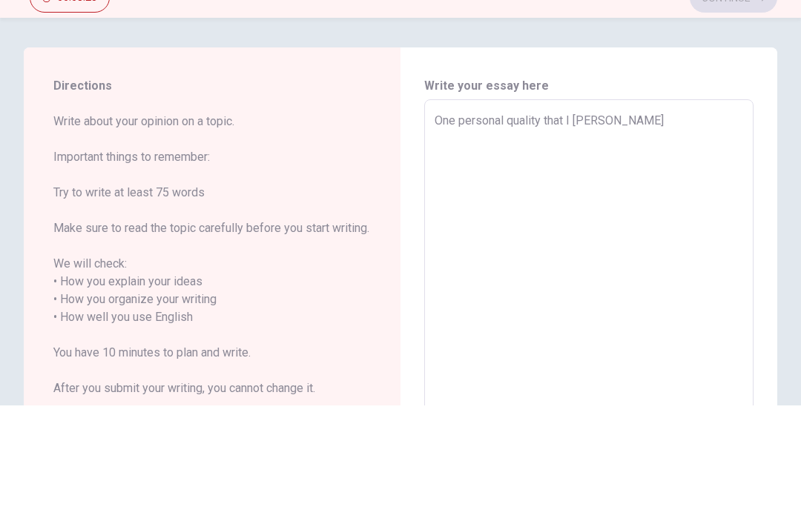
type textarea "x"
type textarea "One personal quality that I admire"
type textarea "x"
type textarea "One personal quality that I admire"
type textarea "x"
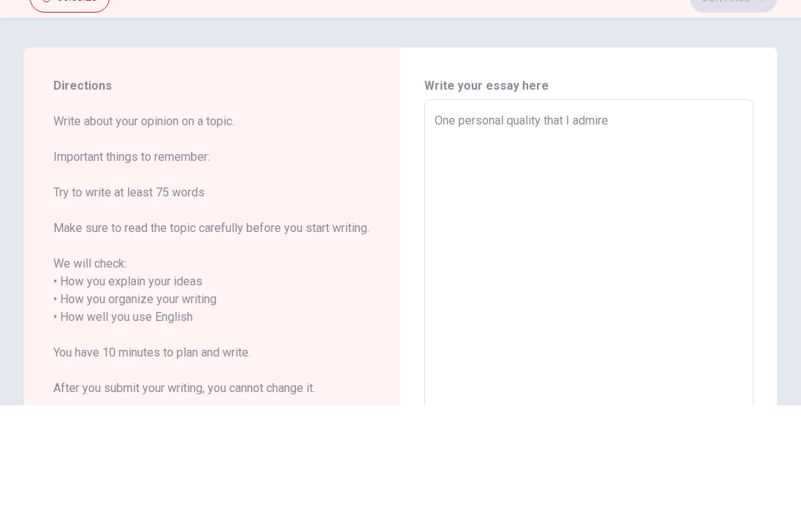
type textarea "One personal quality that I admire."
type textarea "x"
type textarea "One personal quality that I admire."
type textarea "x"
type textarea "One personal quality that I admire. i"
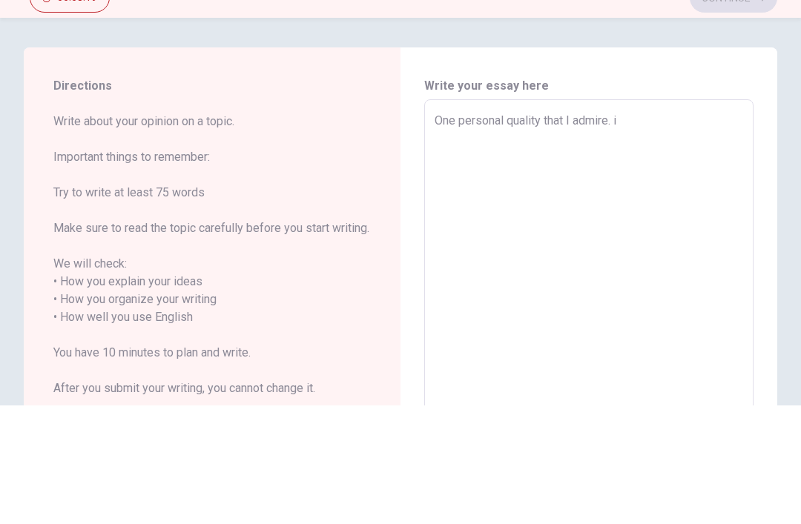
type textarea "x"
type textarea "One personal quality that I admire. in"
type textarea "x"
type textarea "One personal quality that I admire. in"
type textarea "x"
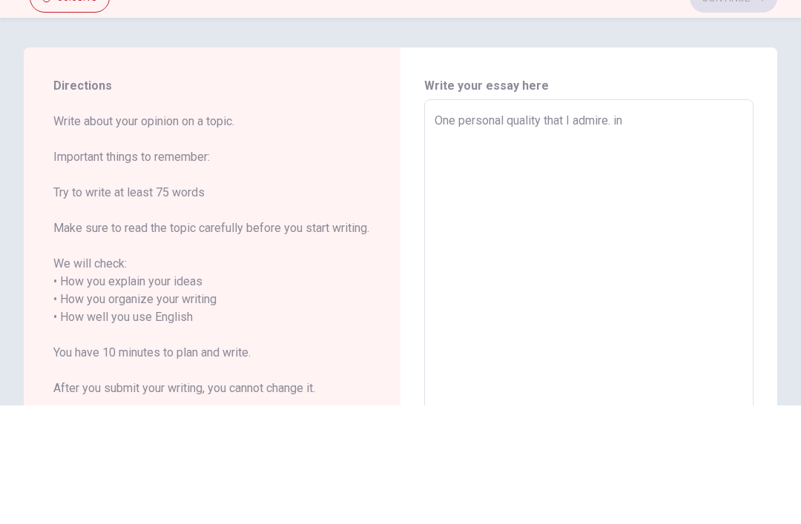
type textarea "One personal quality that I admire. in o"
type textarea "x"
type textarea "One personal quality that I admire. in ot"
type textarea "x"
type textarea "One personal quality that I admire. in oth"
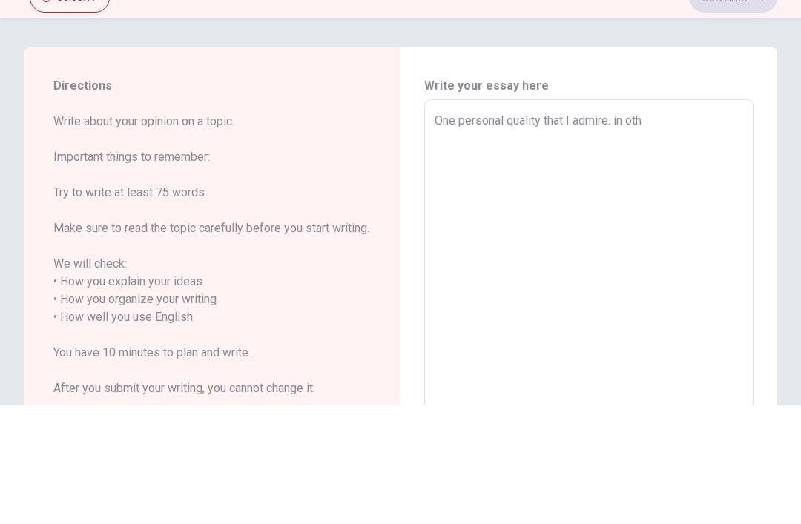
type textarea "x"
type textarea "One personal quality that I admire. in othe"
type textarea "x"
type textarea "One personal quality that I admire. in other"
type textarea "x"
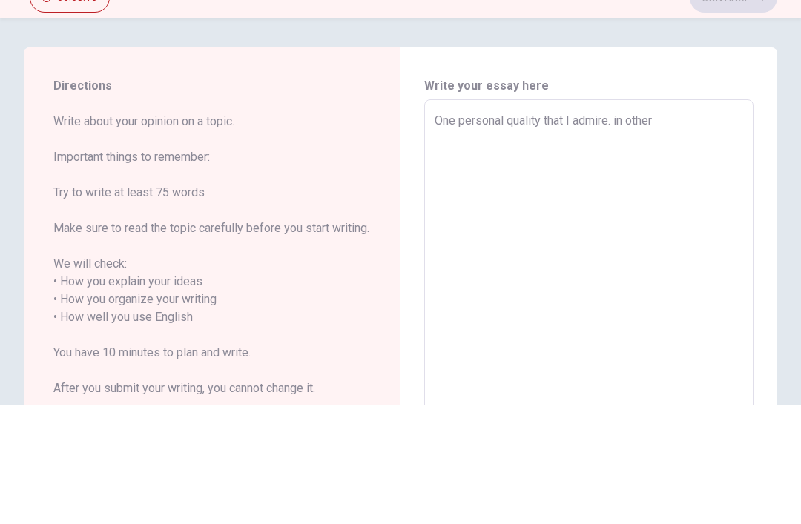
type textarea "One personal quality that I admire. in others"
type textarea "x"
type textarea "One personal quality that I admire. in others"
type textarea "x"
type textarea "One personal quality that I admire. in others a"
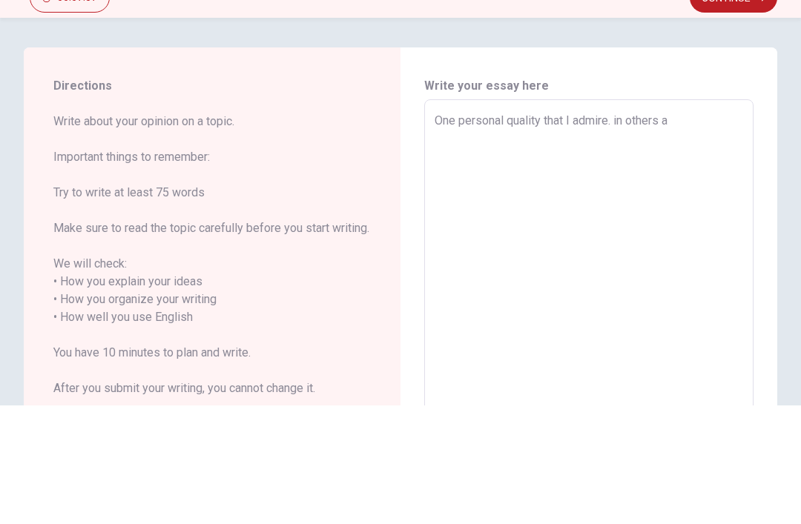
type textarea "x"
type textarea "One personal quality that I admire. in others ar"
type textarea "x"
type textarea "One personal quality that I admire. in others are"
type textarea "x"
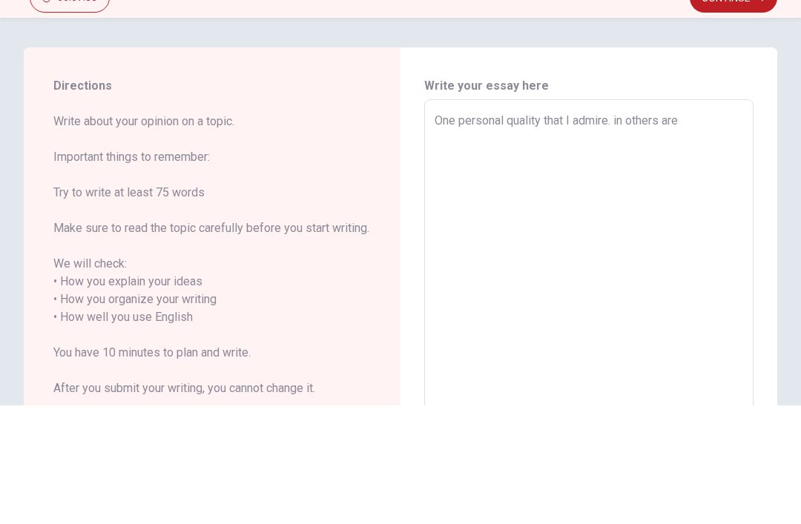
type textarea "One personal quality that I admire. in others are"
type textarea "x"
click at [622, 231] on textarea "One personal quality that I admire. in others are" at bounding box center [589, 437] width 309 height 412
type textarea "One personal quality that I [DOMAIN_NAME] others are"
type textarea "x"
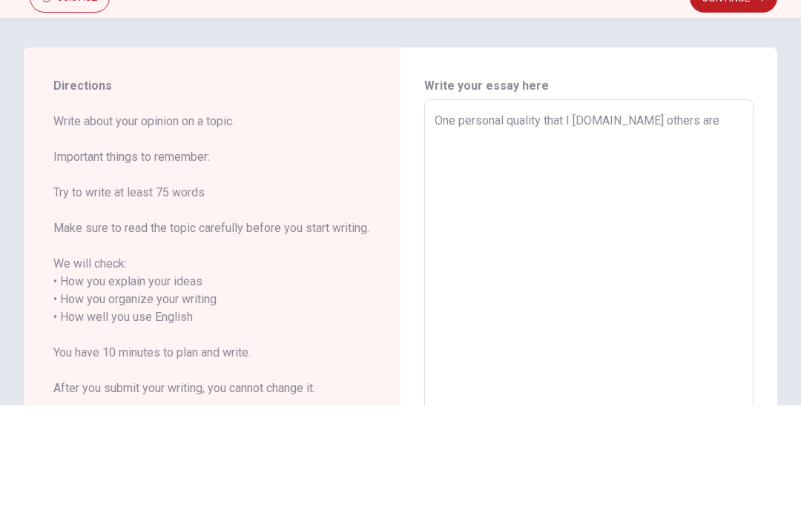
type textarea "One personal quality that I admirein others are"
type textarea "x"
type textarea "One personal quality that I admire in others are"
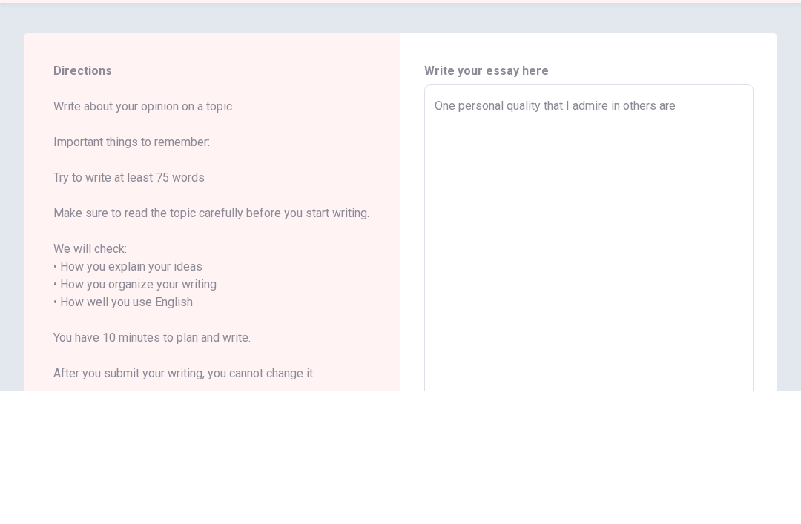
click at [713, 231] on textarea "One personal quality that I admire in others are" at bounding box center [589, 437] width 309 height 412
type textarea "x"
type textarea "One personal quality that I admire in others are t"
type textarea "x"
type textarea "One personal quality that I admire in others are th"
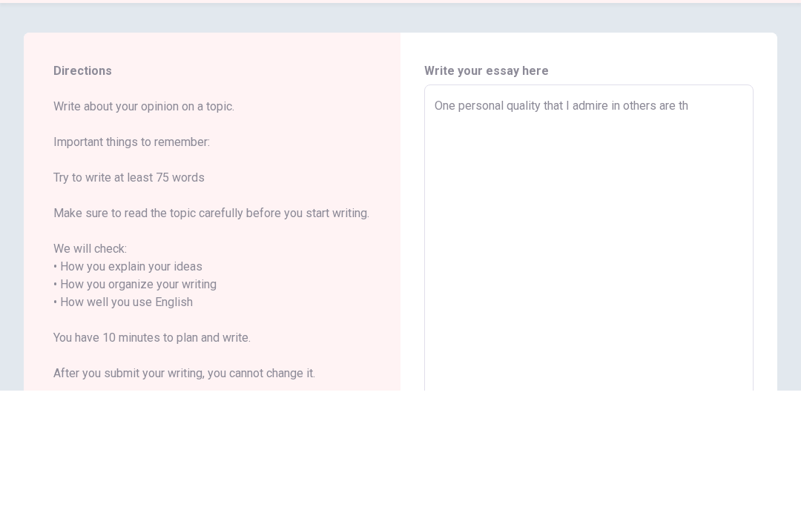
type textarea "x"
type textarea "One personal quality that I admire in others are the"
type textarea "x"
type textarea "One personal quality that I admire in others are the"
type textarea "x"
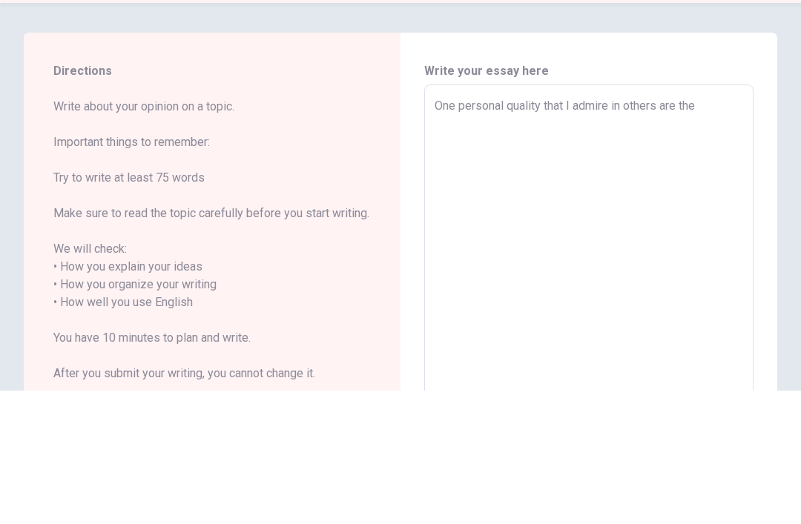
type textarea "One personal quality that I admire in others are the"
type textarea "x"
type textarea "One personal quality that I admire in others are th"
type textarea "x"
type textarea "One personal quality that I admire in others are t"
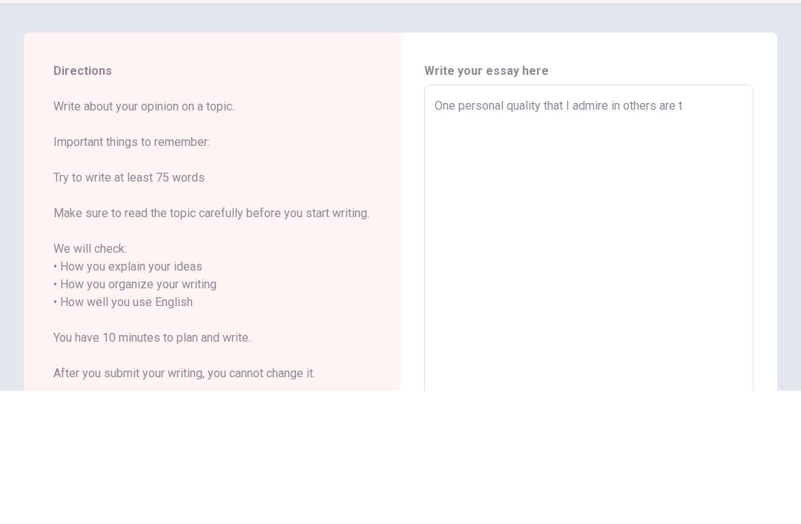
type textarea "x"
type textarea "One personal quality that I admire in others are"
type textarea "x"
type textarea "One personal quality that I admire in others are"
type textarea "x"
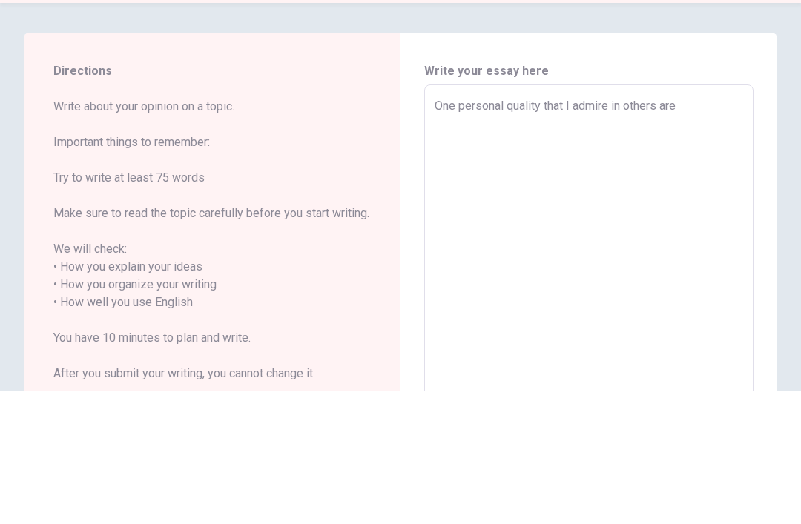
type textarea "One personal quality that I admire in others ar"
type textarea "x"
type textarea "One personal quality that I admire in others a"
type textarea "x"
type textarea "One personal quality that I admire in others"
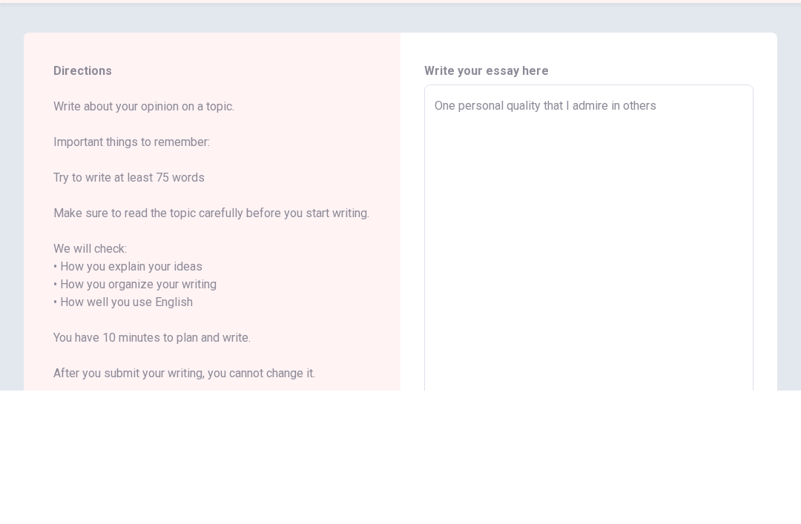
type textarea "x"
type textarea "One personal quality that I admire in others a"
type textarea "x"
type textarea "One personal quality that I admire in others an"
type textarea "x"
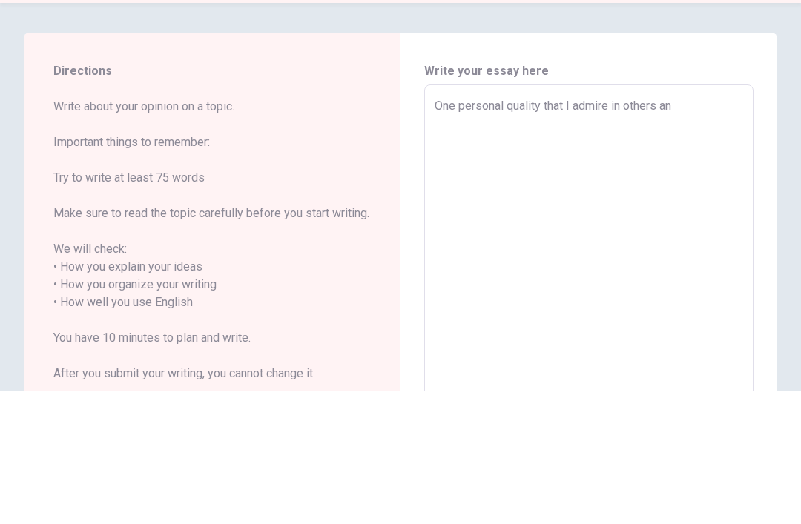
type textarea "One personal quality that I admire in others and"
type textarea "x"
type textarea "One personal quality that I admire in others and"
type textarea "x"
type textarea "One personal quality that I admire in others and w"
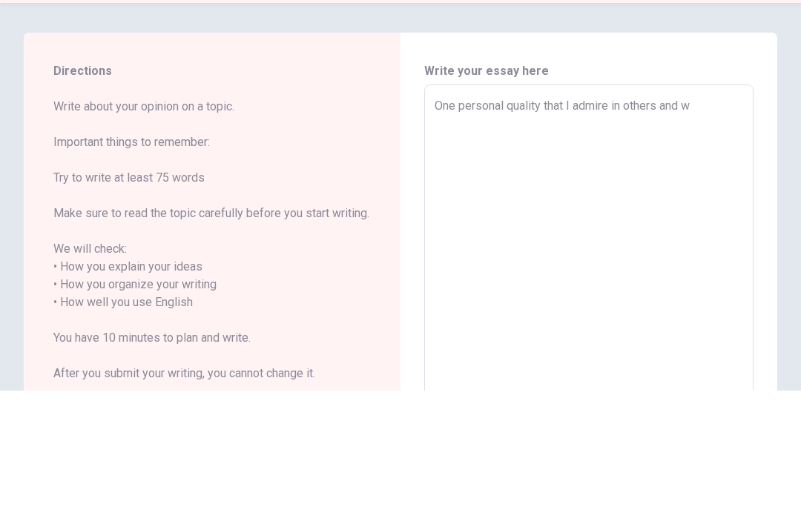
type textarea "x"
type textarea "One personal quality that I admire in others and wo"
type textarea "x"
type textarea "One personal quality that I admire in others and wou"
type textarea "x"
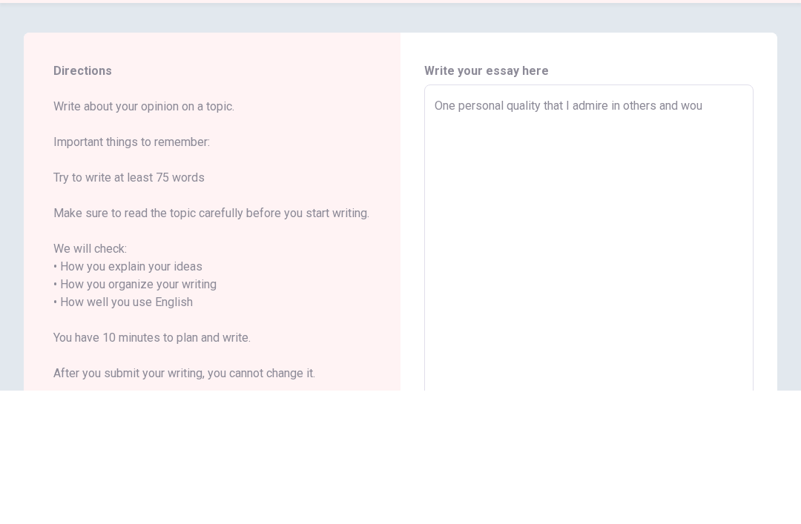
type textarea "One personal quality that I admire in others and [PERSON_NAME]"
type textarea "x"
type textarea "One personal quality that I admire in others and would"
type textarea "x"
type textarea "One personal quality that I admire in others and would"
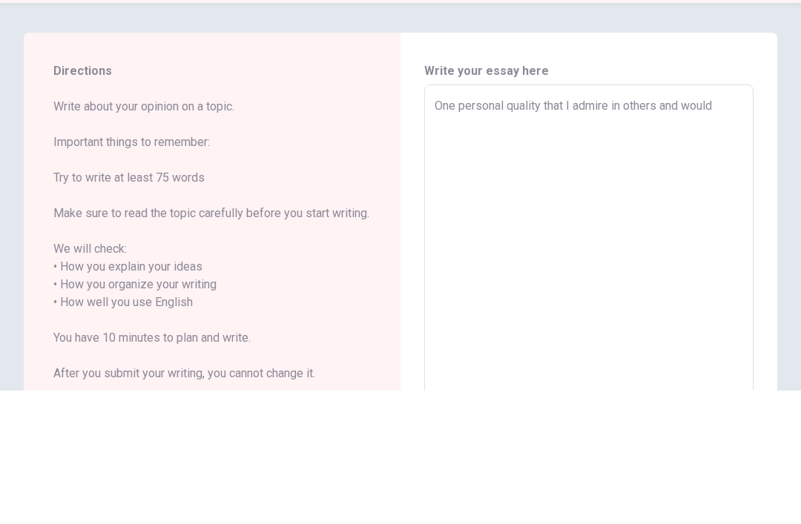
type textarea "x"
type textarea "One personal quality that I admire in others and would l"
type textarea "x"
type textarea "One personal quality that I admire in others and would li"
type textarea "x"
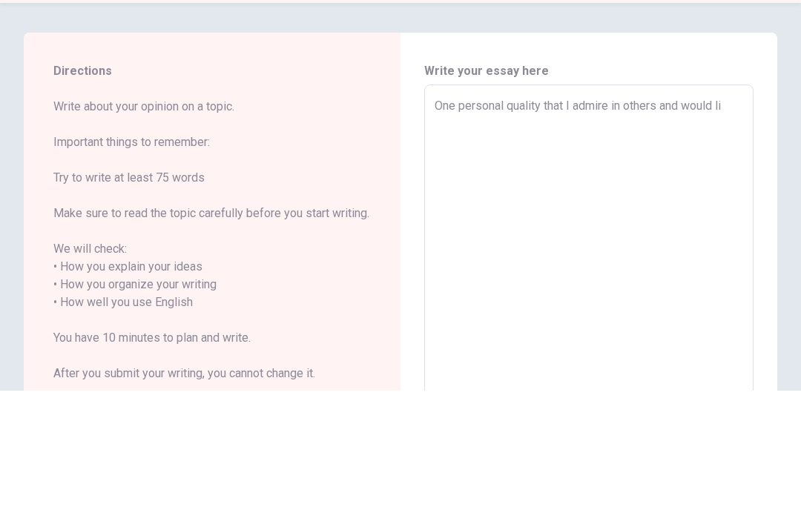
type textarea "One personal quality that I admire in others and would lik"
type textarea "x"
type textarea "One personal quality that I admire in others and would like"
type textarea "x"
type textarea "One personal quality that I admire in others and would like"
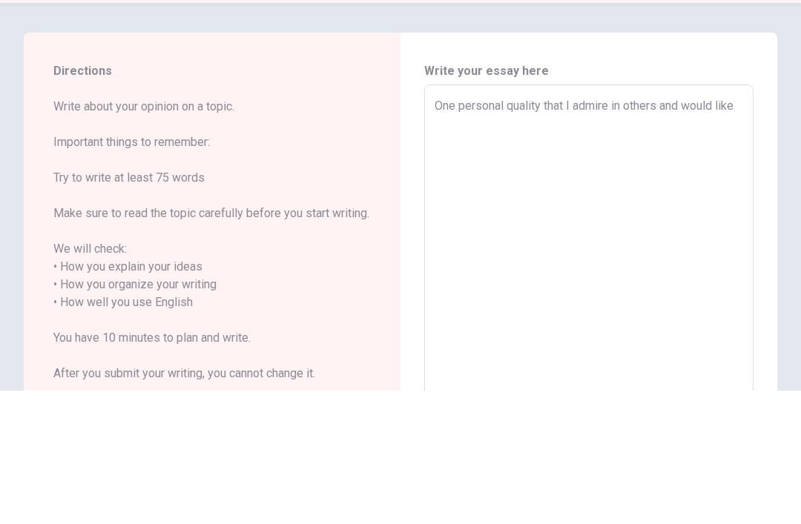
type textarea "x"
type textarea "One personal quality that I admire in others and would like t"
type textarea "x"
type textarea "One personal quality that I admire in others and would like to"
type textarea "x"
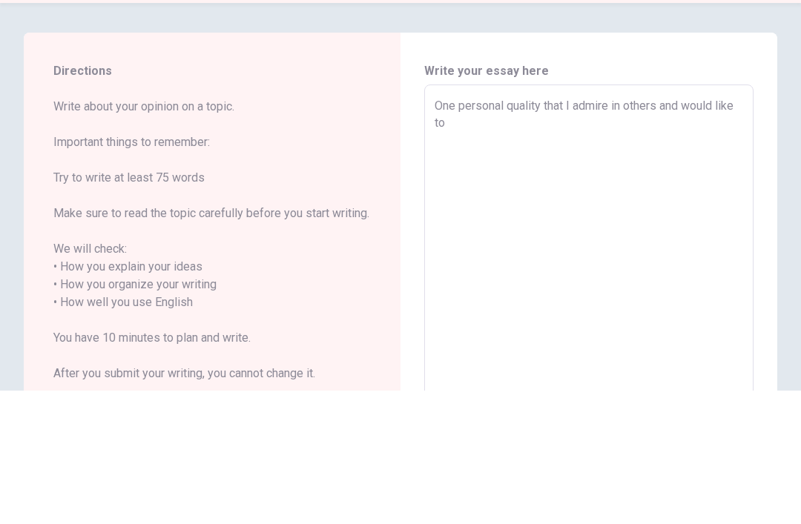
type textarea "One personal quality that I admire in others and would like to"
type textarea "x"
type textarea "One personal quality that I admire in others and would like to d"
type textarea "x"
type textarea "One personal quality that I admire in others and would like to de"
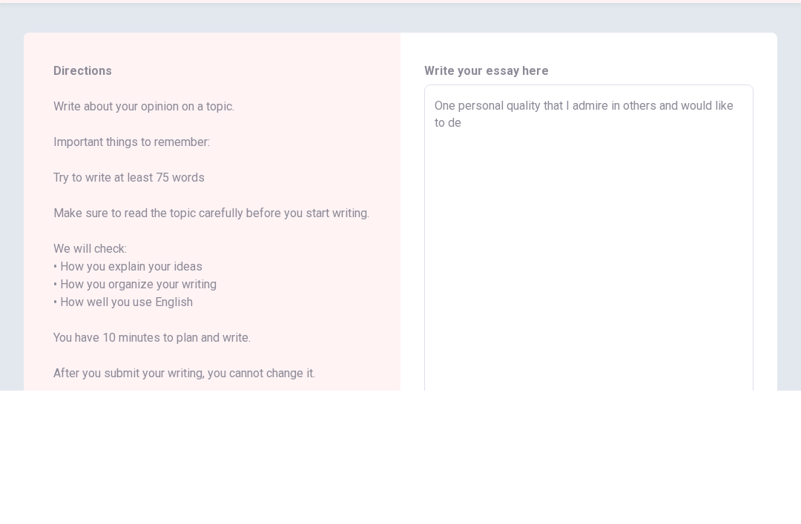
type textarea "x"
type textarea "One personal quality that I admire in others and would like to [PERSON_NAME]"
type textarea "x"
type textarea "One personal quality that I admire in others and would like to deve"
type textarea "x"
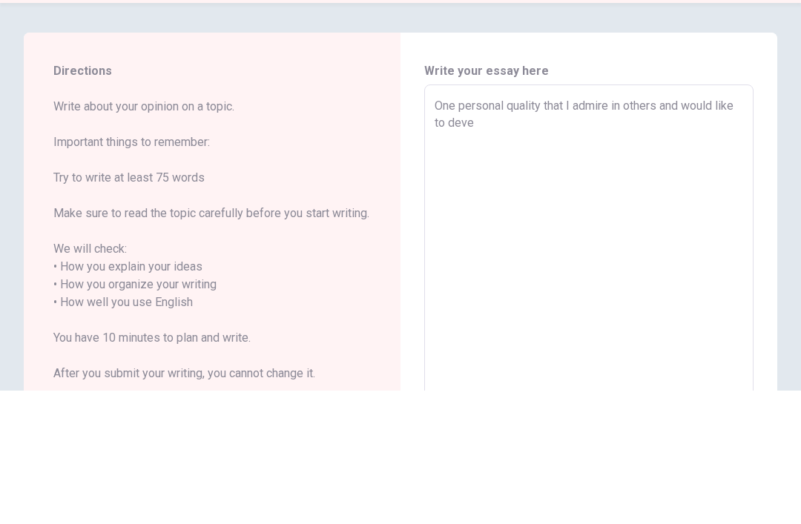
type textarea "One personal quality that I admire in others and would like to devel"
type textarea "x"
type textarea "One personal quality that I admire in others and would like to develo"
type textarea "x"
type textarea "One personal quality that I admire in others and would like to develop"
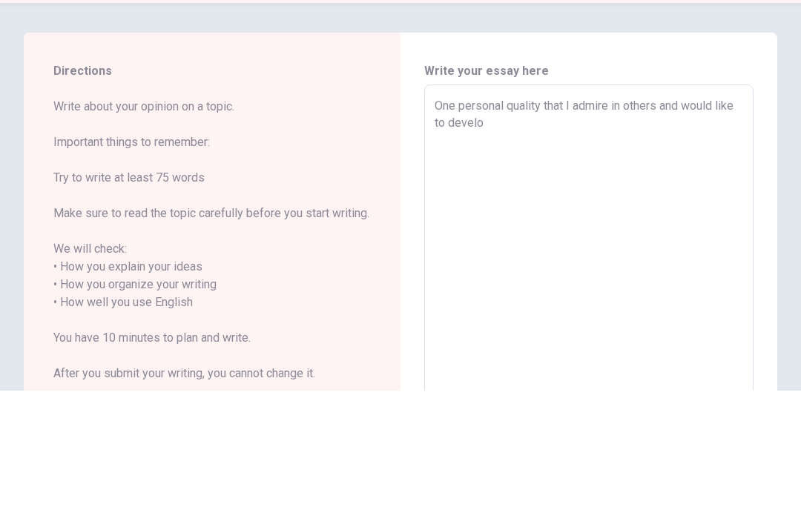
type textarea "x"
type textarea "One personal quality that I admire in others and would like to develop i"
type textarea "x"
type textarea "One personal quality that I admire in others and would like to develop is"
type textarea "x"
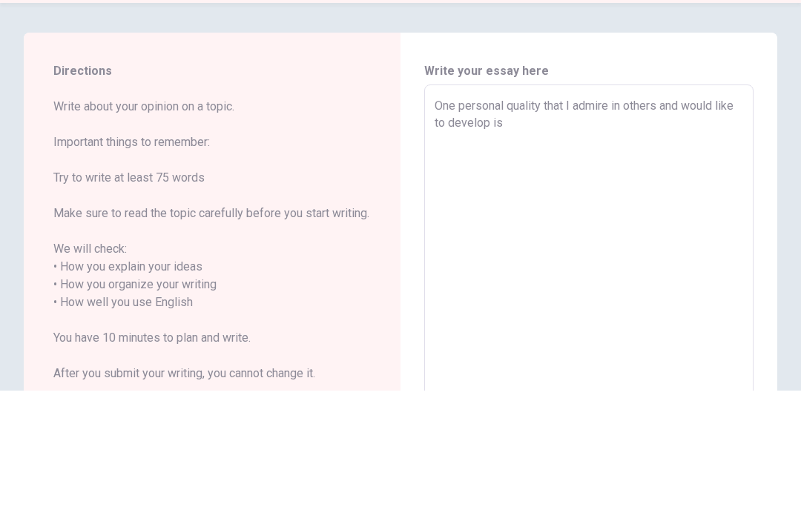
type textarea "One personal quality that I admire in others and would like to develop is"
type textarea "x"
type textarea "One personal quality that I admire in others and would like to develop is k"
type textarea "x"
type textarea "One personal quality that I admire in others and would like to develop is ki"
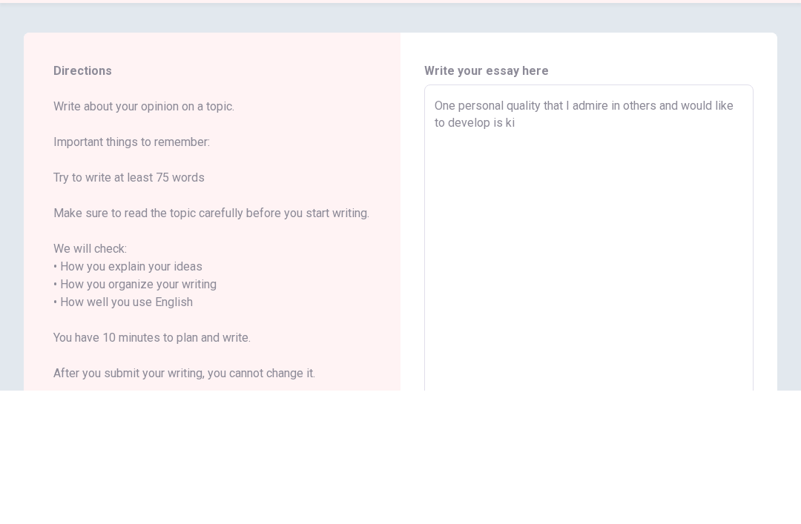
type textarea "x"
type textarea "One personal quality that I admire in others and would like to develop is kin"
